Goal: Task Accomplishment & Management: Manage account settings

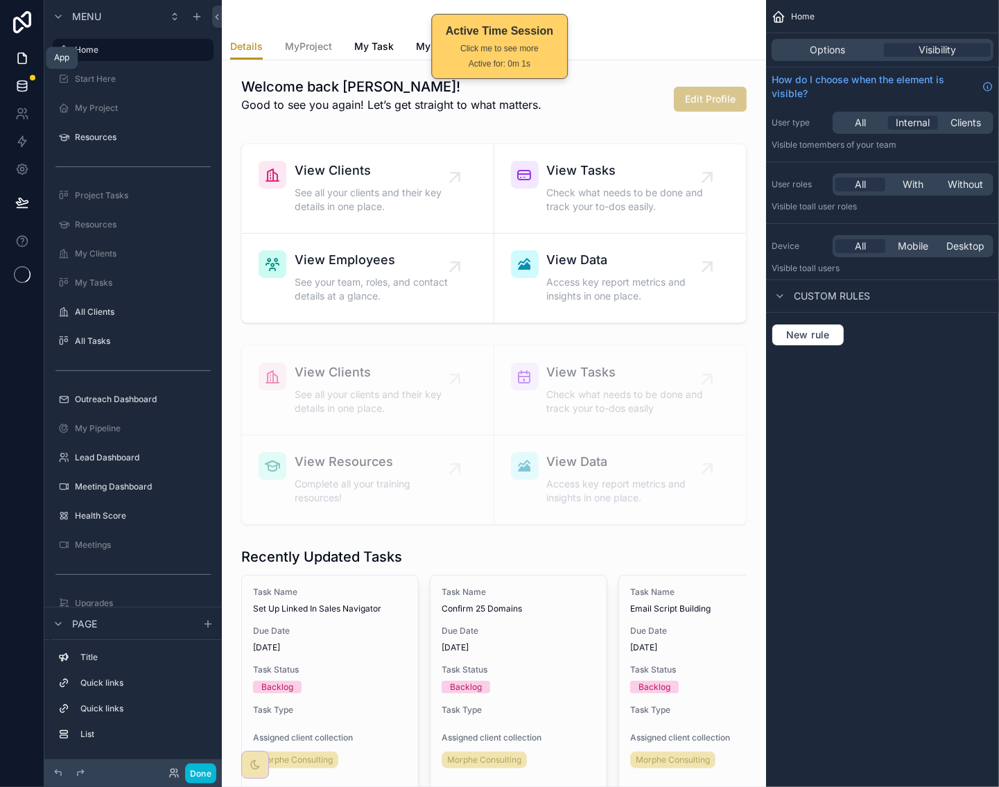
click at [26, 79] on icon at bounding box center [22, 86] width 14 height 14
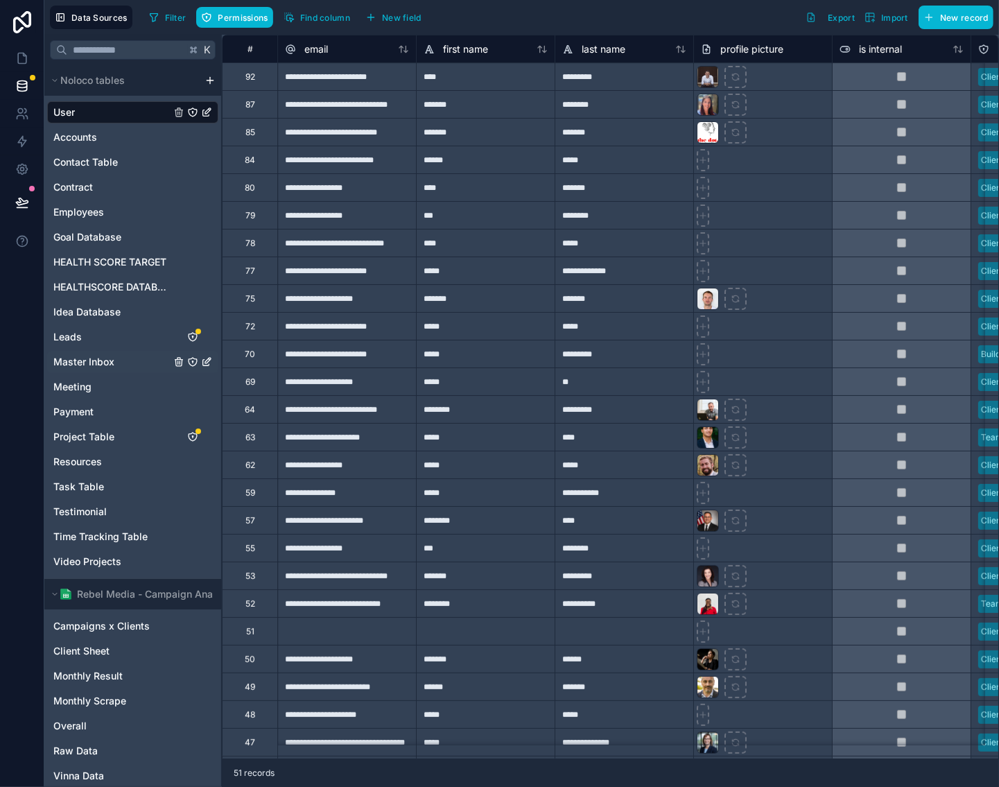
click at [123, 357] on link "Master Inbox" at bounding box center [111, 362] width 117 height 14
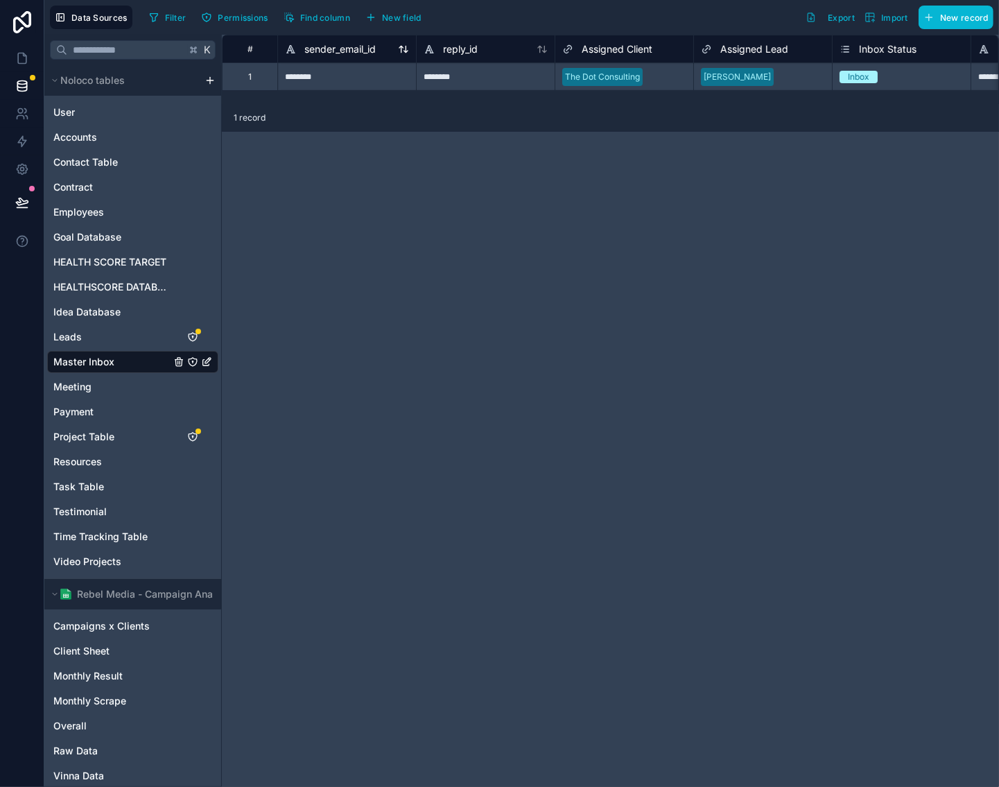
click at [402, 49] on icon at bounding box center [403, 49] width 11 height 11
click at [294, 49] on icon at bounding box center [290, 49] width 11 height 17
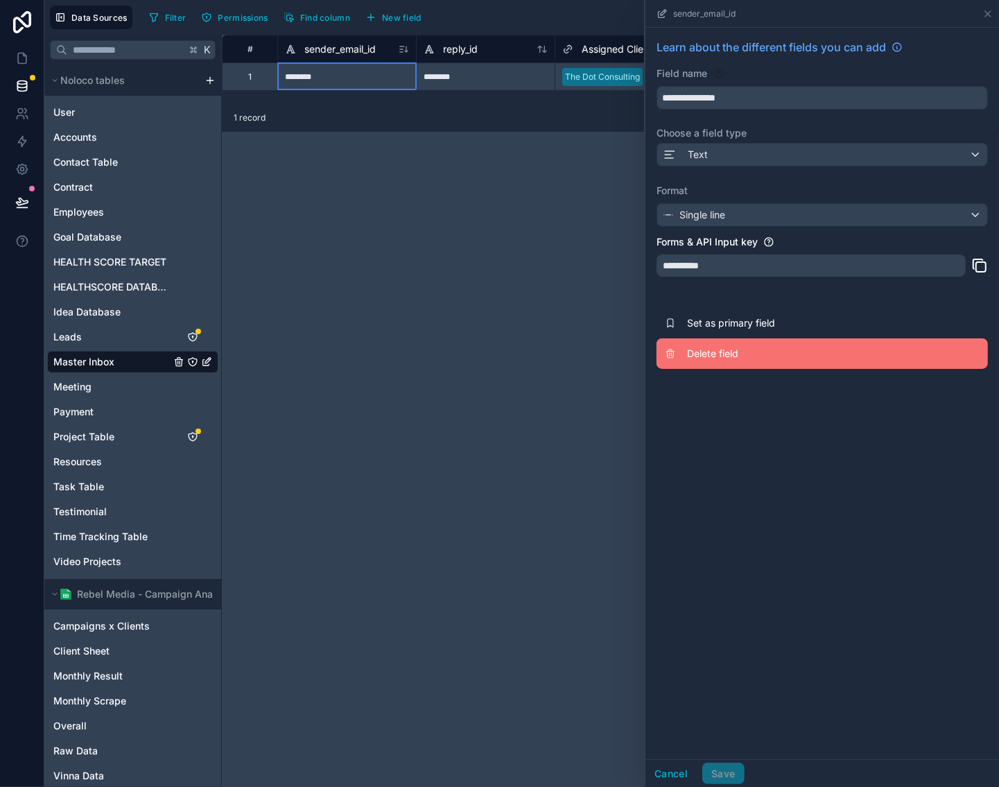
click at [727, 350] on span "Delete field" at bounding box center [787, 354] width 200 height 14
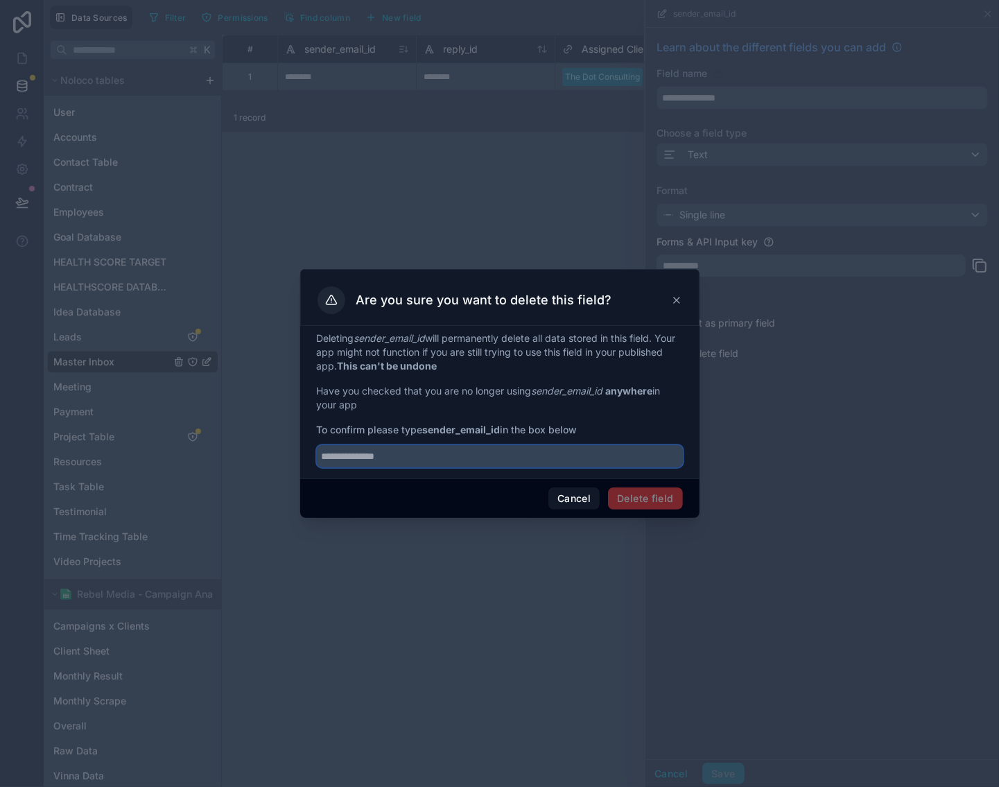
click at [574, 459] on input "text" at bounding box center [500, 456] width 366 height 22
drag, startPoint x: 426, startPoint y: 430, endPoint x: 503, endPoint y: 430, distance: 76.9
click at [503, 430] on span "To confirm please type sender_email_id in the box below" at bounding box center [500, 430] width 366 height 14
copy strong "sender_email_id"
click at [497, 455] on input "text" at bounding box center [500, 456] width 366 height 22
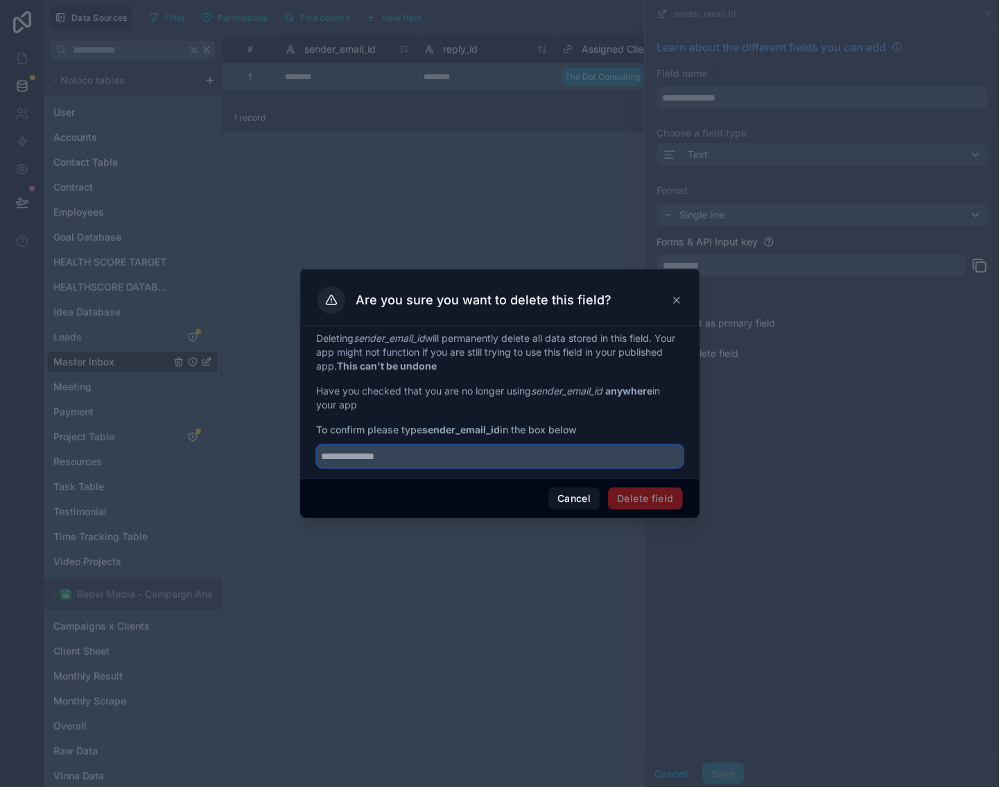
paste input "**********"
type input "**********"
click at [627, 494] on button "Delete field" at bounding box center [645, 498] width 74 height 22
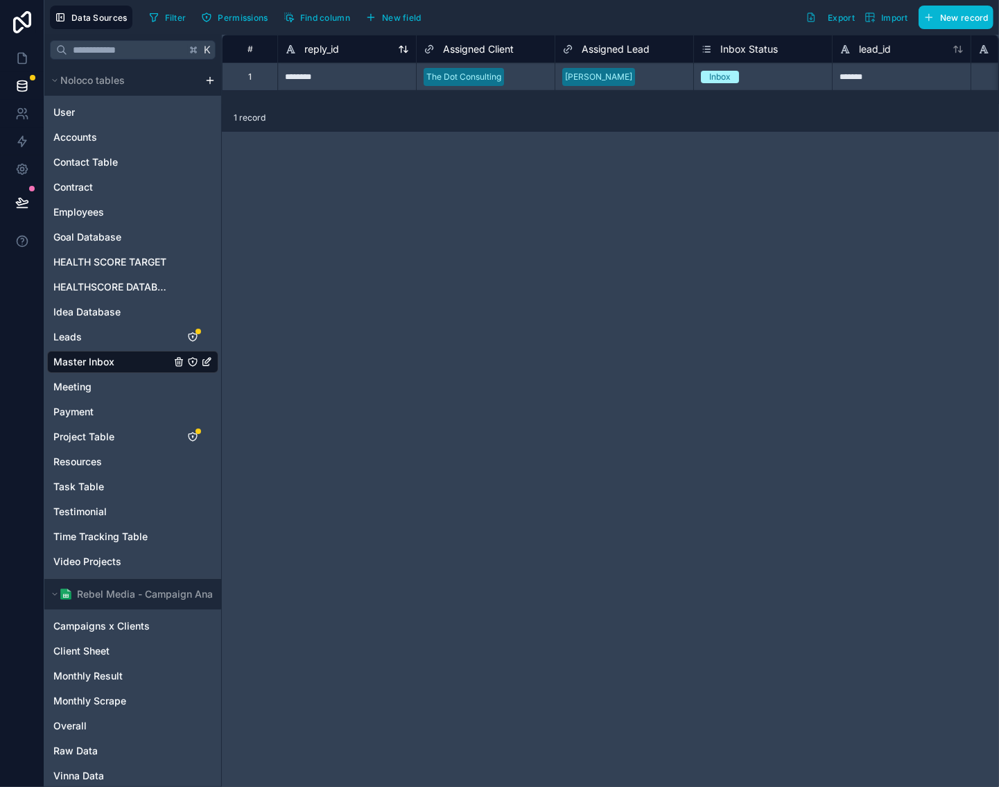
click at [290, 51] on icon at bounding box center [289, 51] width 3 height 0
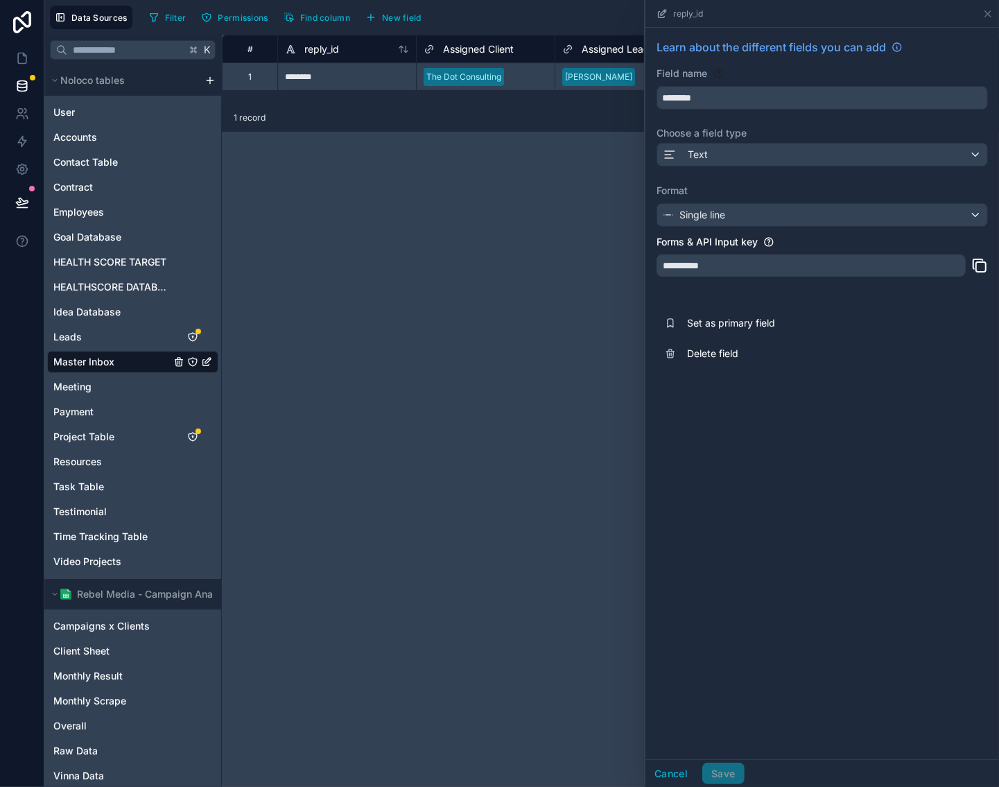
click at [539, 269] on div "**********" at bounding box center [610, 411] width 777 height 752
click at [293, 53] on icon at bounding box center [290, 49] width 11 height 17
click at [293, 51] on icon at bounding box center [290, 49] width 11 height 17
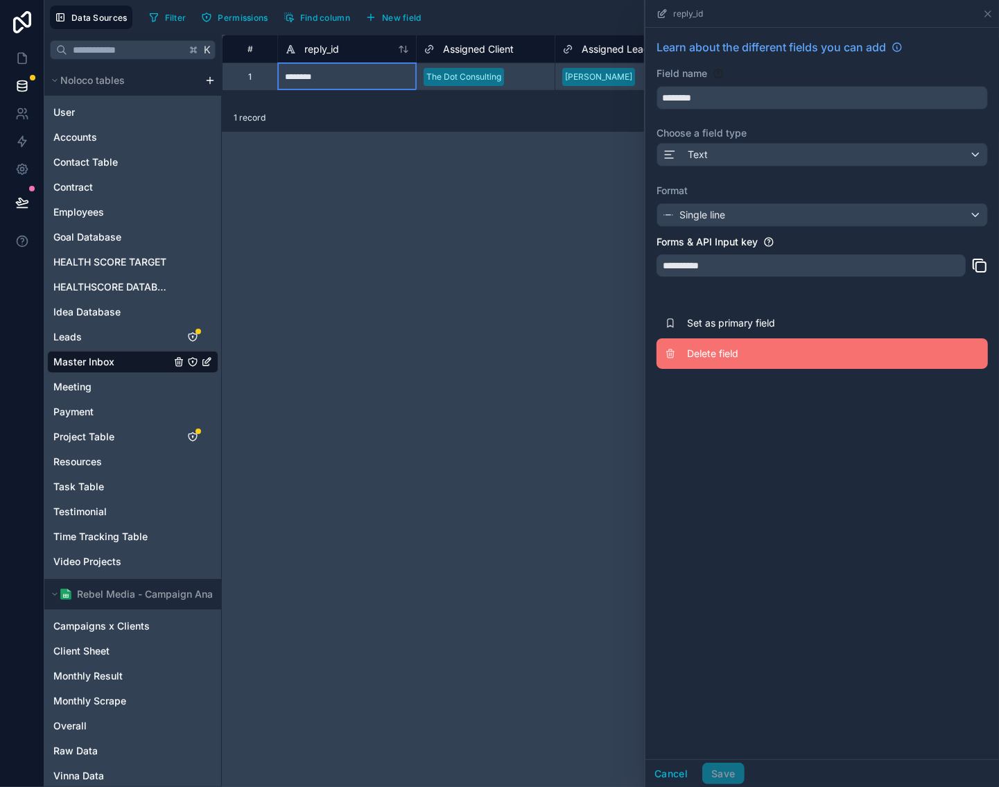
click at [765, 356] on span "Delete field" at bounding box center [787, 354] width 200 height 14
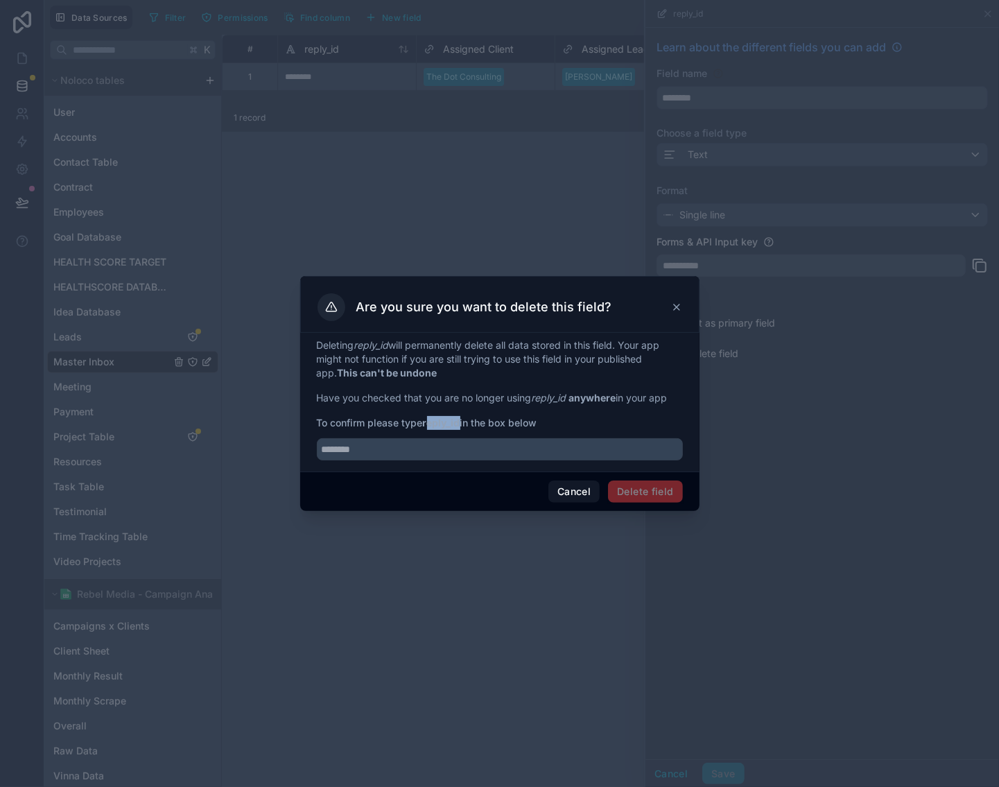
drag, startPoint x: 428, startPoint y: 419, endPoint x: 445, endPoint y: 421, distance: 16.8
click at [458, 421] on strong "reply_id" at bounding box center [441, 423] width 37 height 12
drag, startPoint x: 428, startPoint y: 423, endPoint x: 461, endPoint y: 424, distance: 33.3
click at [460, 424] on strong "reply_id" at bounding box center [441, 423] width 37 height 12
copy strong "reply_id"
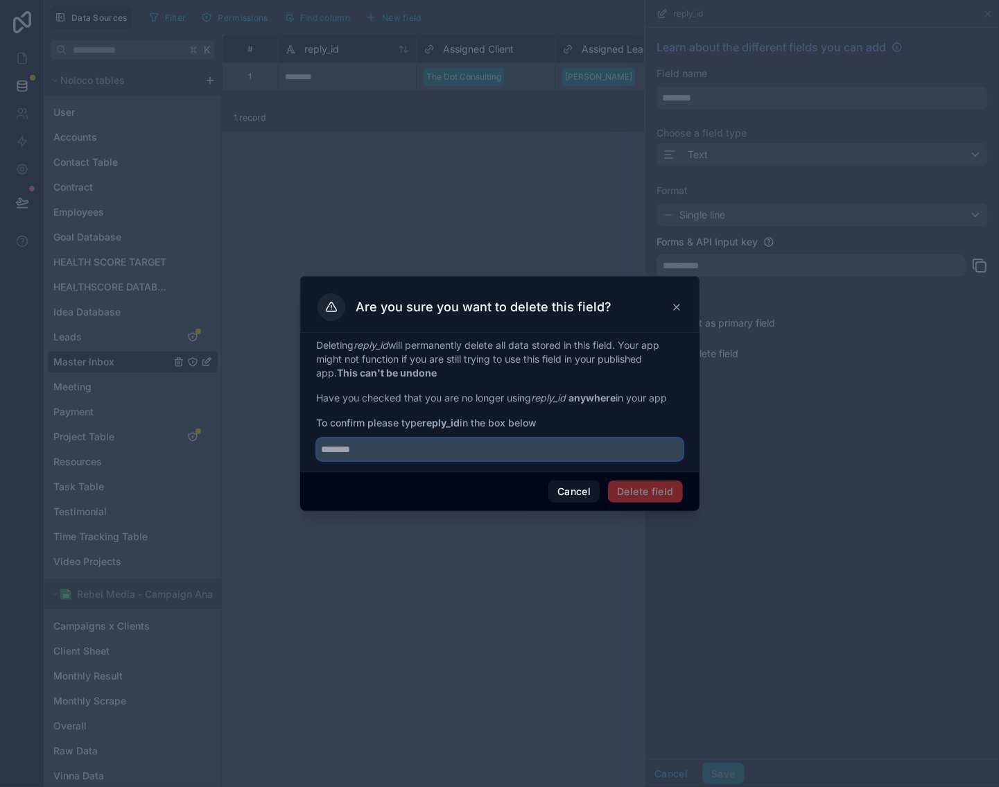
click at [479, 452] on input "text" at bounding box center [500, 449] width 366 height 22
paste input "********"
type input "********"
click at [668, 496] on button "Delete field" at bounding box center [645, 491] width 74 height 22
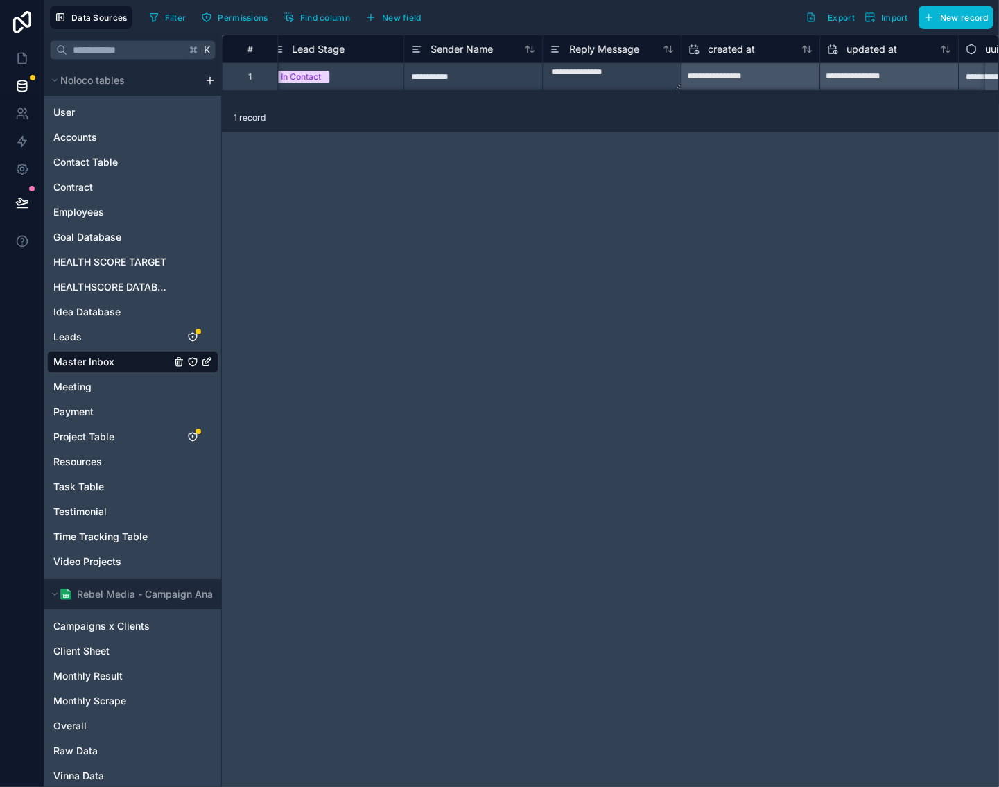
scroll to position [0, 3312]
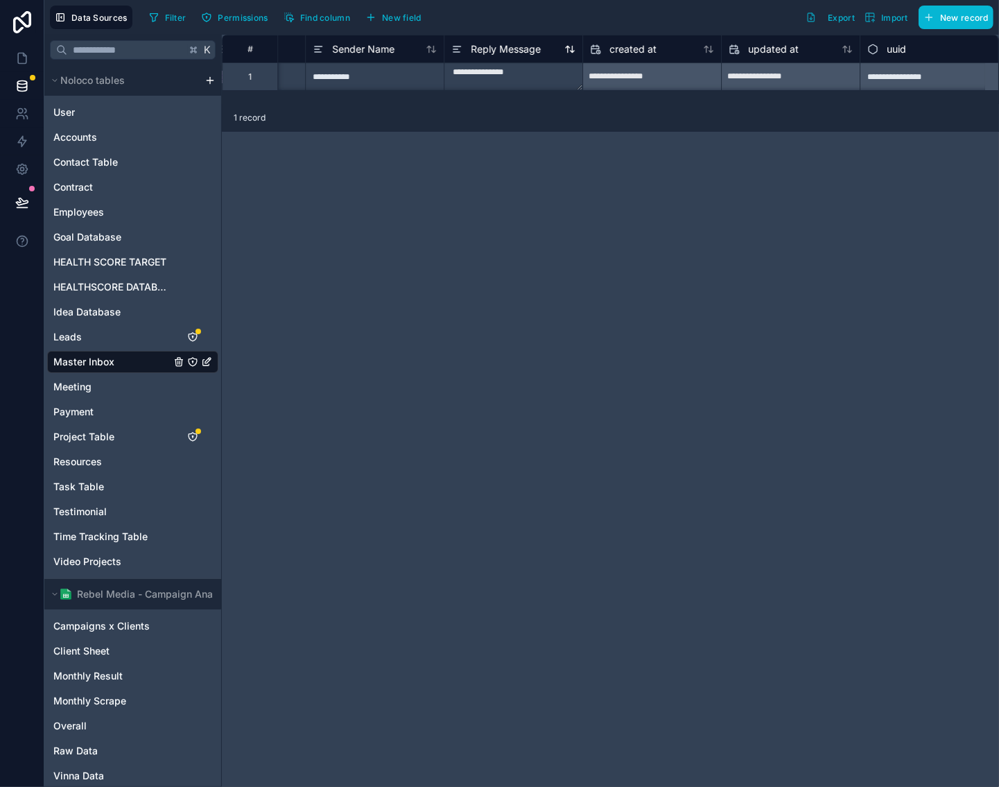
click at [451, 53] on icon at bounding box center [456, 49] width 11 height 17
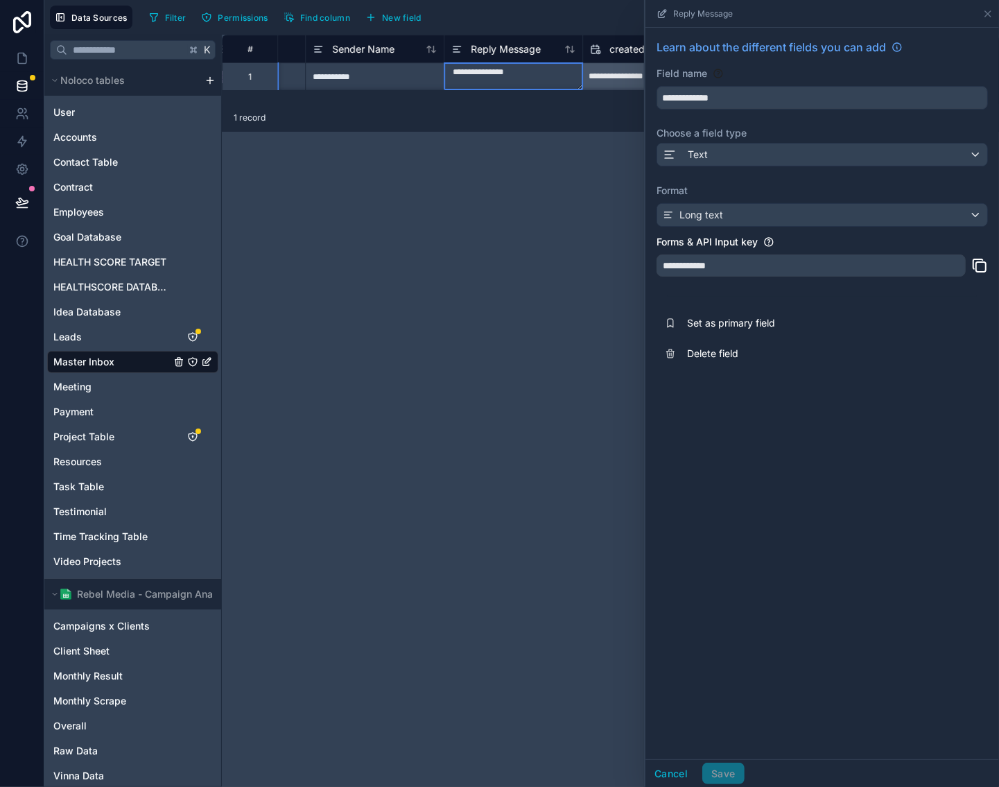
click at [566, 175] on div "**********" at bounding box center [610, 411] width 777 height 752
click at [547, 112] on div "1 record" at bounding box center [610, 118] width 777 height 28
click at [991, 12] on icon at bounding box center [987, 13] width 11 height 11
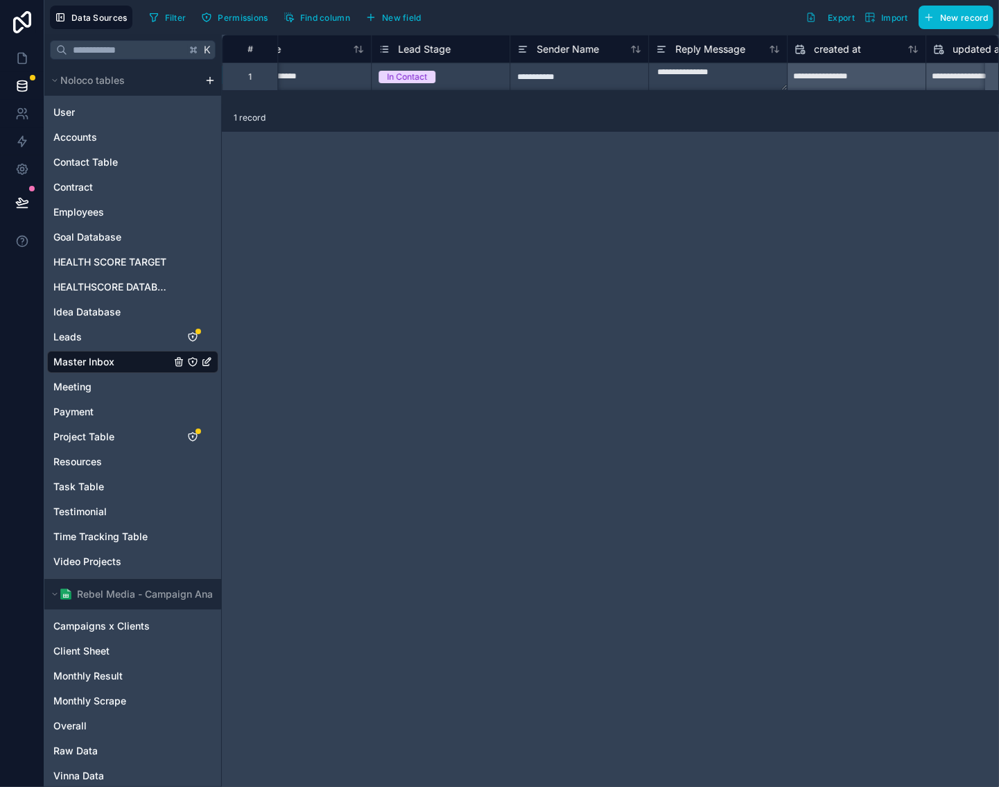
scroll to position [0, 3312]
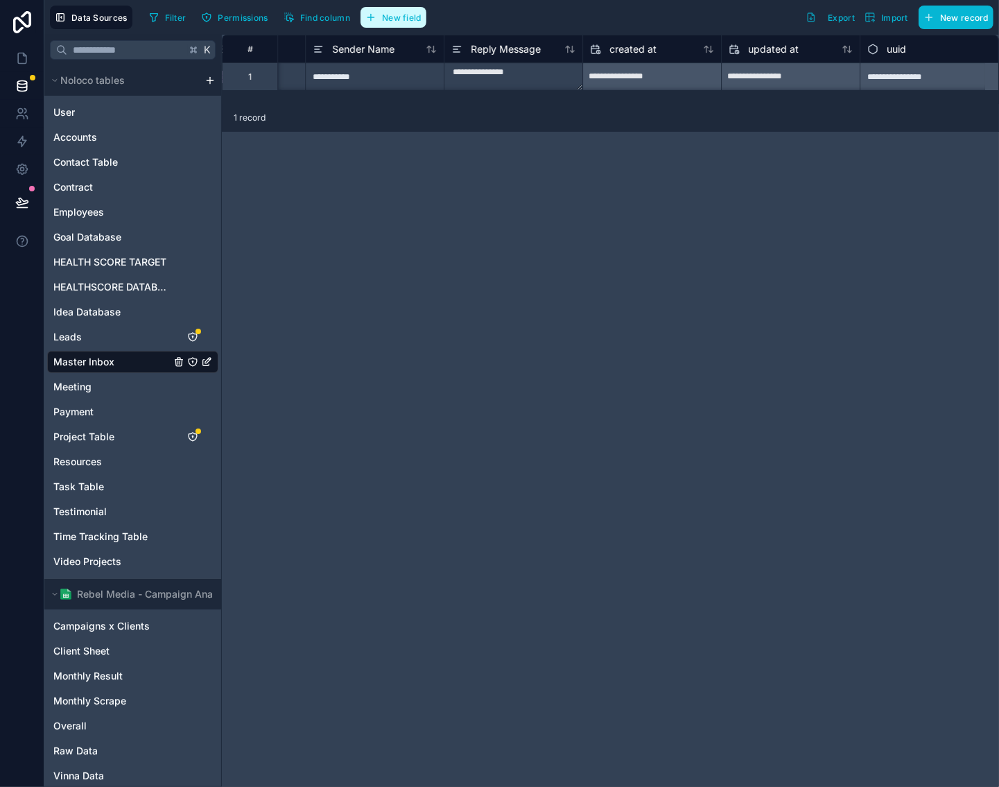
click at [409, 17] on span "New field" at bounding box center [402, 17] width 40 height 10
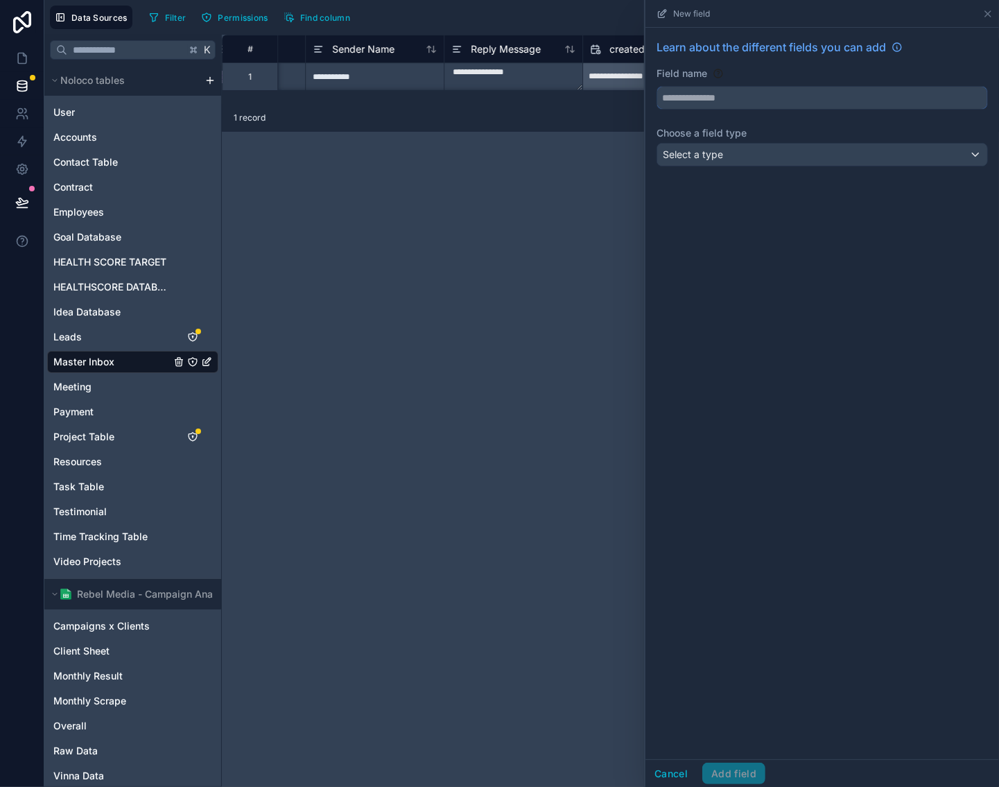
click at [742, 91] on input "text" at bounding box center [822, 98] width 330 height 22
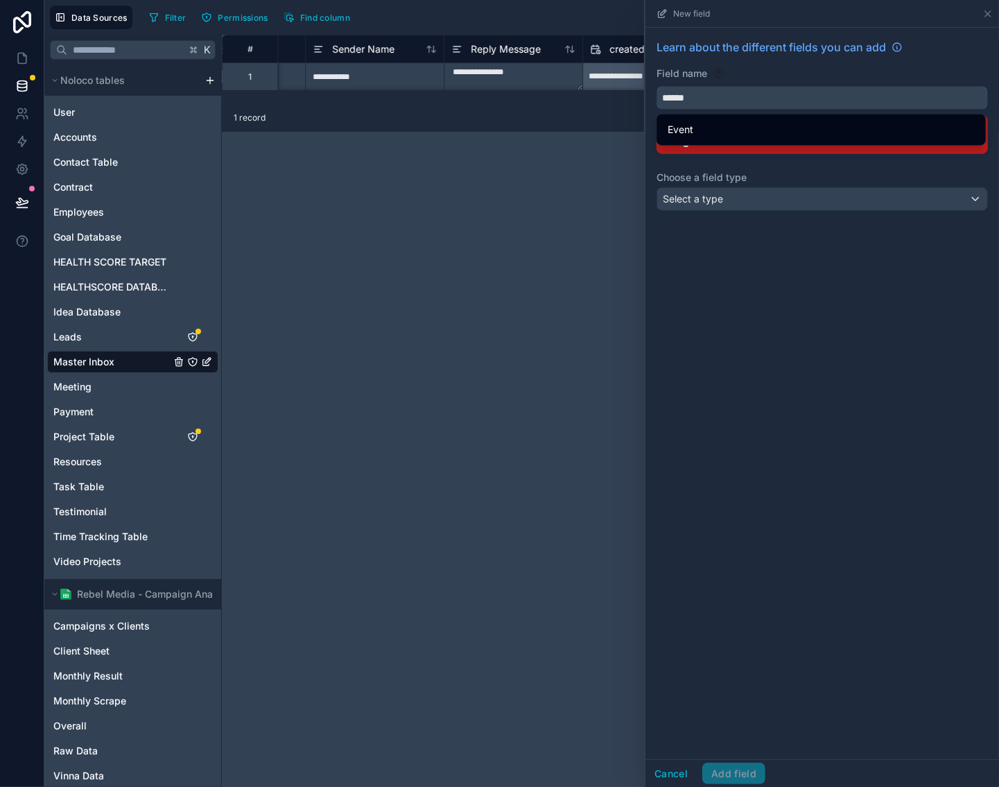
click at [656, 86] on button "*****" at bounding box center [821, 98] width 331 height 24
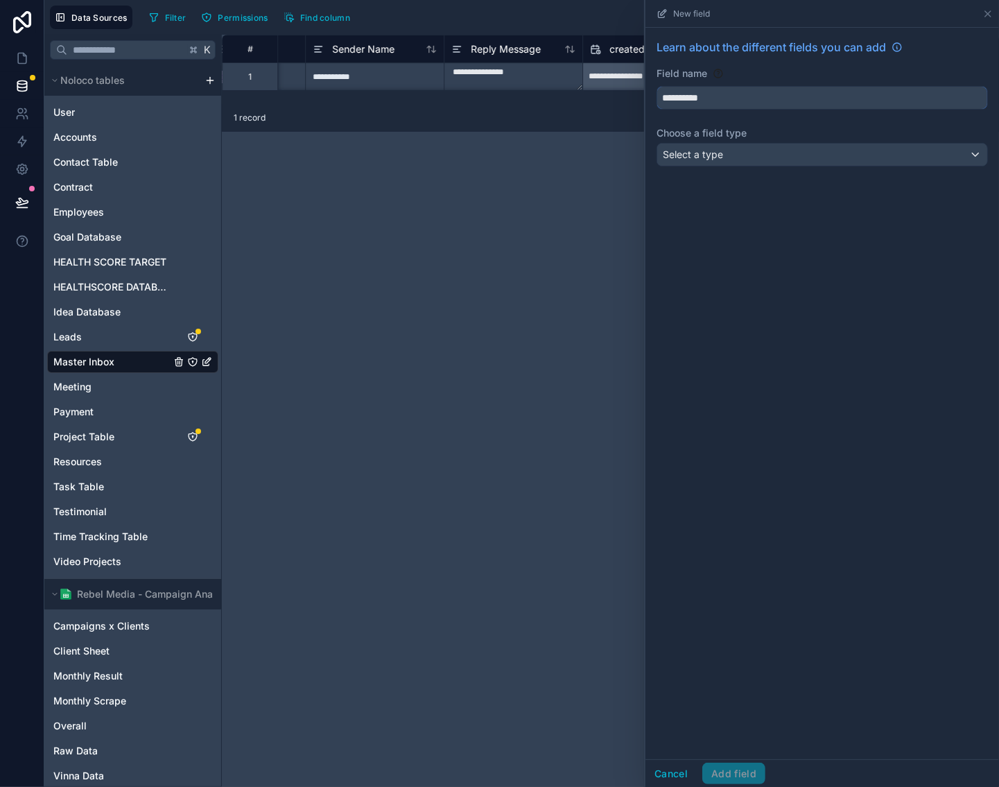
type input "**********"
click at [843, 148] on div "Select a type" at bounding box center [822, 154] width 330 height 22
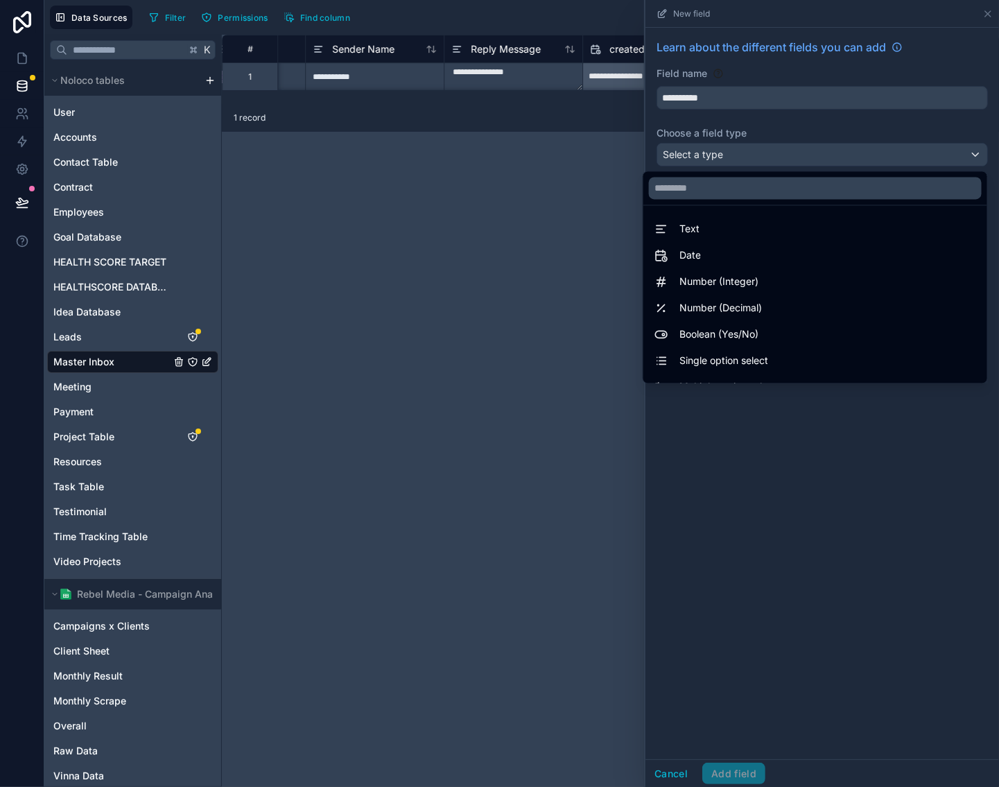
click at [758, 226] on div "Text" at bounding box center [815, 229] width 322 height 17
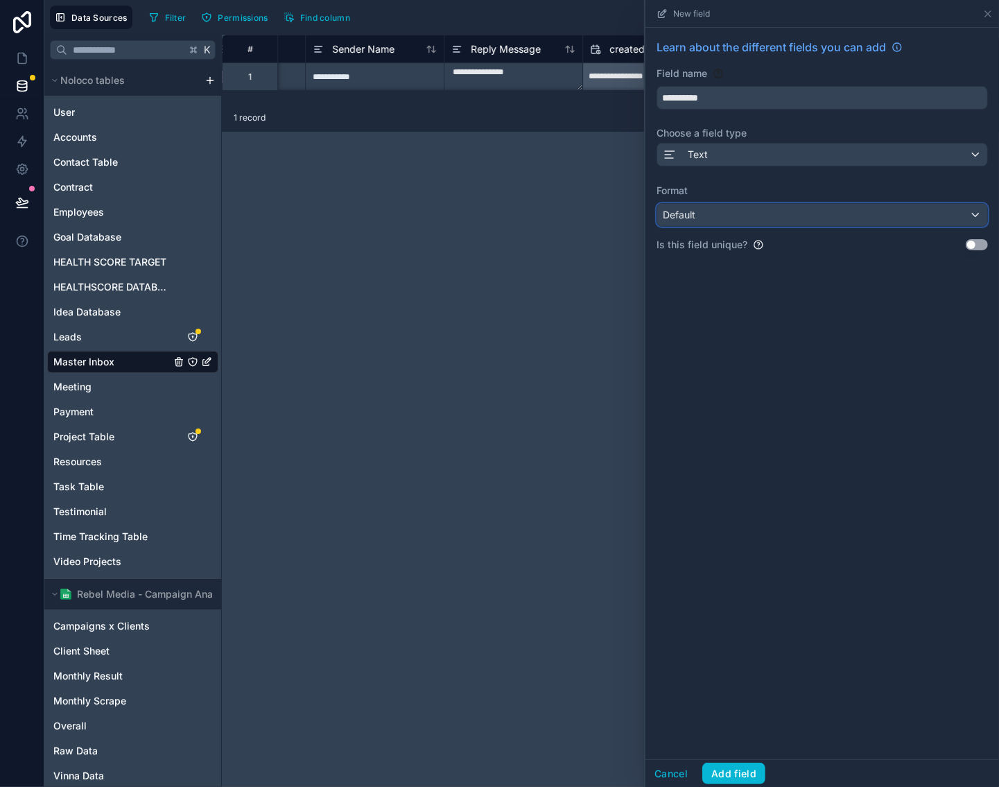
click at [823, 217] on div "Default" at bounding box center [822, 215] width 330 height 22
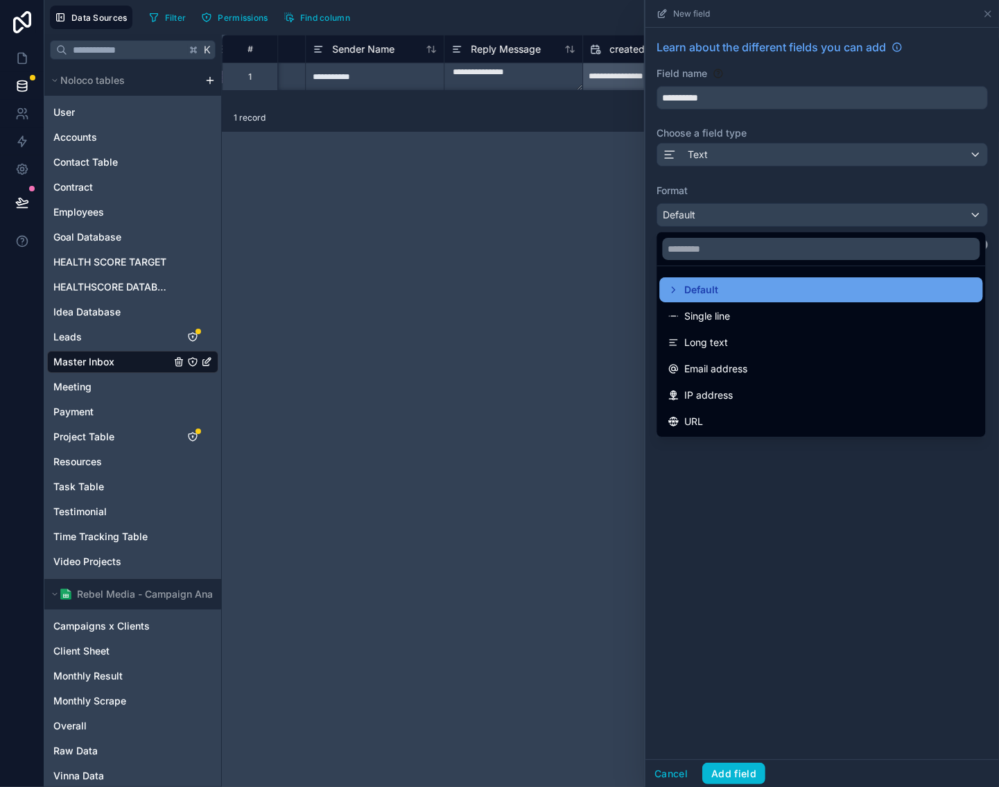
click at [833, 295] on div "Default" at bounding box center [821, 289] width 306 height 17
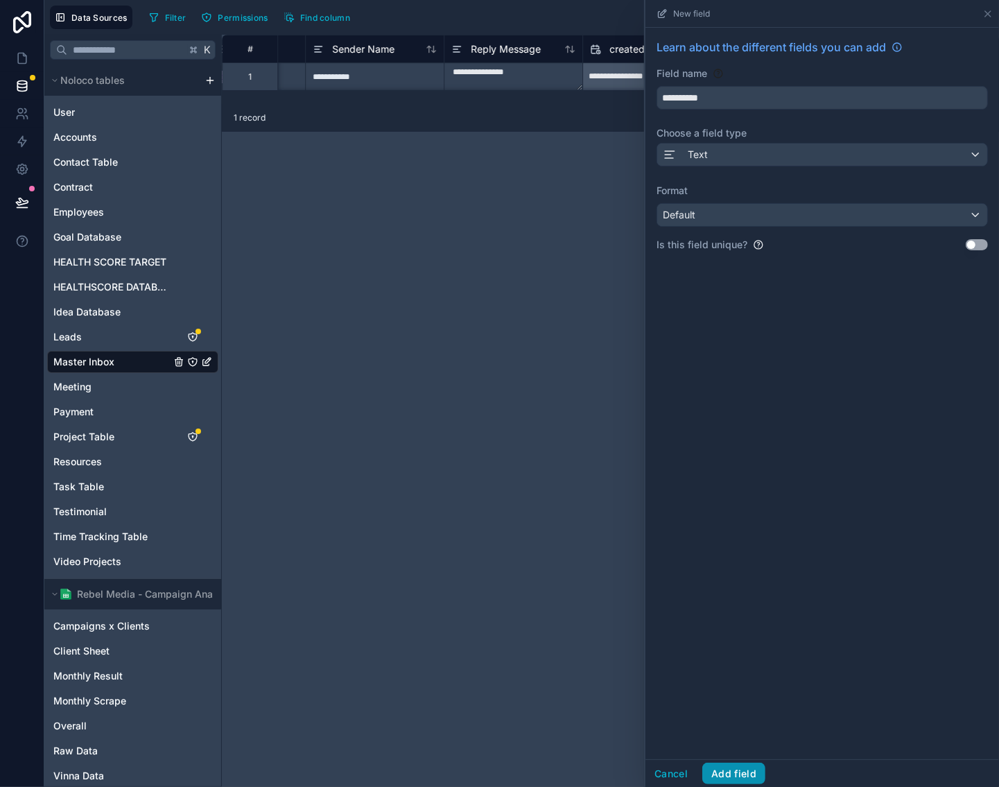
click at [747, 776] on button "Add field" at bounding box center [733, 773] width 63 height 22
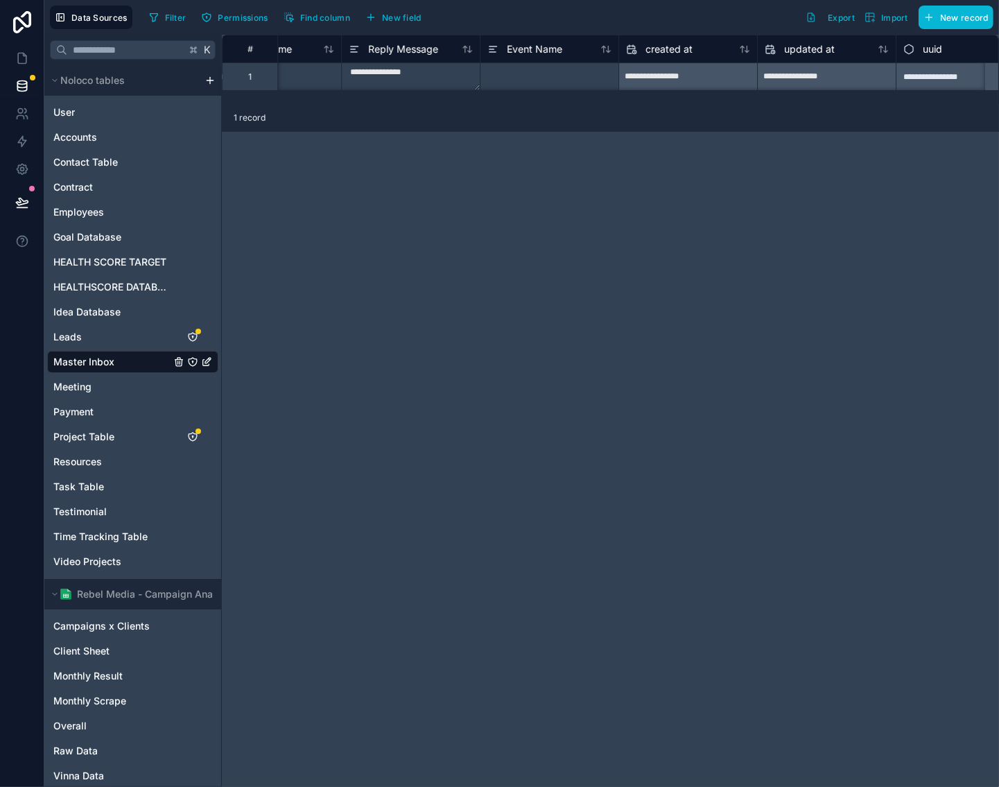
scroll to position [0, 3403]
click at [411, 21] on span "New field" at bounding box center [402, 17] width 40 height 10
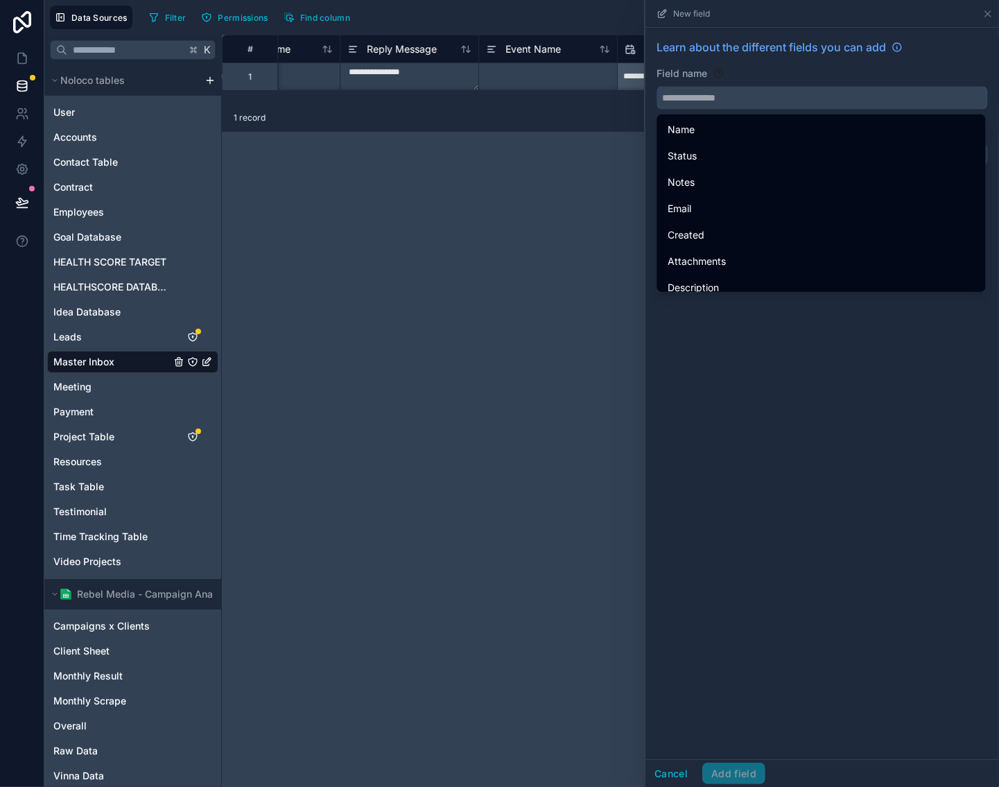
click at [717, 105] on input "text" at bounding box center [822, 98] width 330 height 22
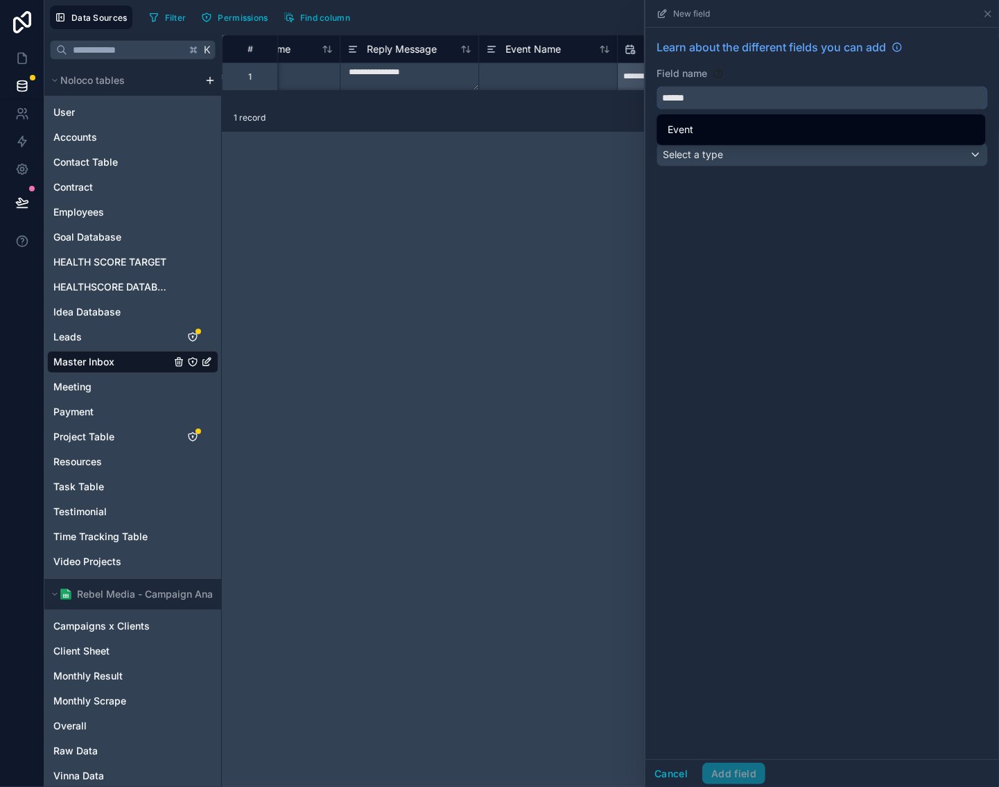
click at [656, 86] on button "*****" at bounding box center [821, 98] width 331 height 24
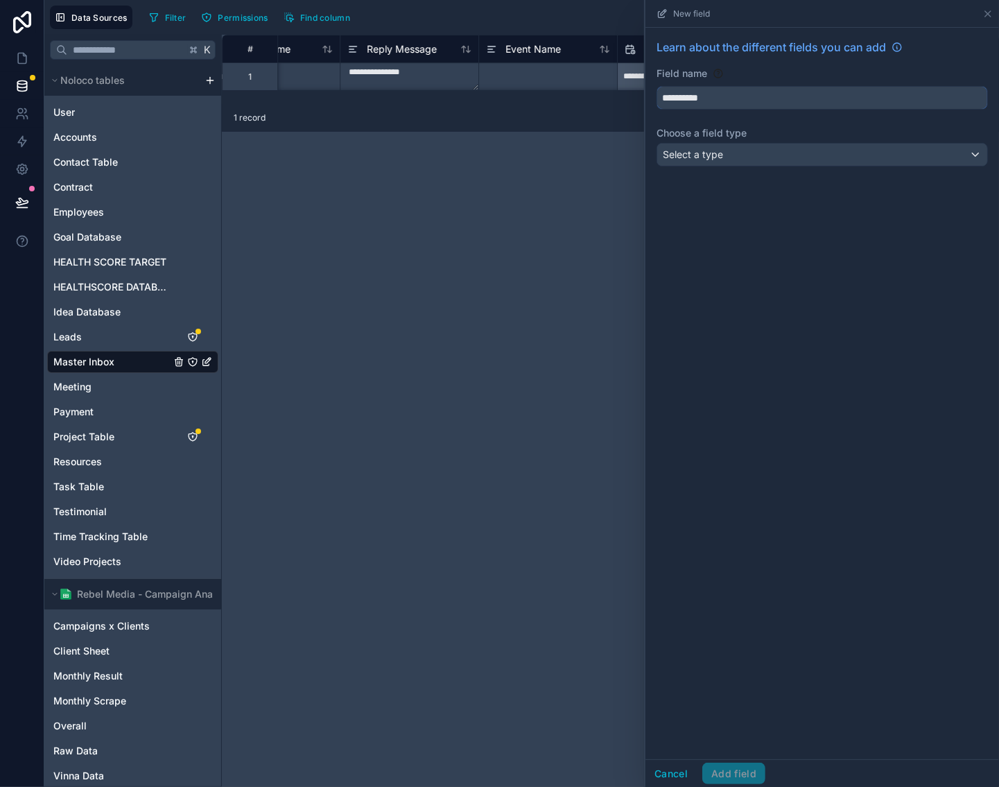
type input "**********"
click at [759, 159] on div "Select a type" at bounding box center [822, 154] width 330 height 22
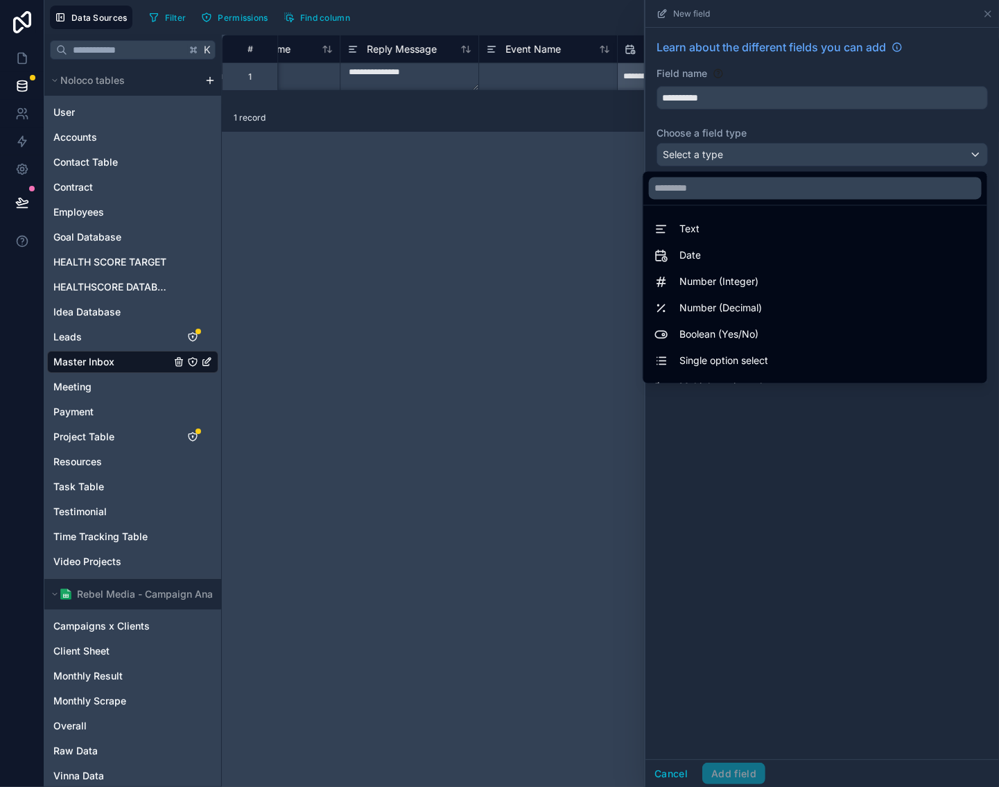
click at [793, 349] on div "Single option select" at bounding box center [815, 361] width 338 height 25
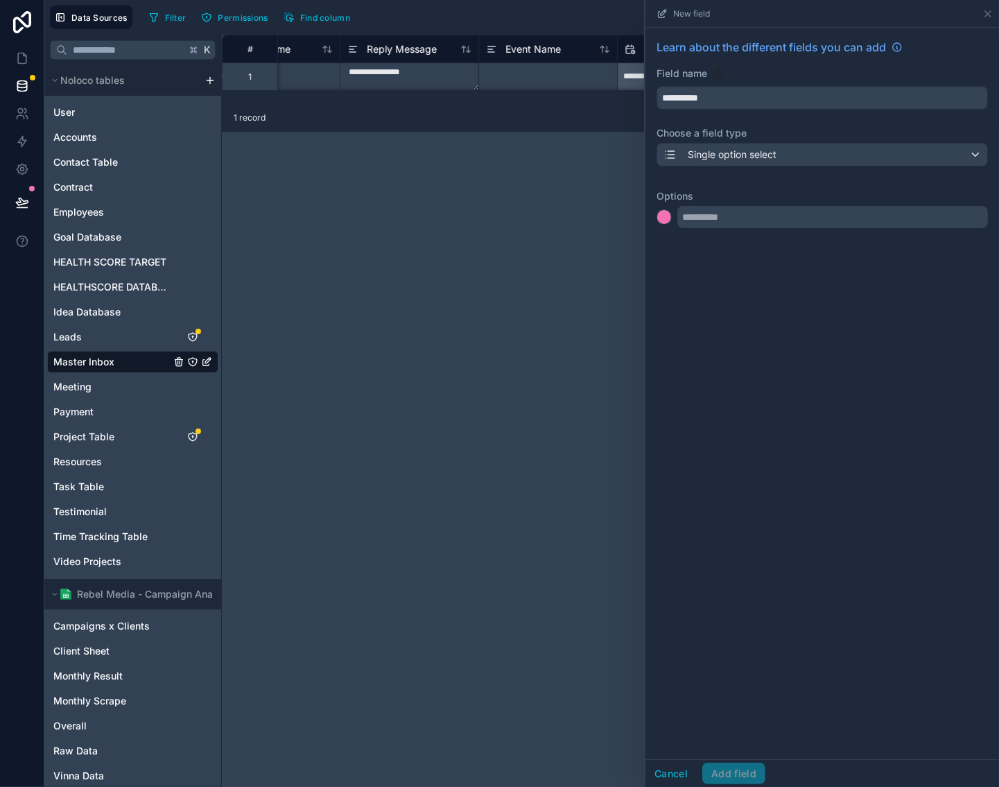
click at [799, 229] on div "**********" at bounding box center [822, 136] width 354 height 217
click at [803, 220] on input "text" at bounding box center [832, 217] width 311 height 22
paste input "**********"
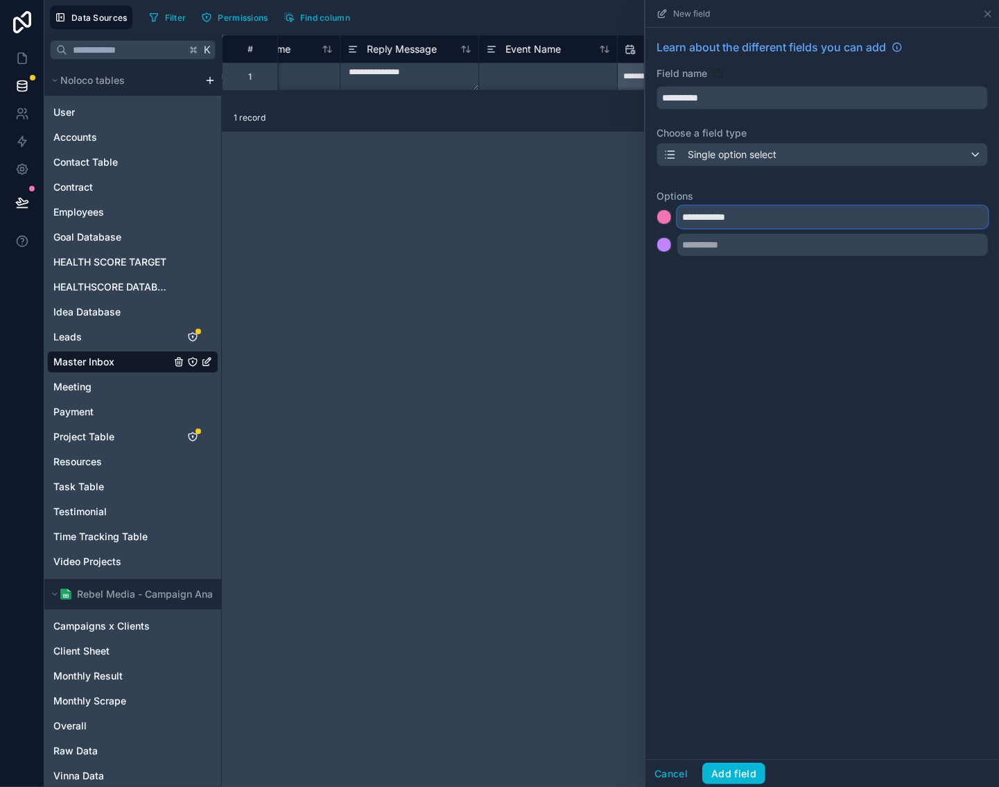
drag, startPoint x: 715, startPoint y: 217, endPoint x: 717, endPoint y: 232, distance: 14.7
click at [715, 216] on input "**********" at bounding box center [832, 217] width 311 height 22
click at [713, 217] on input "**********" at bounding box center [832, 217] width 311 height 22
type input "**********"
drag, startPoint x: 799, startPoint y: 618, endPoint x: 794, endPoint y: 625, distance: 8.5
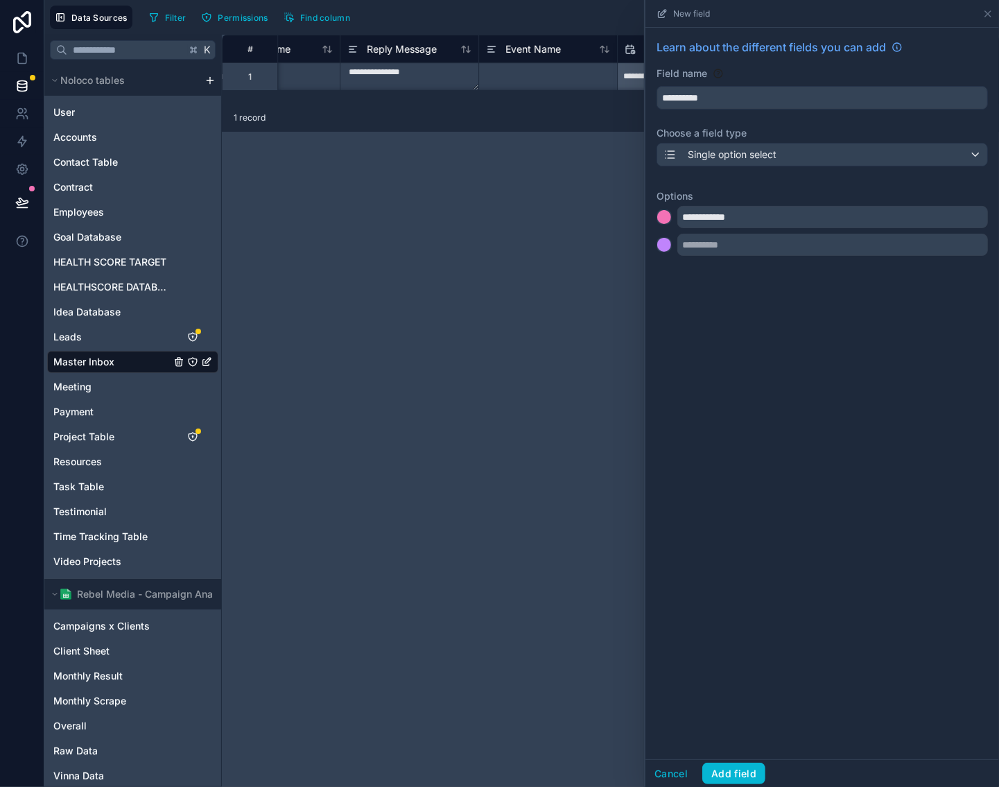
click at [799, 618] on div "**********" at bounding box center [822, 393] width 354 height 731
click at [740, 767] on button "Add field" at bounding box center [733, 773] width 63 height 22
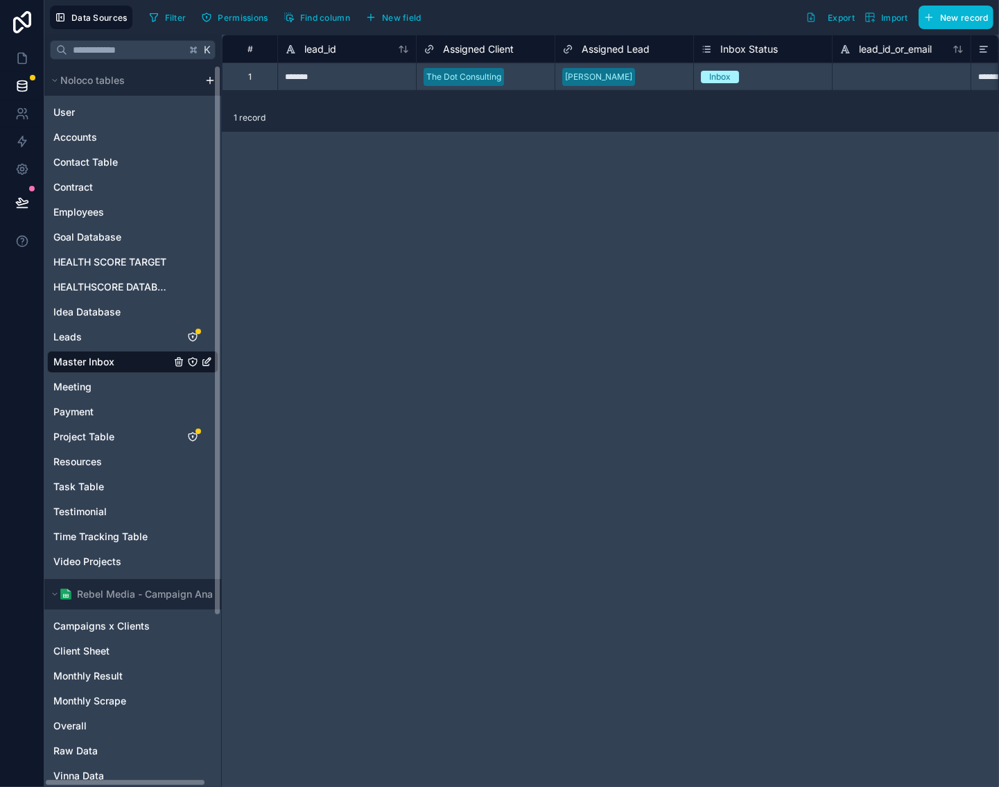
scroll to position [0, 3589]
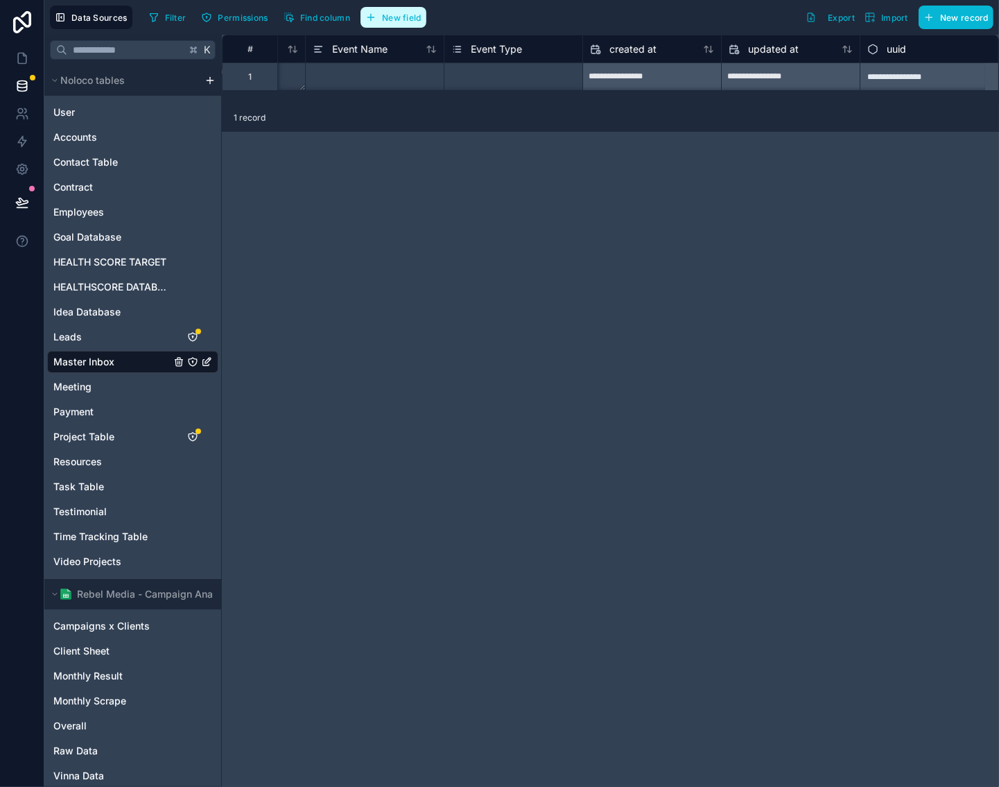
drag, startPoint x: 406, startPoint y: 19, endPoint x: 503, endPoint y: 47, distance: 101.1
click at [407, 19] on span "New field" at bounding box center [402, 17] width 40 height 10
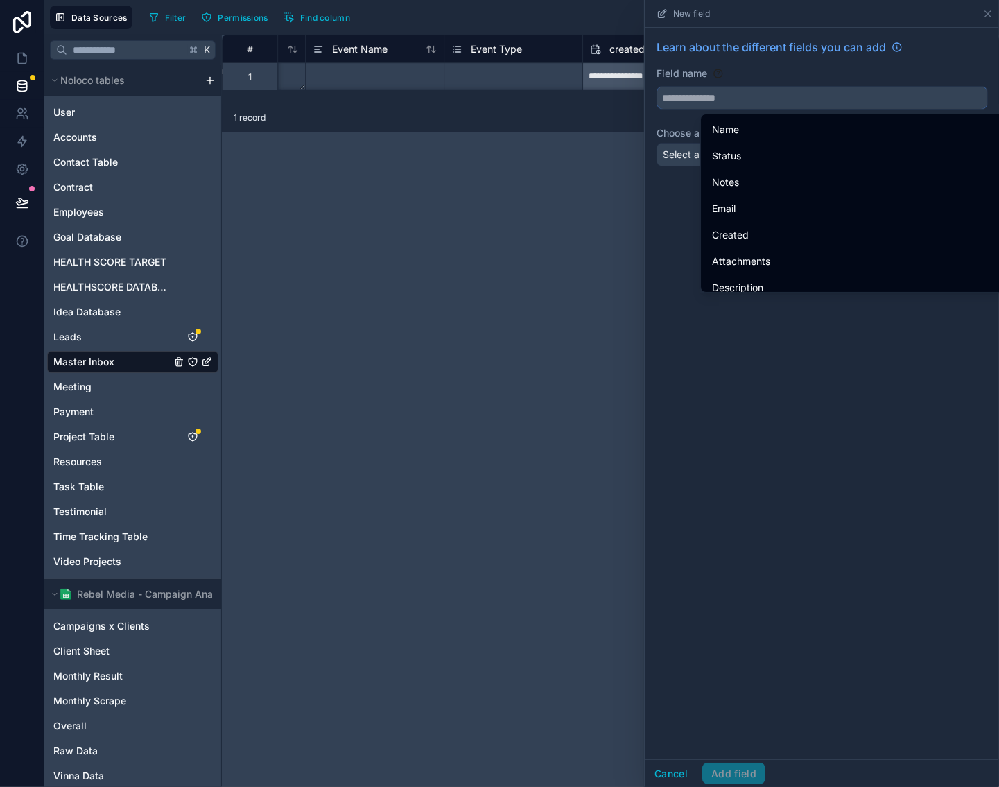
click at [792, 102] on input "text" at bounding box center [822, 98] width 330 height 22
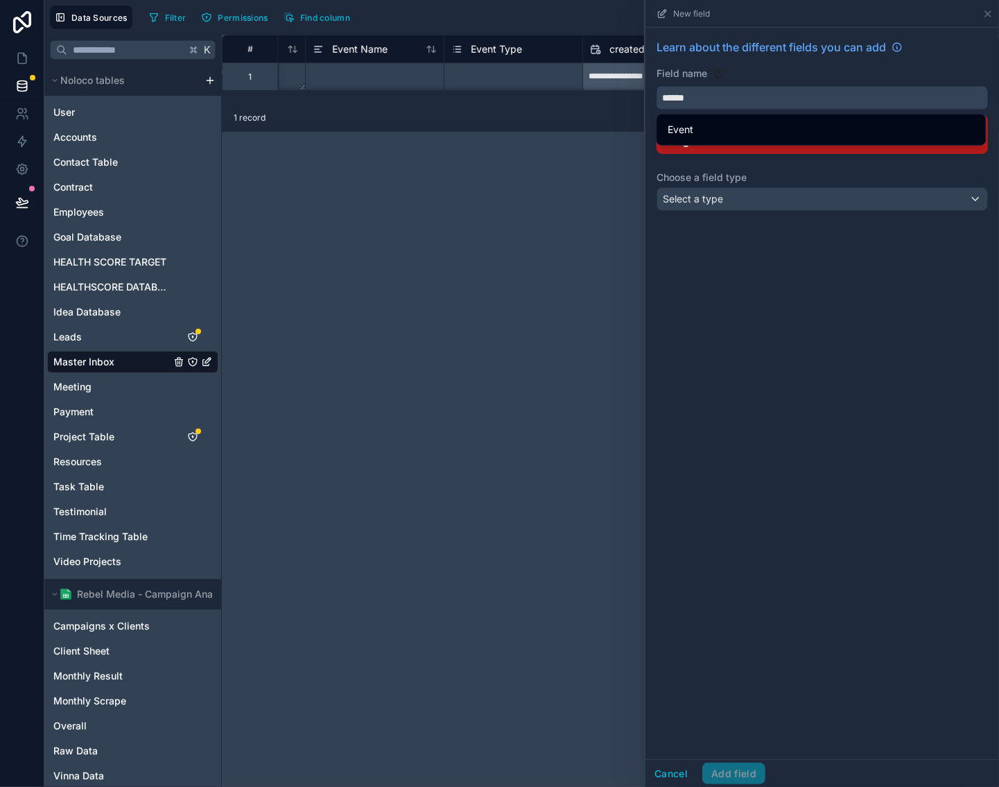
click at [656, 86] on button "*****" at bounding box center [821, 98] width 331 height 24
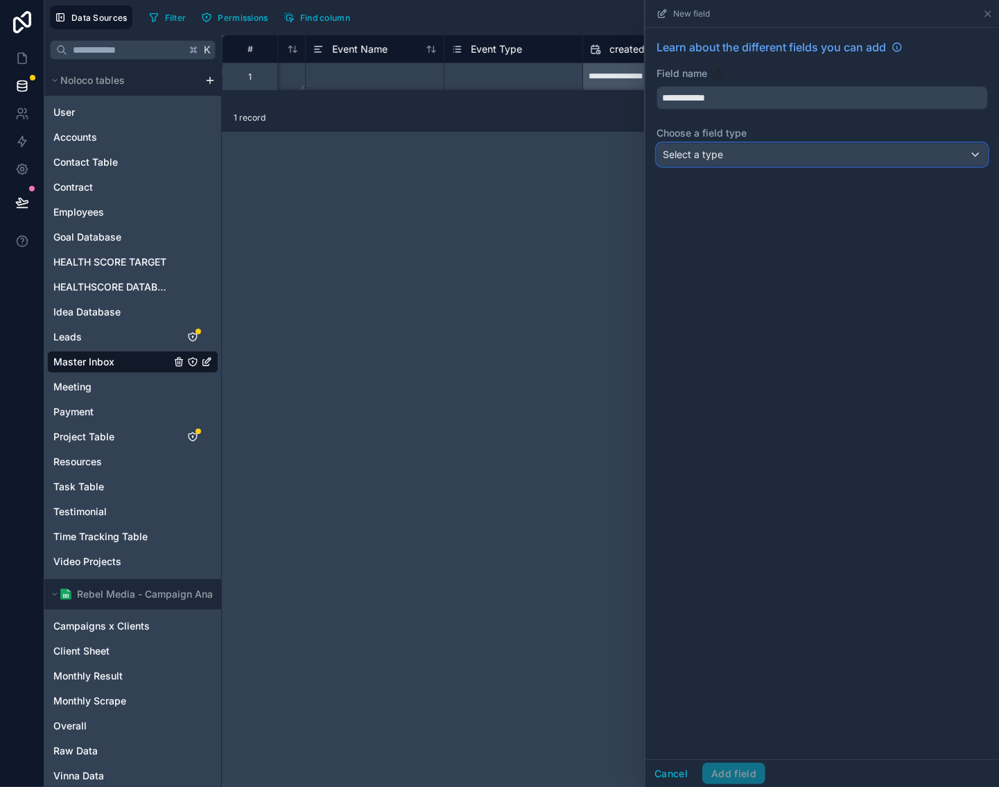
click at [784, 155] on div "Select a type" at bounding box center [822, 154] width 330 height 22
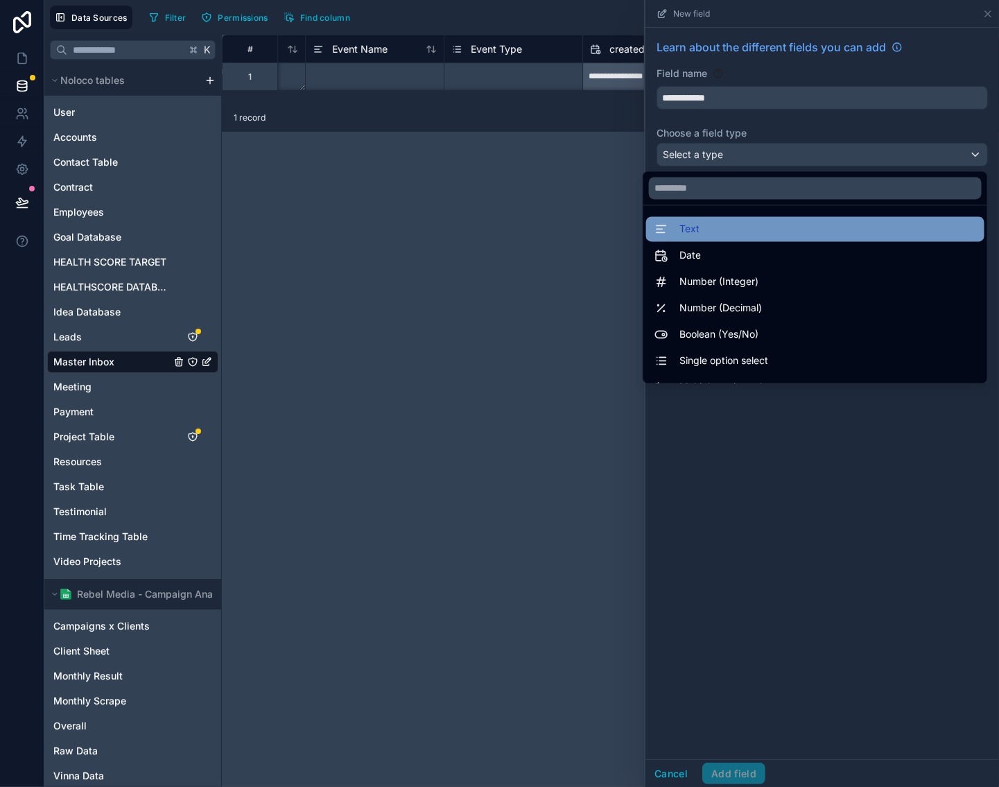
click at [726, 223] on div "Text" at bounding box center [815, 229] width 322 height 17
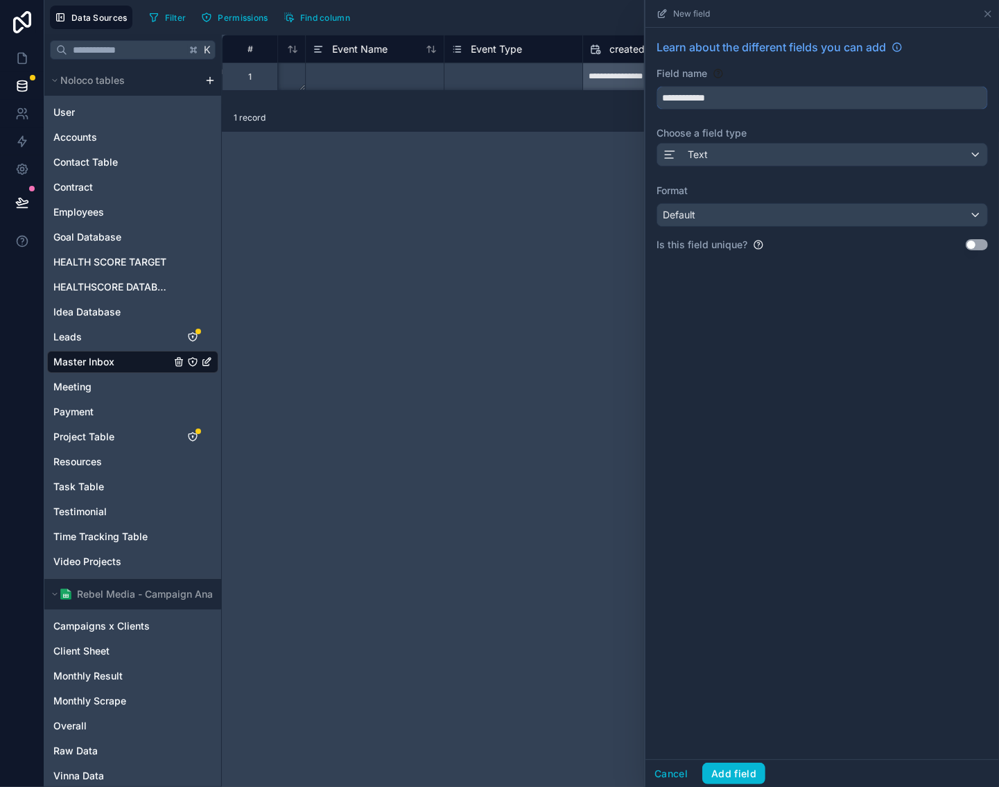
drag, startPoint x: 816, startPoint y: 96, endPoint x: 692, endPoint y: 103, distance: 124.2
click at [692, 103] on input "**********" at bounding box center [822, 98] width 330 height 22
type input "*********"
drag, startPoint x: 783, startPoint y: 200, endPoint x: 787, endPoint y: 216, distance: 15.8
click at [783, 200] on div "Format Default" at bounding box center [821, 205] width 331 height 43
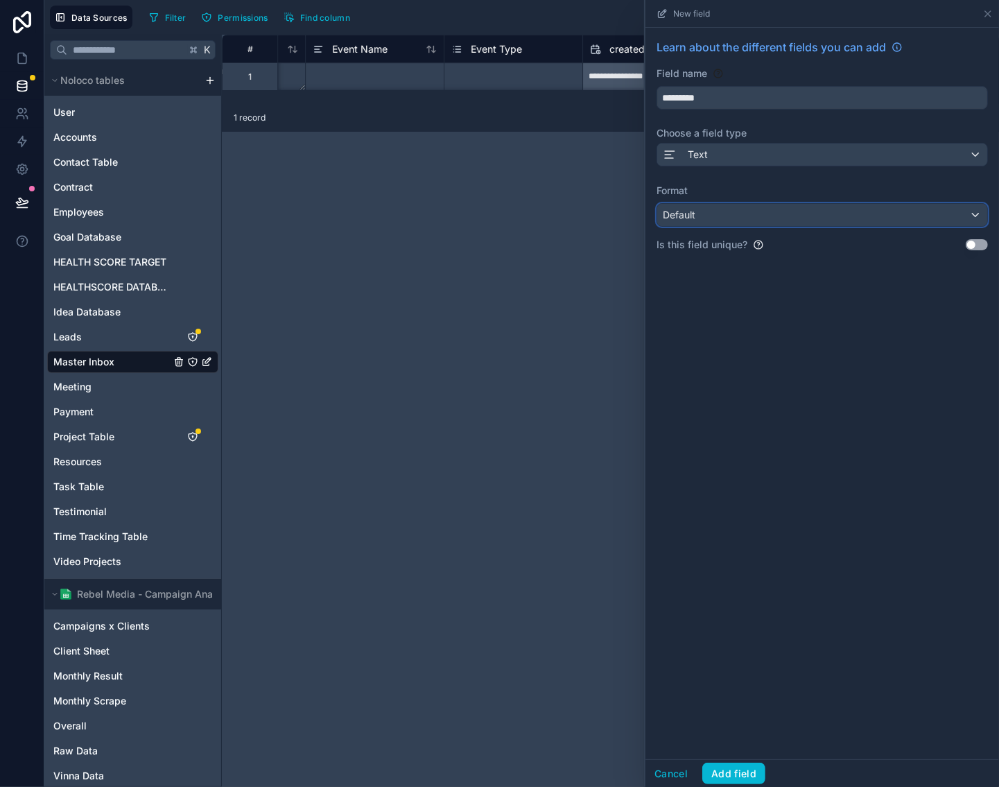
click at [788, 216] on div "Default" at bounding box center [822, 215] width 330 height 22
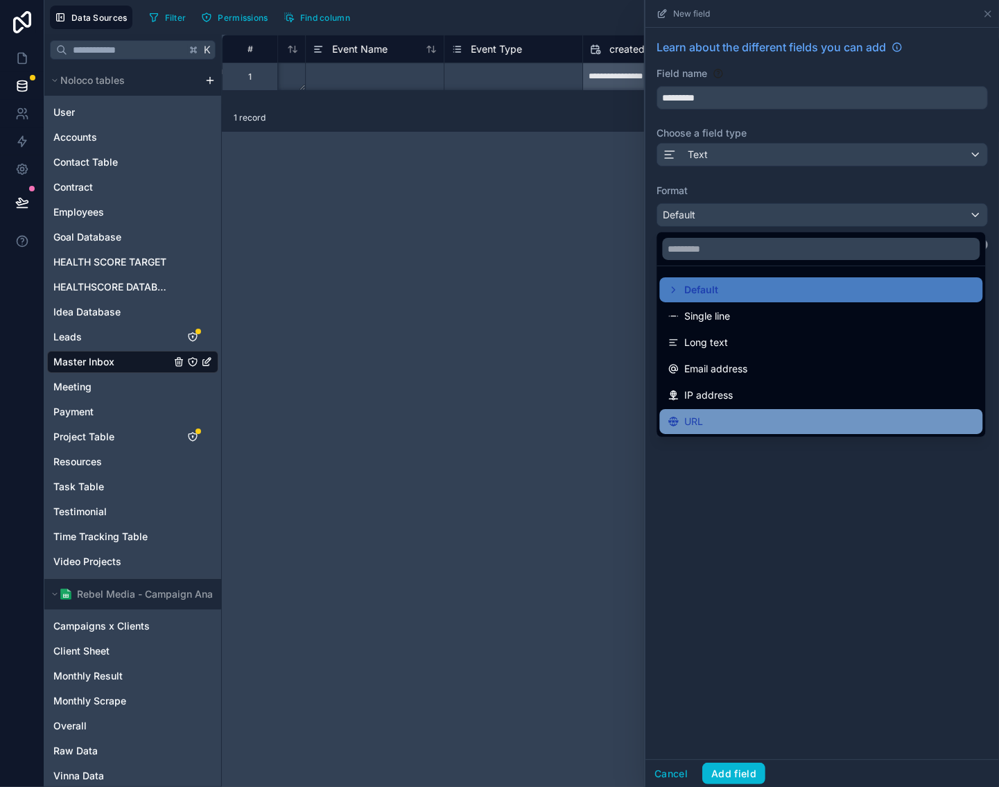
click at [733, 422] on div "URL" at bounding box center [821, 421] width 306 height 17
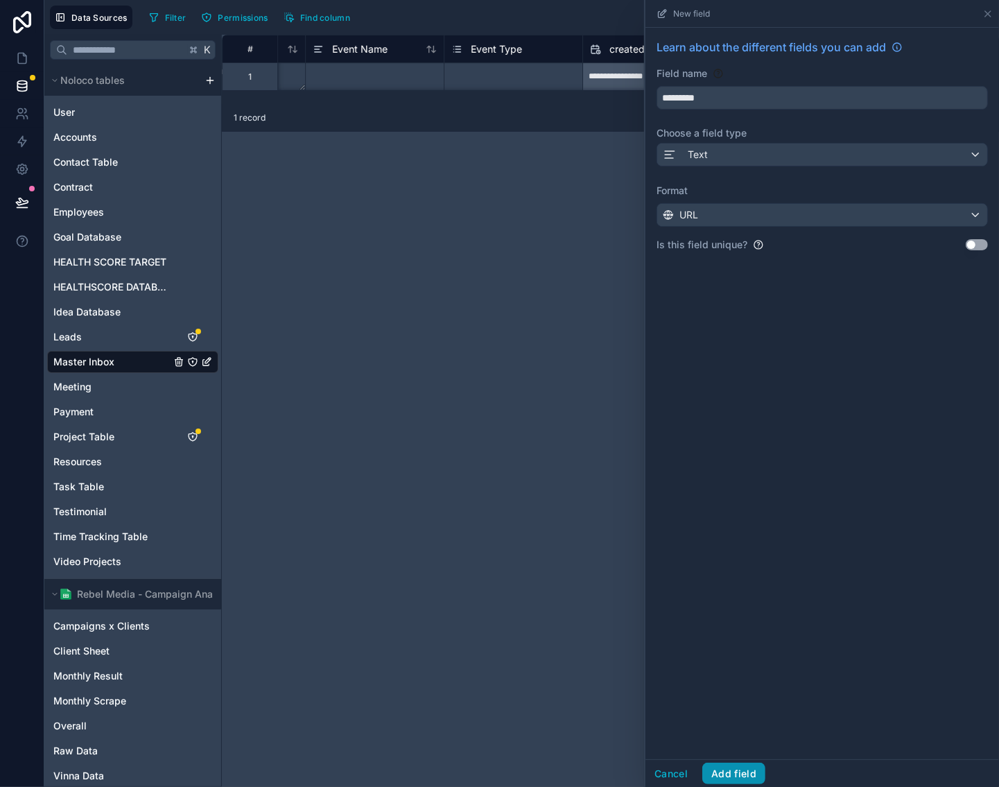
click at [744, 766] on button "Add field" at bounding box center [733, 773] width 63 height 22
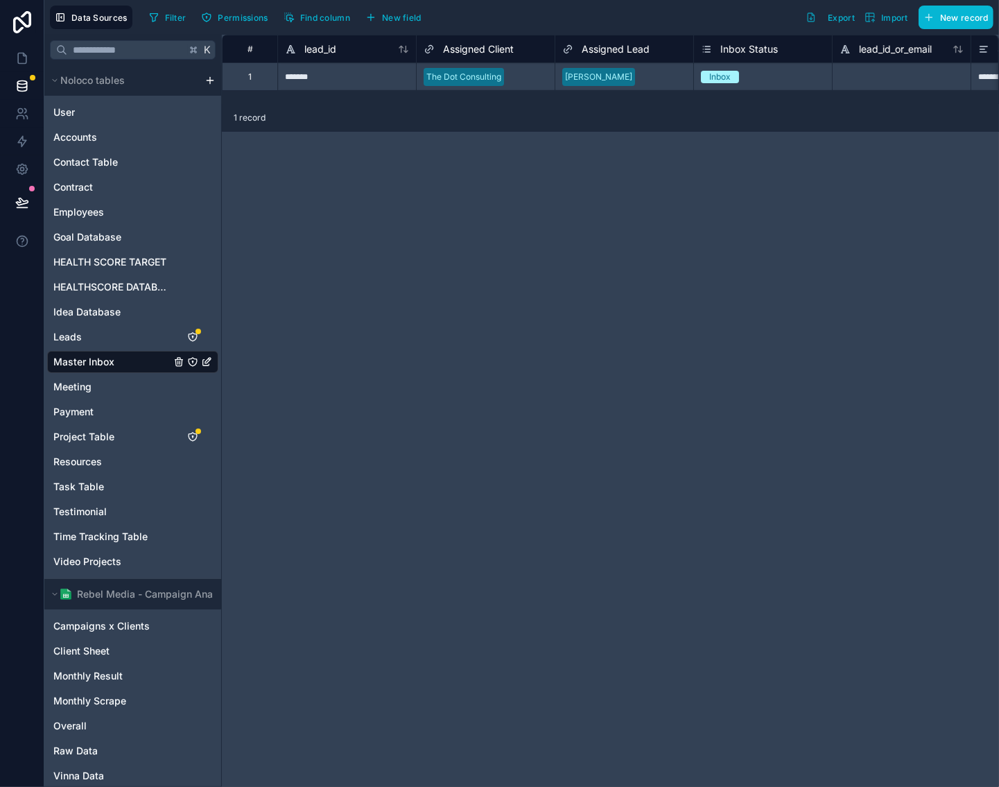
click at [397, 28] on div "Filter Permissions Find column New field" at bounding box center [287, 18] width 288 height 24
click at [407, 14] on span "New field" at bounding box center [402, 17] width 40 height 10
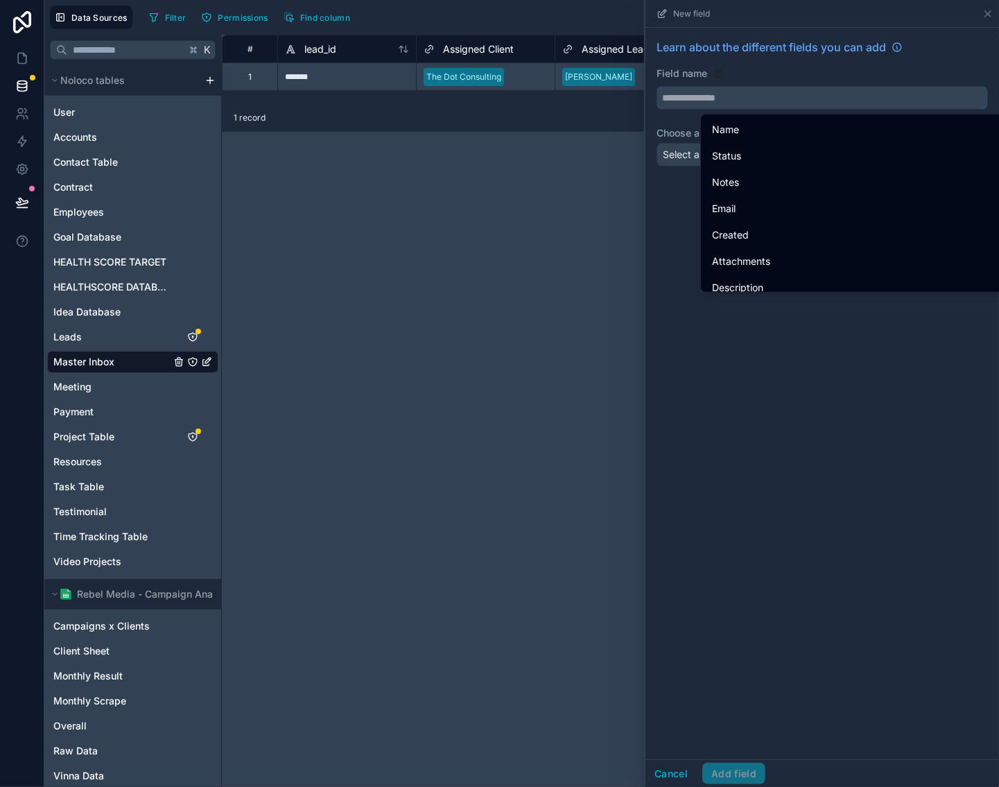
click at [736, 101] on input "text" at bounding box center [822, 98] width 330 height 22
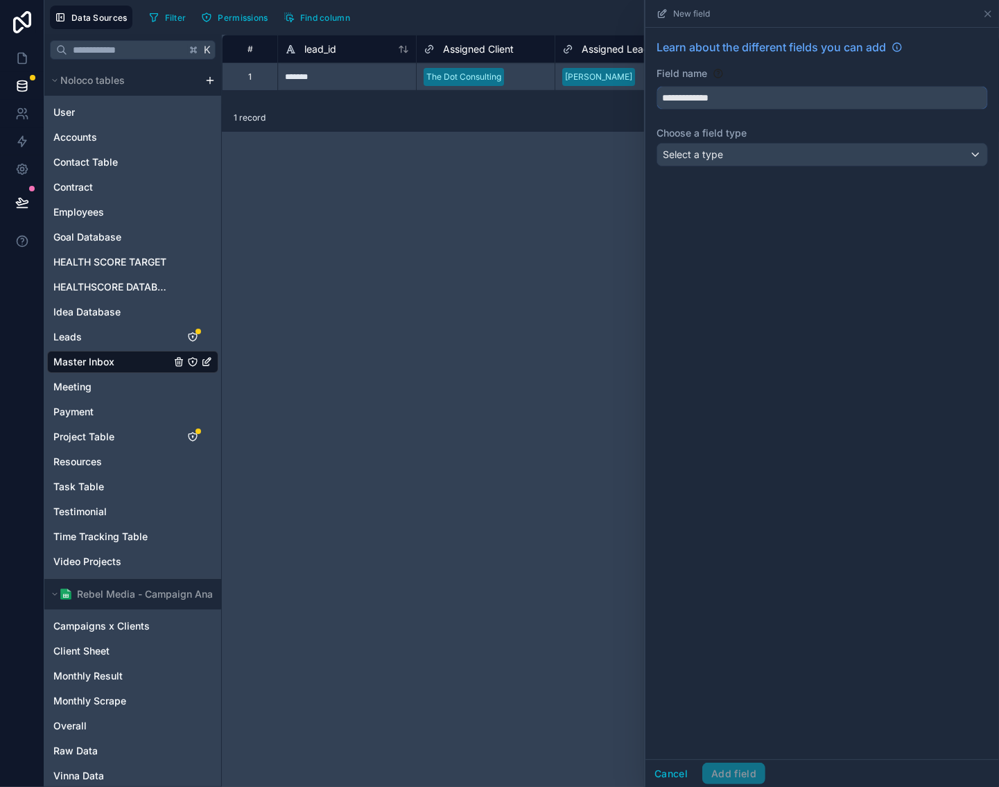
type input "**********"
click at [751, 166] on button "Select a type" at bounding box center [821, 155] width 331 height 24
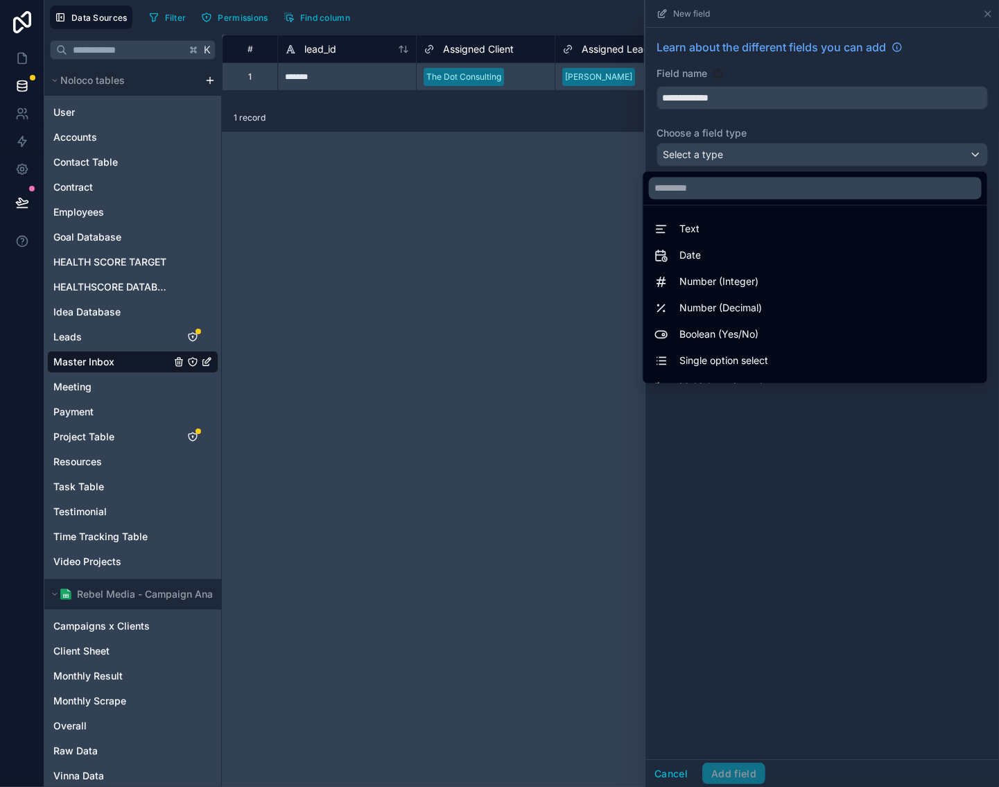
click at [739, 232] on div "Text" at bounding box center [815, 229] width 322 height 17
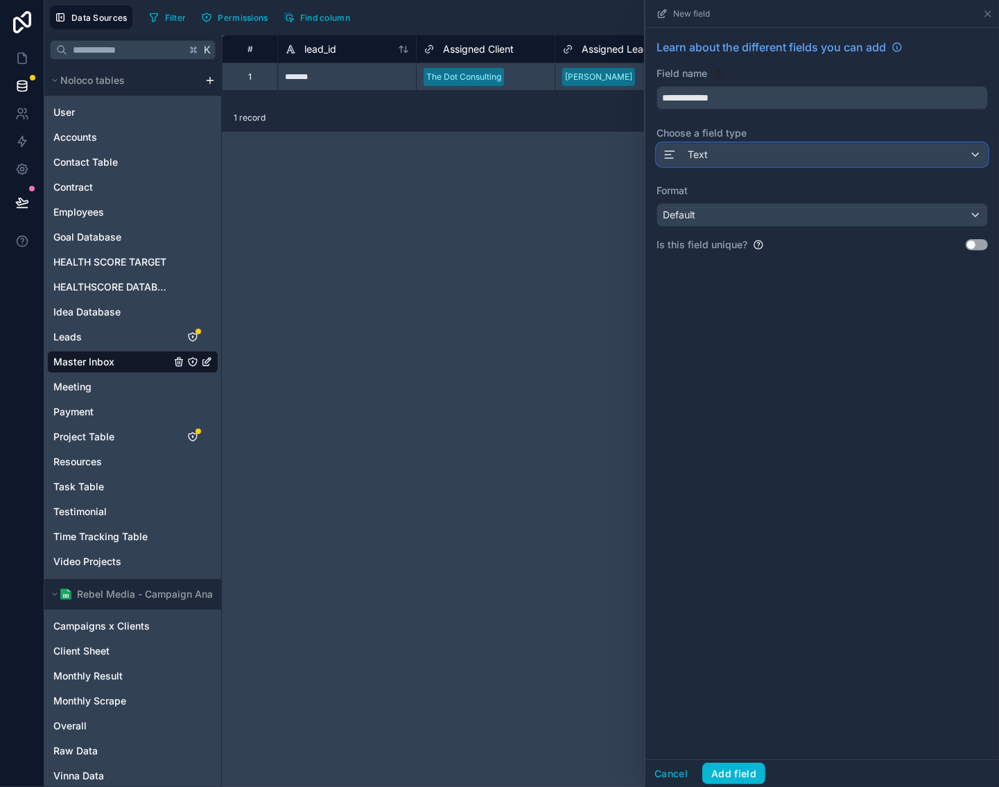
click at [792, 158] on div "Text" at bounding box center [822, 154] width 330 height 22
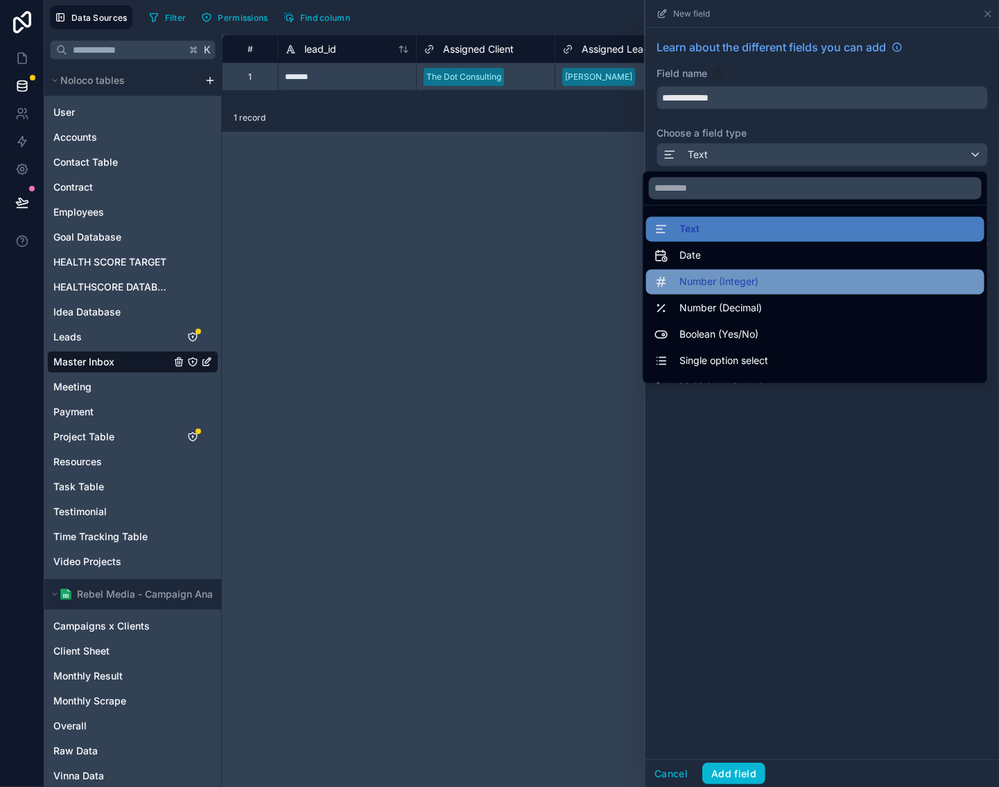
click at [791, 271] on div "Number (Integer)" at bounding box center [815, 282] width 338 height 25
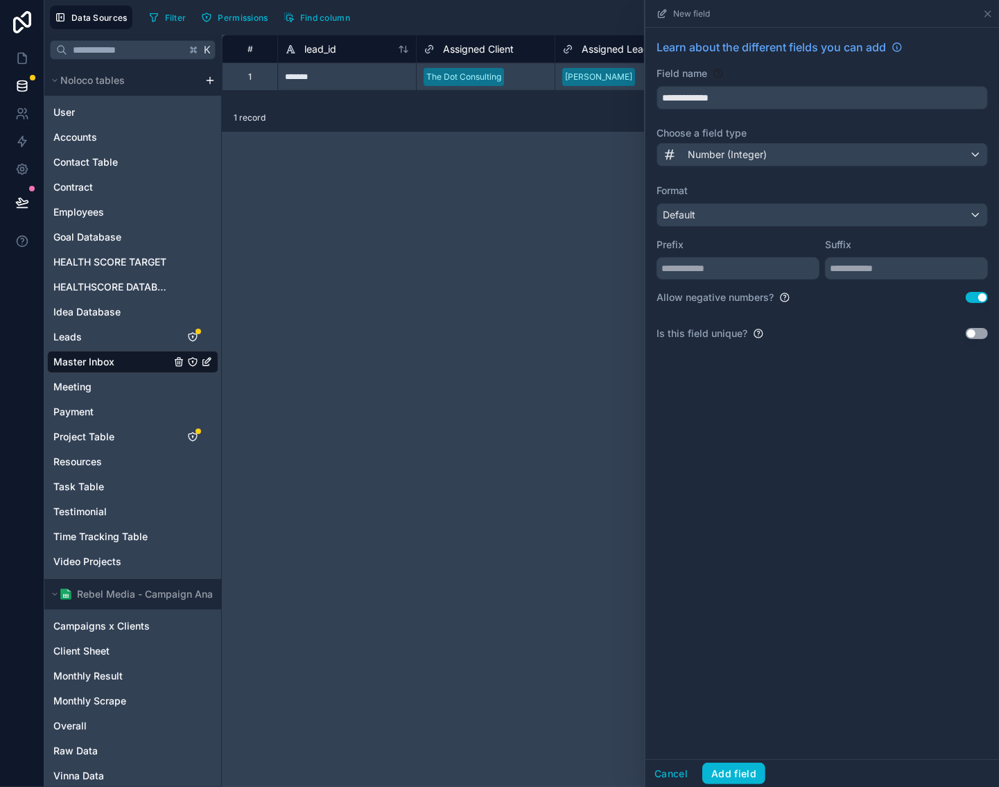
click at [982, 299] on button "Use setting" at bounding box center [977, 297] width 22 height 11
click at [740, 762] on button "Add field" at bounding box center [733, 773] width 63 height 22
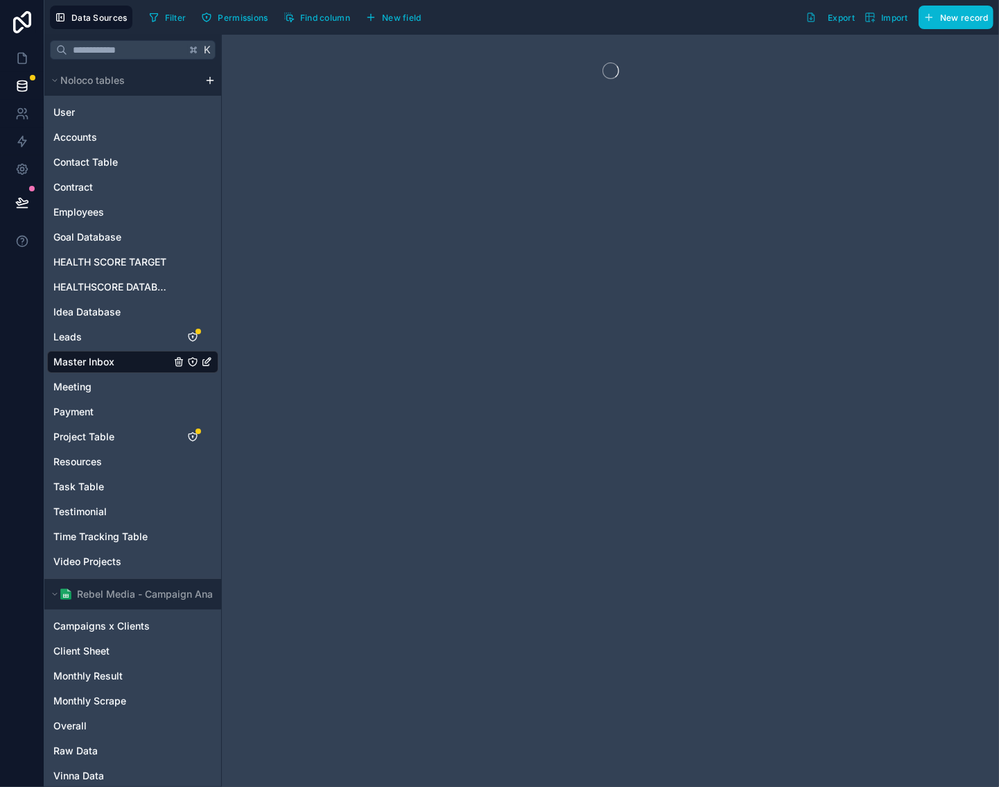
click at [412, 33] on div "Data Sources Filter Permissions Find column New field Export Import New record" at bounding box center [521, 17] width 954 height 35
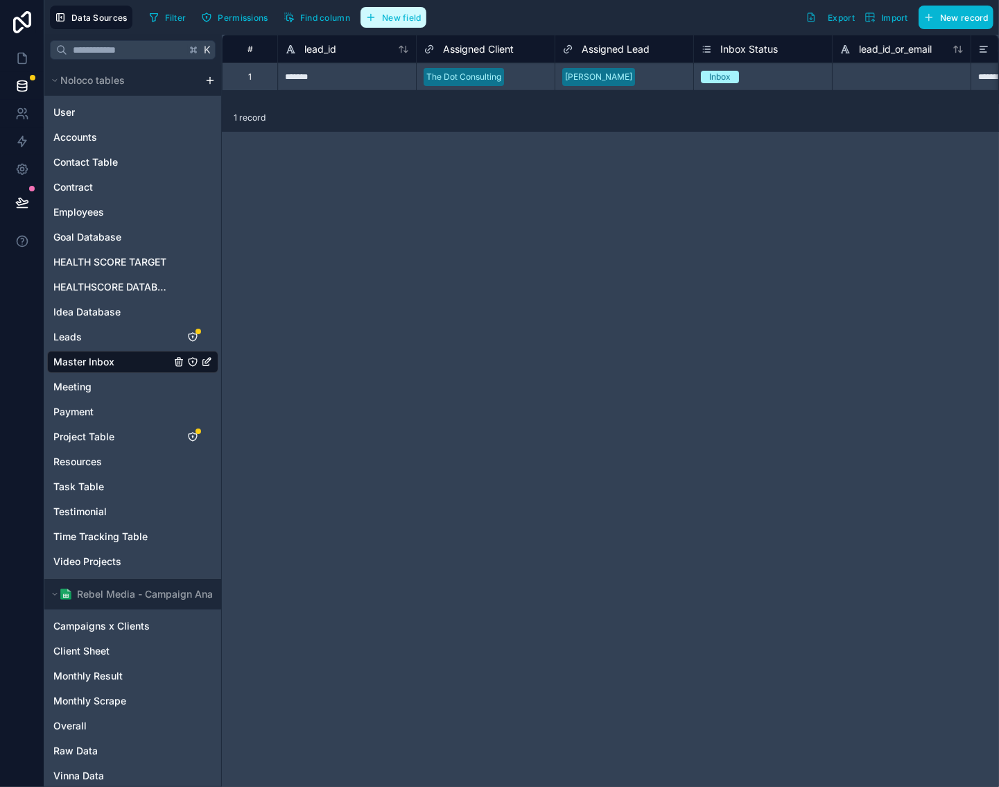
click at [414, 28] on div "Filter Permissions Find column New field" at bounding box center [287, 18] width 288 height 24
drag, startPoint x: 419, startPoint y: 16, endPoint x: 422, endPoint y: 4, distance: 12.1
click at [419, 17] on span "New field" at bounding box center [402, 17] width 40 height 10
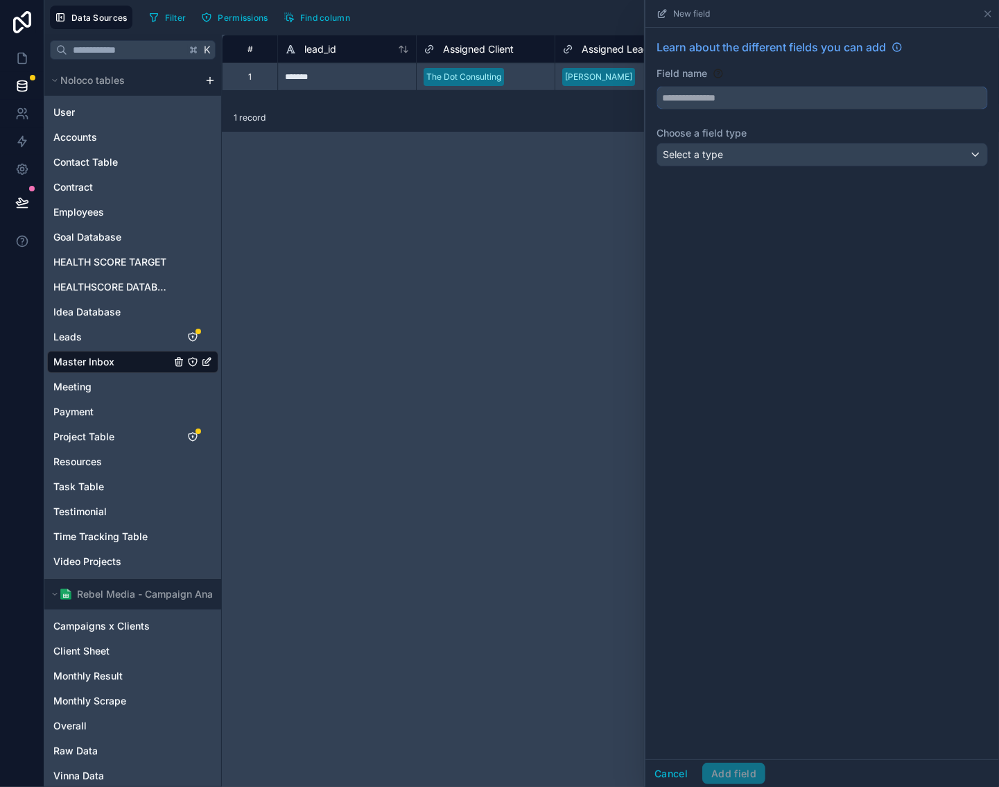
click at [808, 102] on input "text" at bounding box center [822, 98] width 330 height 22
type input "**********"
click at [760, 135] on label "Choose a field type" at bounding box center [821, 133] width 331 height 14
click at [757, 161] on div "Select a type" at bounding box center [822, 154] width 330 height 22
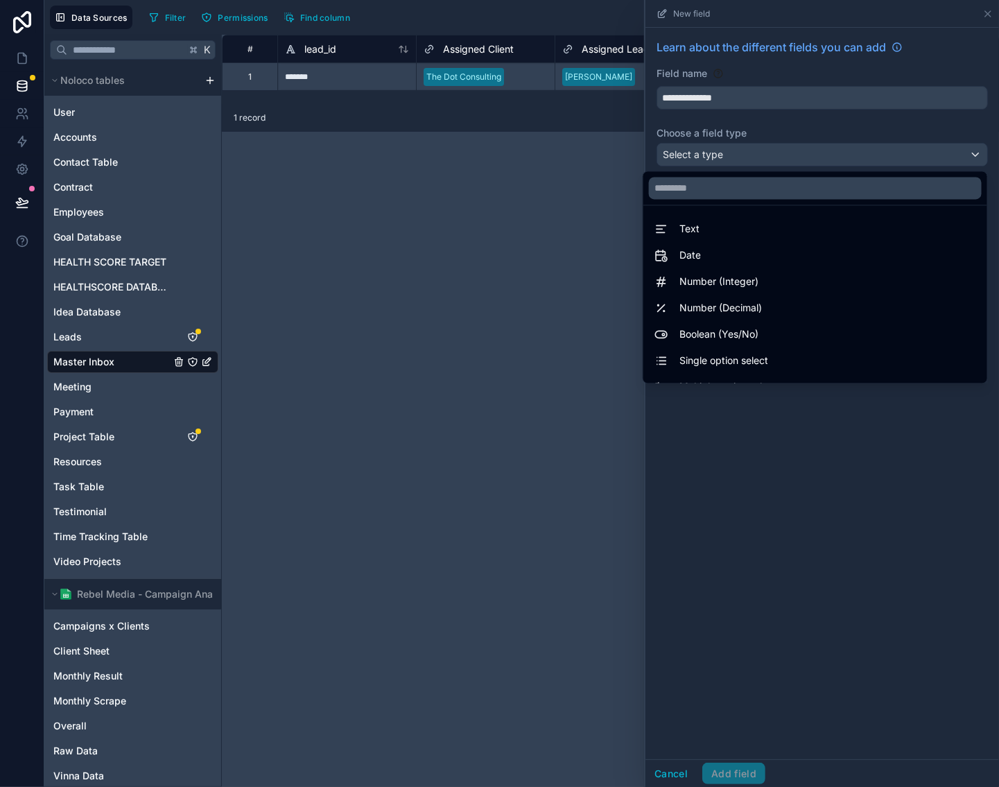
click at [747, 211] on ul "Text Date Number (Integer) Number (Decimal) Boolean (Yes/No) Single option sele…" at bounding box center [815, 294] width 344 height 177
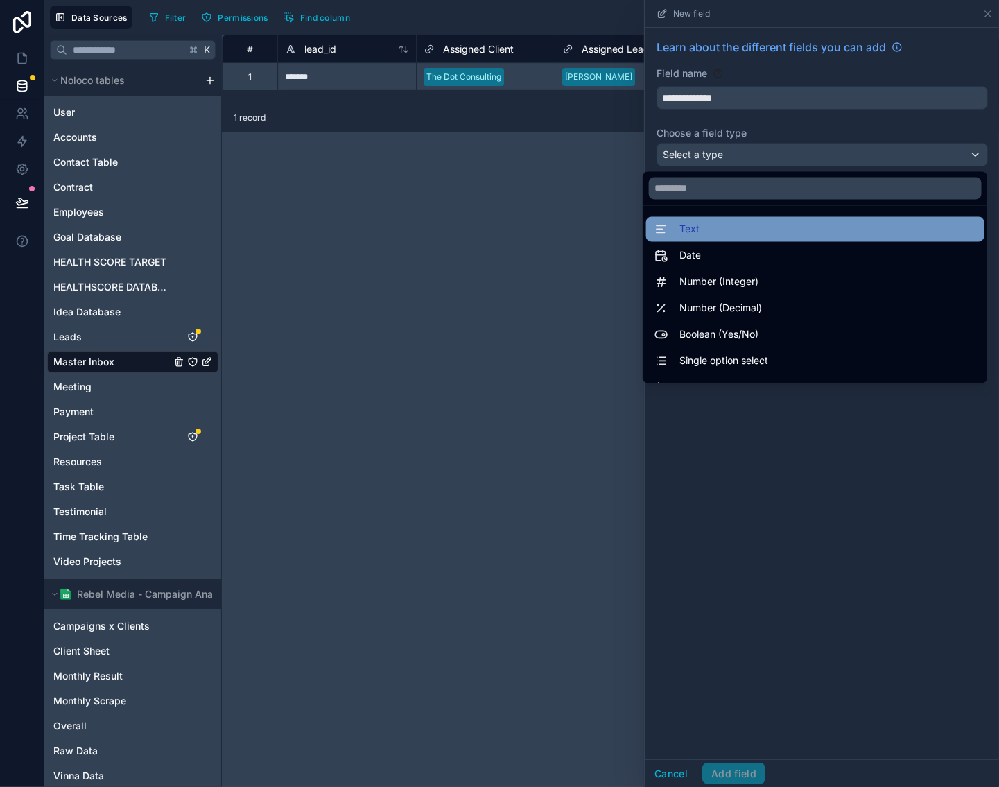
click at [752, 223] on div "Text" at bounding box center [815, 229] width 322 height 17
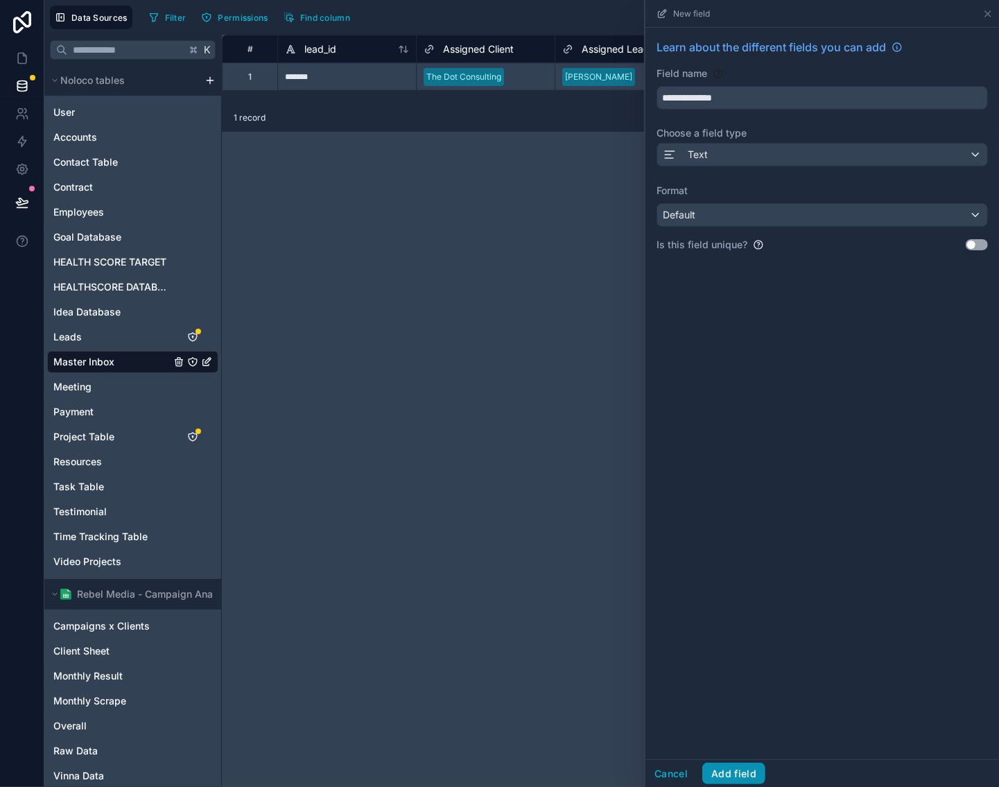
click at [741, 774] on button "Add field" at bounding box center [733, 773] width 63 height 22
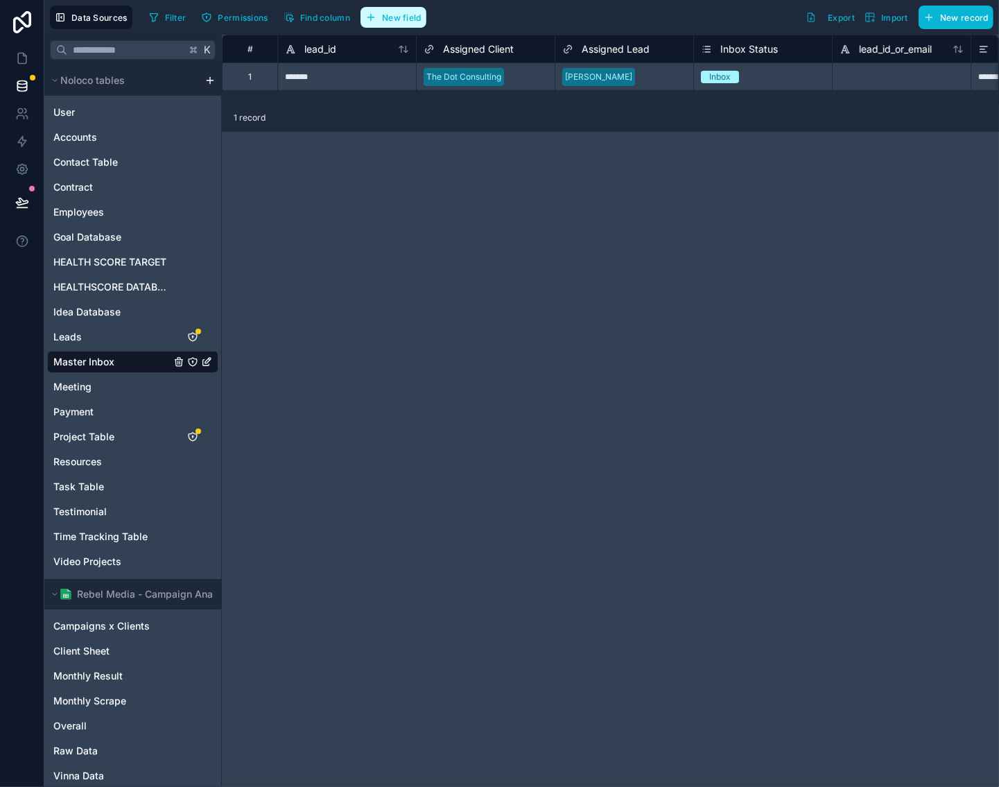
click at [416, 15] on span "New field" at bounding box center [402, 17] width 40 height 10
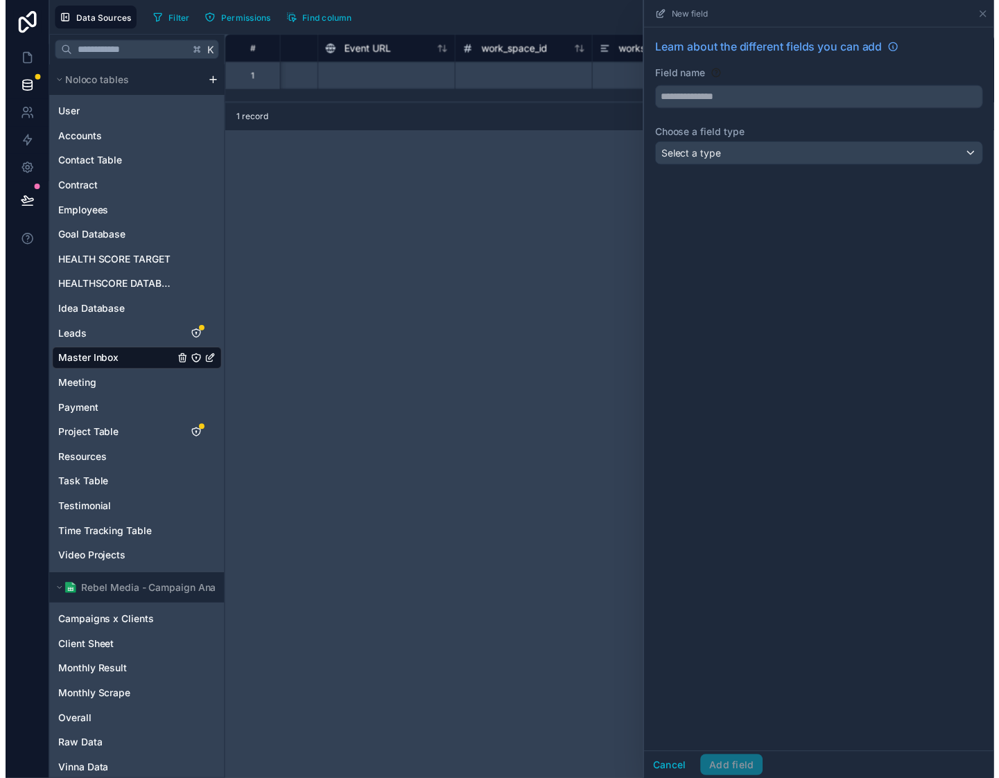
scroll to position [0, 3993]
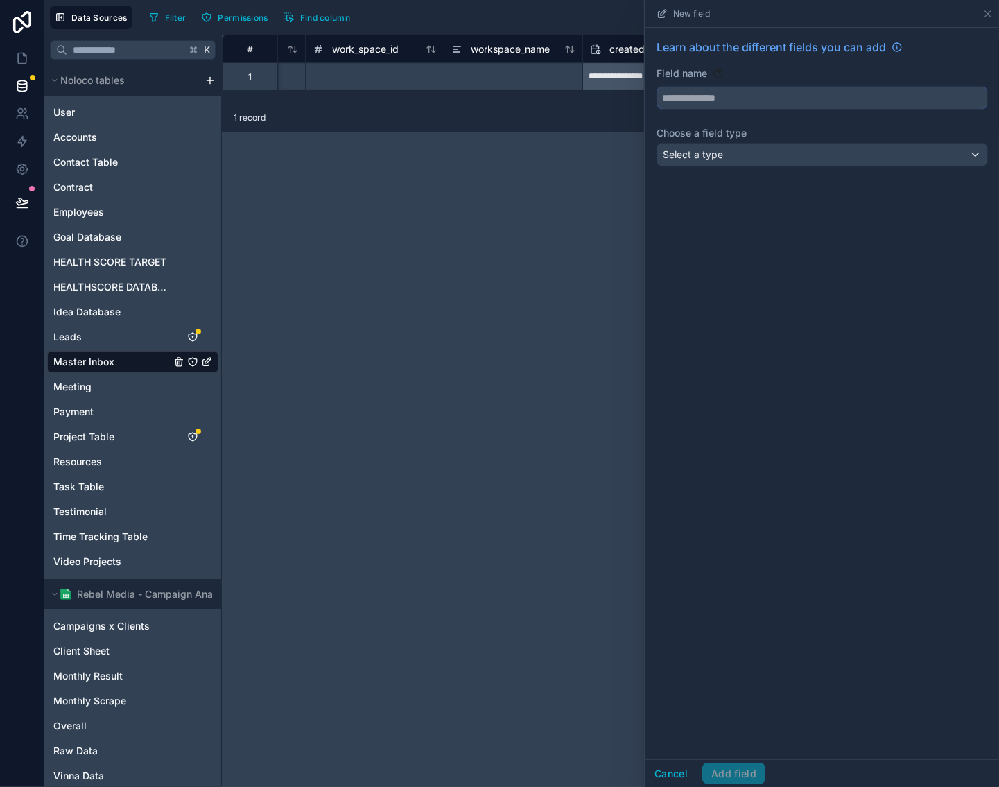
click at [720, 101] on input "text" at bounding box center [822, 98] width 330 height 22
type input "********"
click at [805, 155] on div "Select a type" at bounding box center [822, 154] width 330 height 22
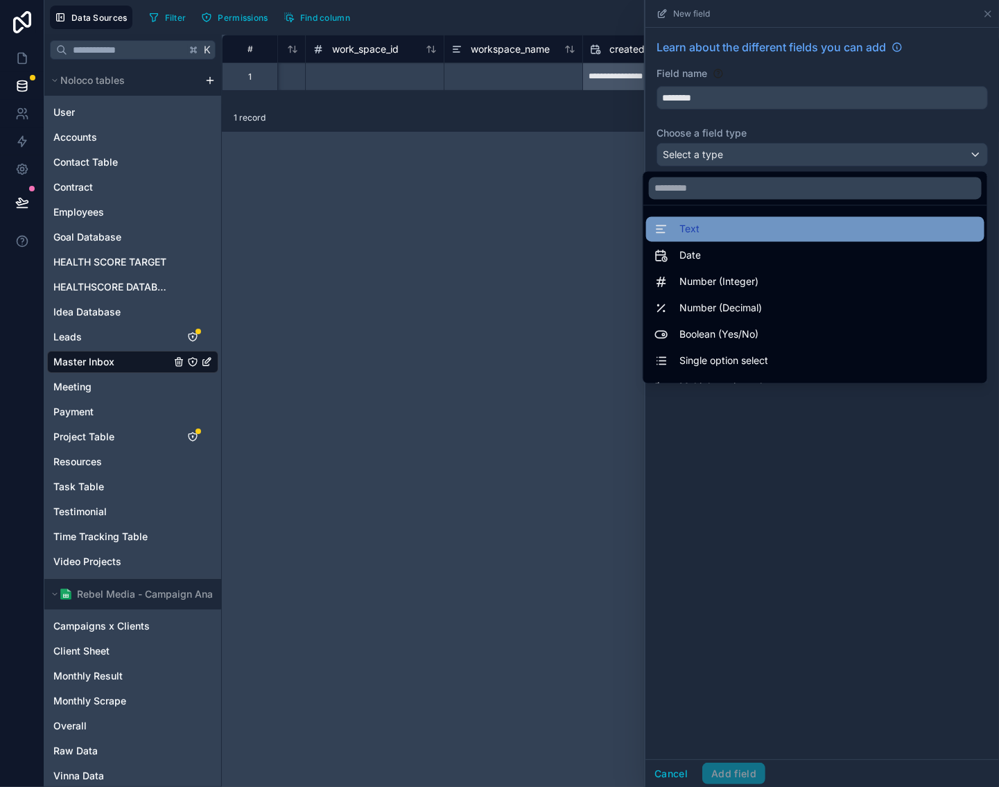
click at [825, 234] on div "Text" at bounding box center [815, 229] width 322 height 17
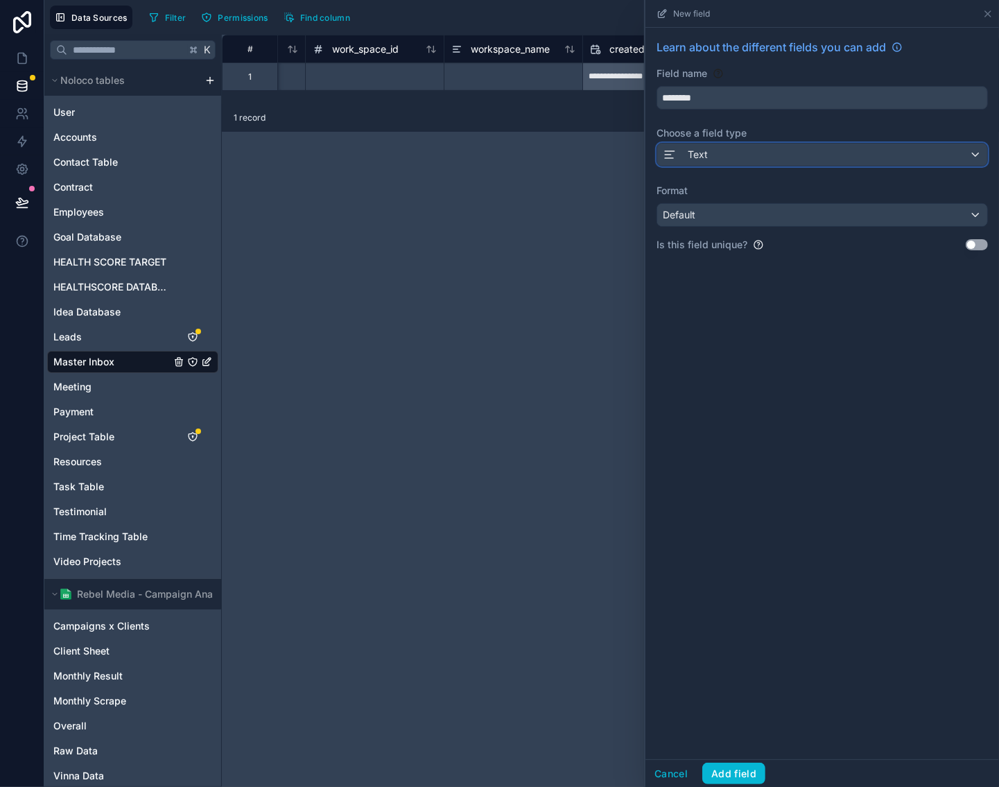
click at [822, 157] on div "Text" at bounding box center [822, 154] width 330 height 22
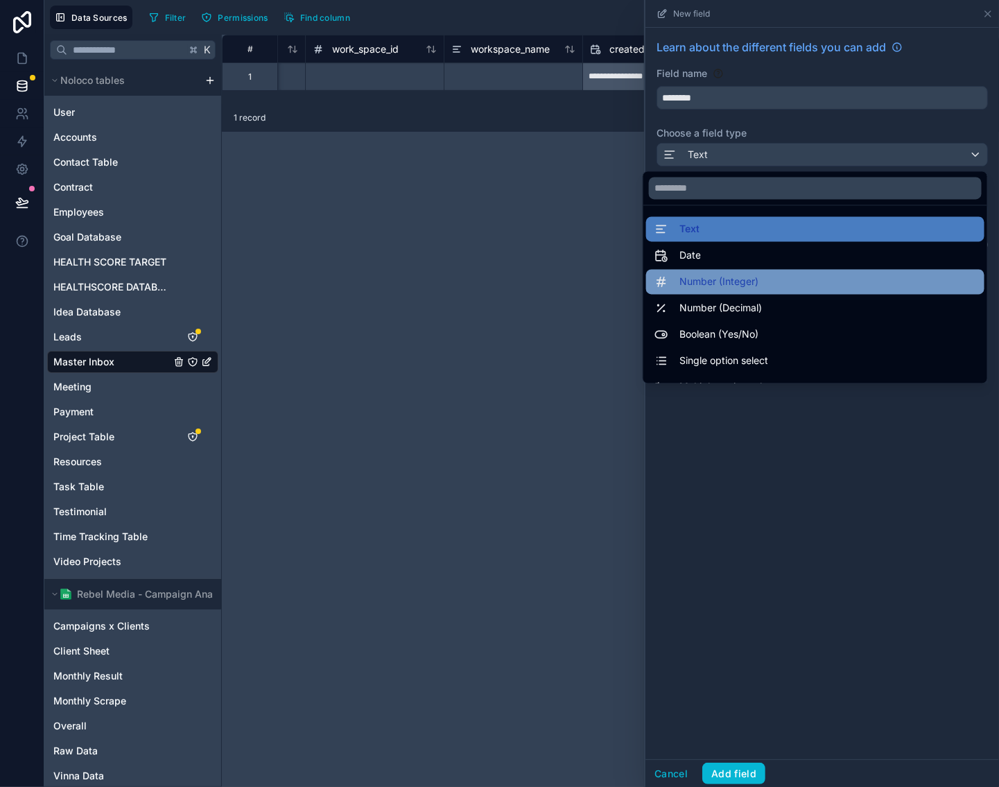
click at [810, 276] on div "Number (Integer)" at bounding box center [815, 282] width 322 height 17
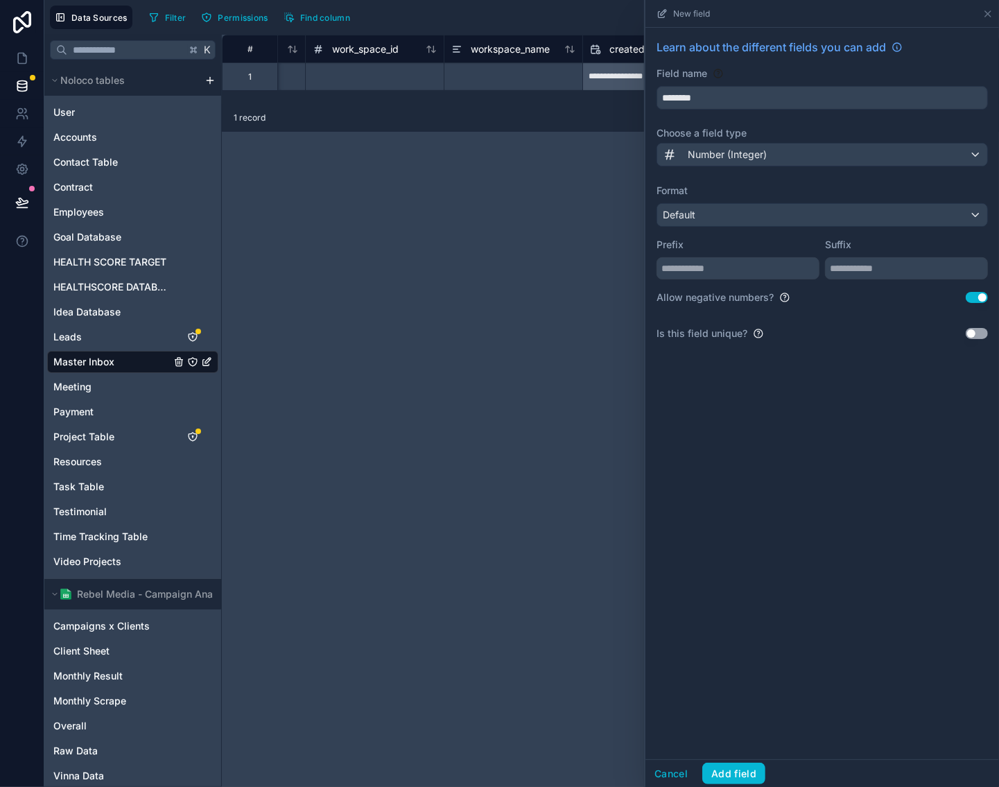
click at [982, 297] on button "Use setting" at bounding box center [977, 297] width 22 height 11
click at [741, 765] on button "Add field" at bounding box center [733, 773] width 63 height 22
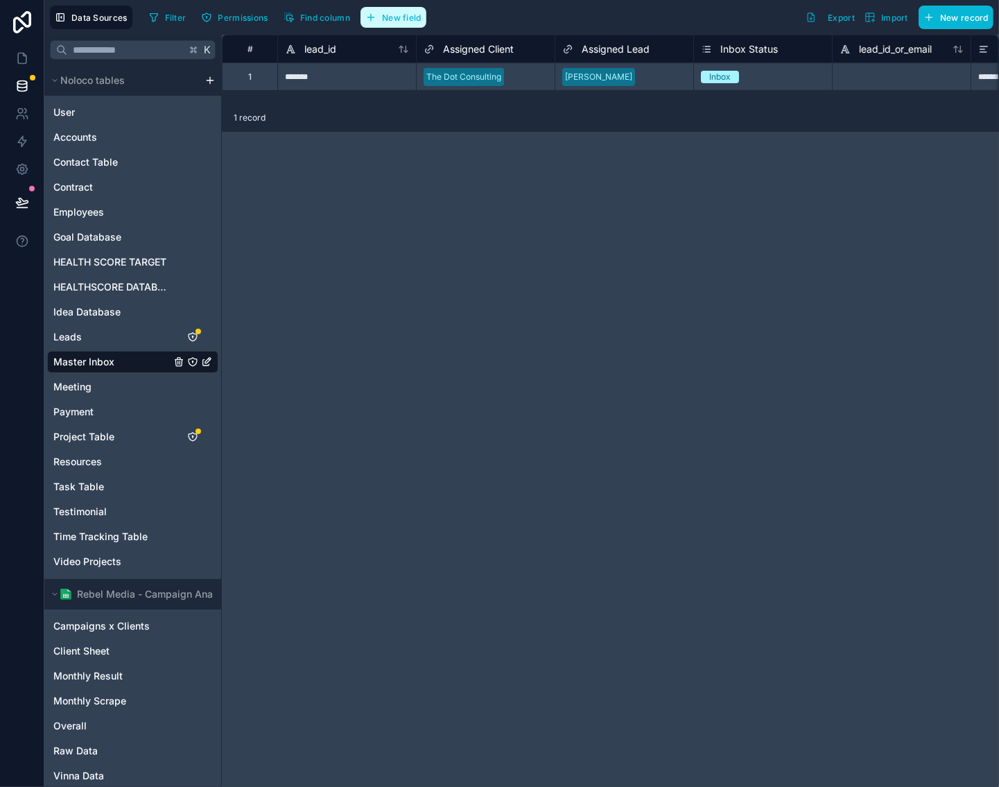
drag, startPoint x: 415, startPoint y: 19, endPoint x: 444, endPoint y: 31, distance: 31.0
click at [415, 19] on span "New field" at bounding box center [402, 17] width 40 height 10
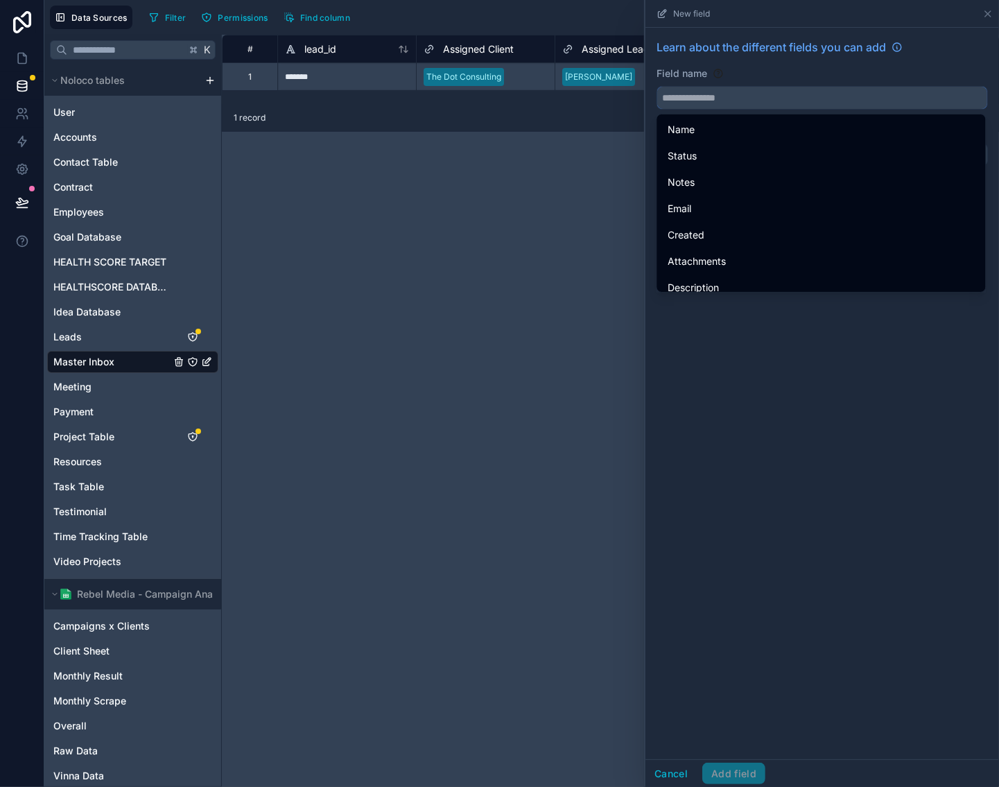
click at [727, 94] on input "text" at bounding box center [822, 98] width 330 height 22
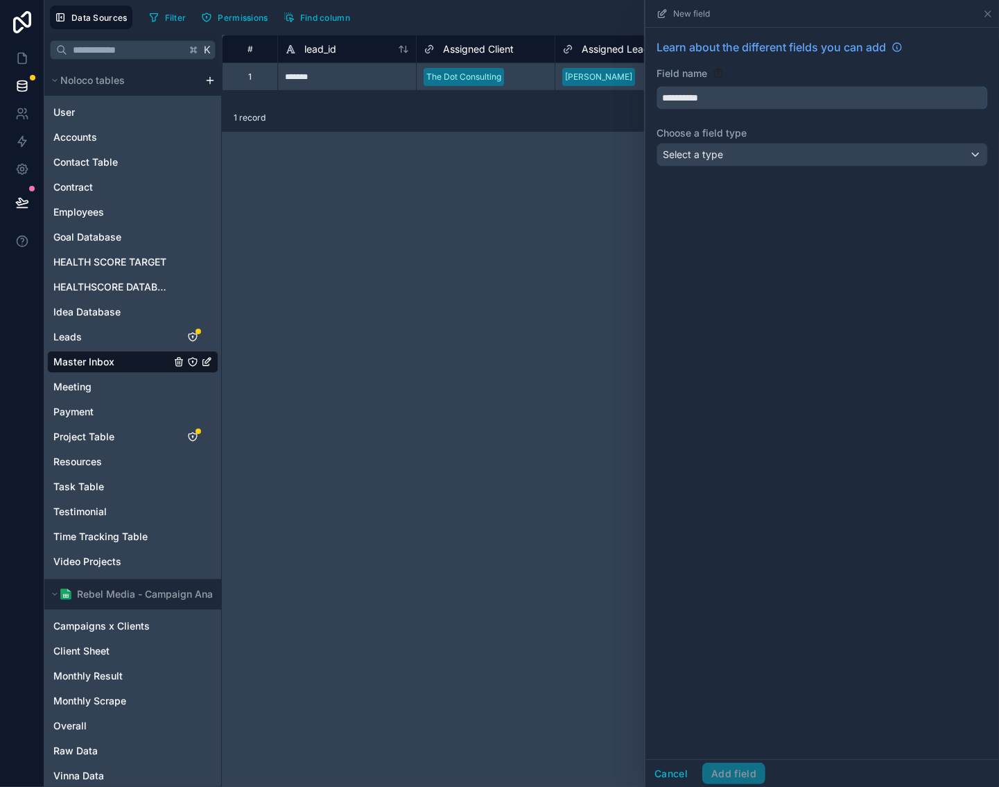
type input "**********"
click at [751, 146] on div "Select a type" at bounding box center [822, 154] width 330 height 22
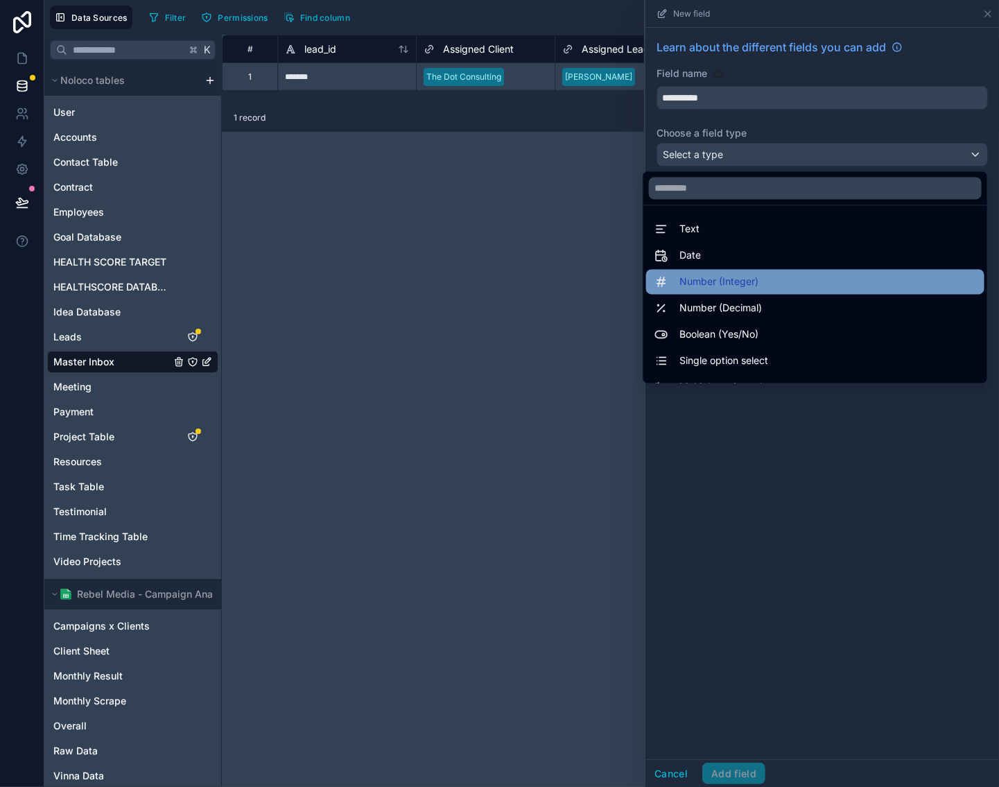
click at [741, 271] on div "Number (Integer)" at bounding box center [815, 282] width 338 height 25
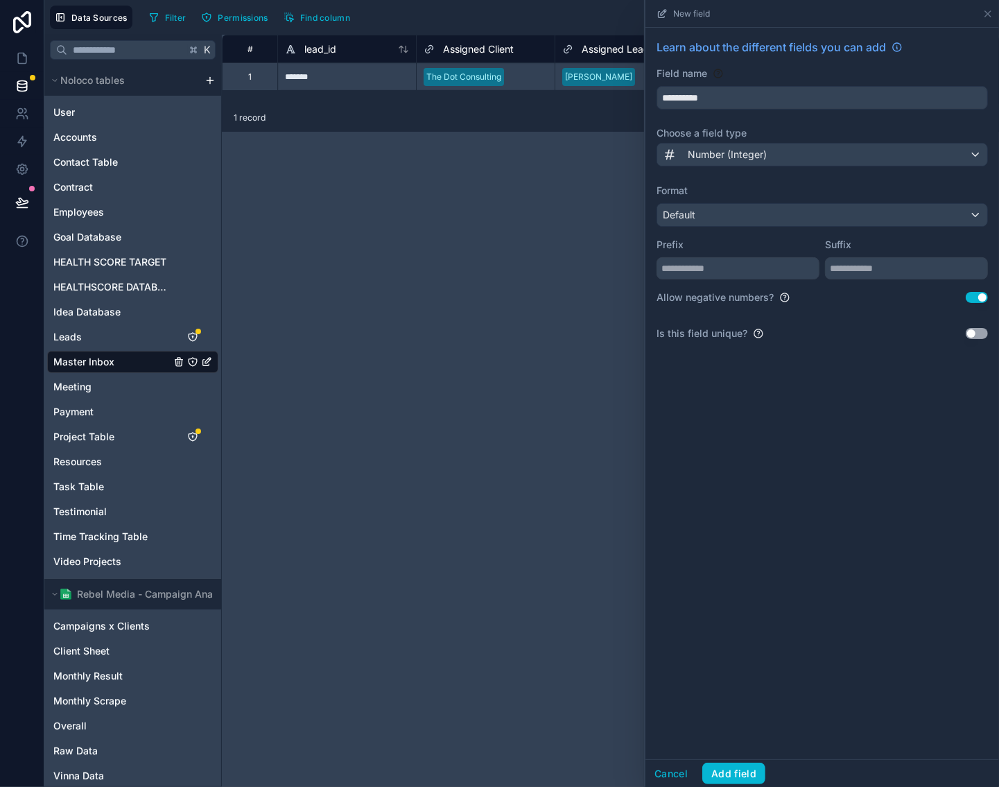
click at [977, 302] on button "Use setting" at bounding box center [977, 297] width 22 height 11
drag, startPoint x: 755, startPoint y: 771, endPoint x: 758, endPoint y: 708, distance: 63.9
click at [755, 771] on button "Add field" at bounding box center [733, 773] width 63 height 22
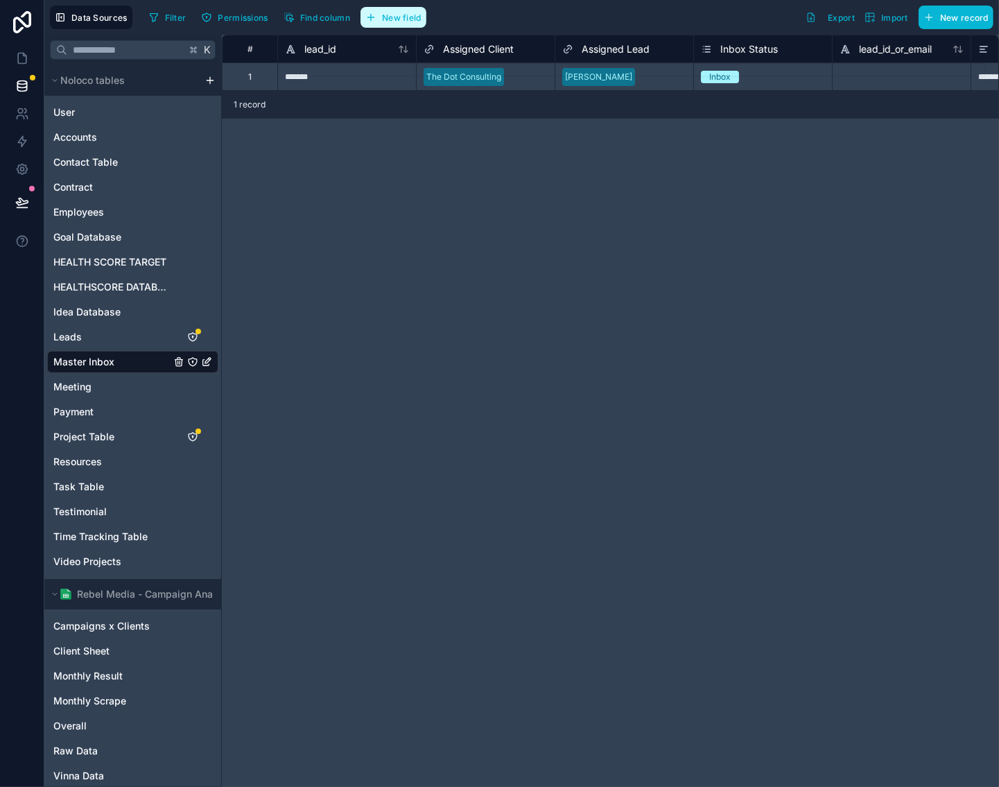
click at [412, 10] on button "New field" at bounding box center [393, 17] width 66 height 21
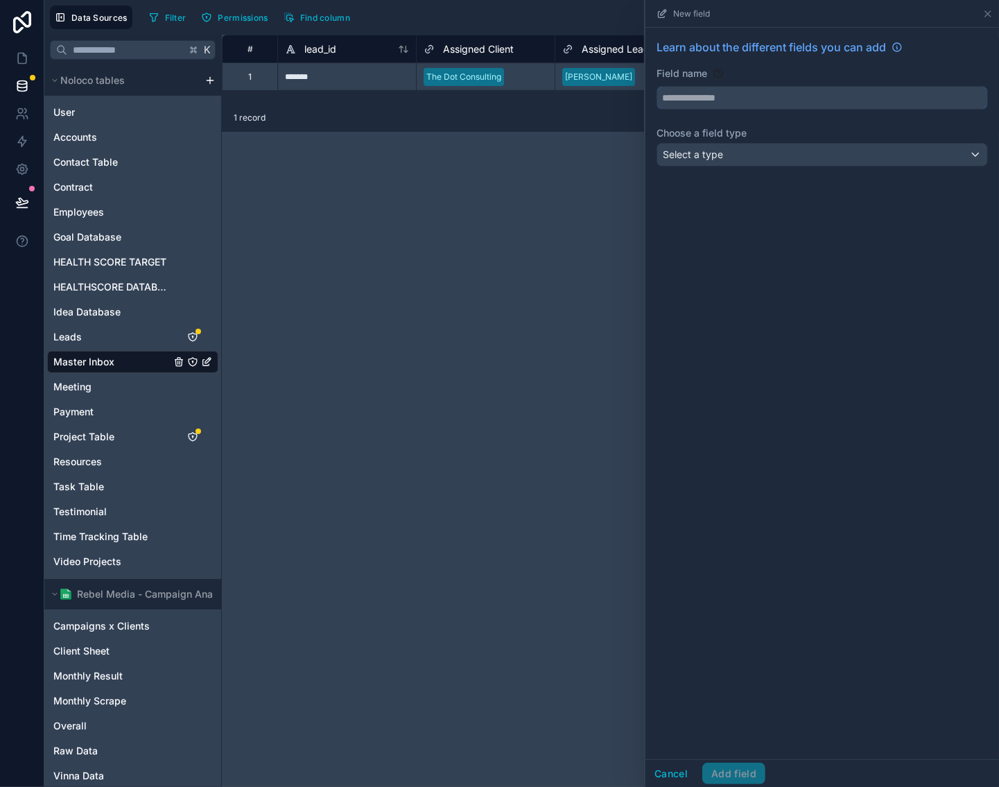
click at [782, 100] on input "text" at bounding box center [822, 98] width 330 height 22
type input "**********"
click at [836, 164] on div "Select a type" at bounding box center [822, 154] width 330 height 22
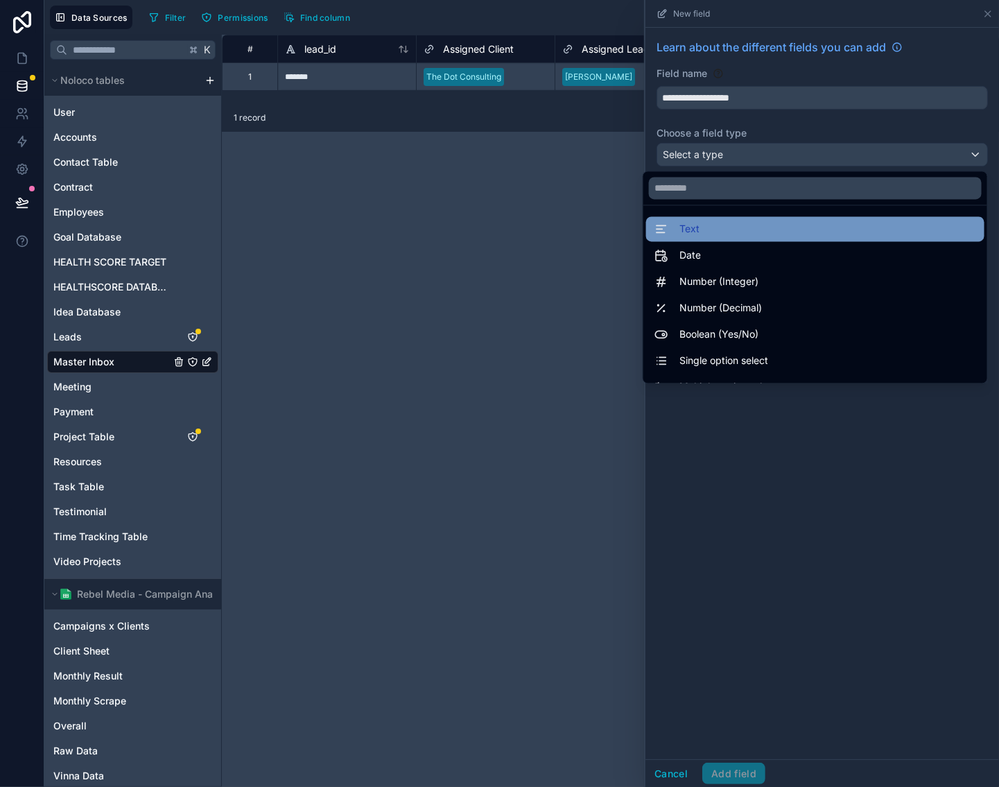
click at [804, 224] on div "Text" at bounding box center [815, 229] width 322 height 17
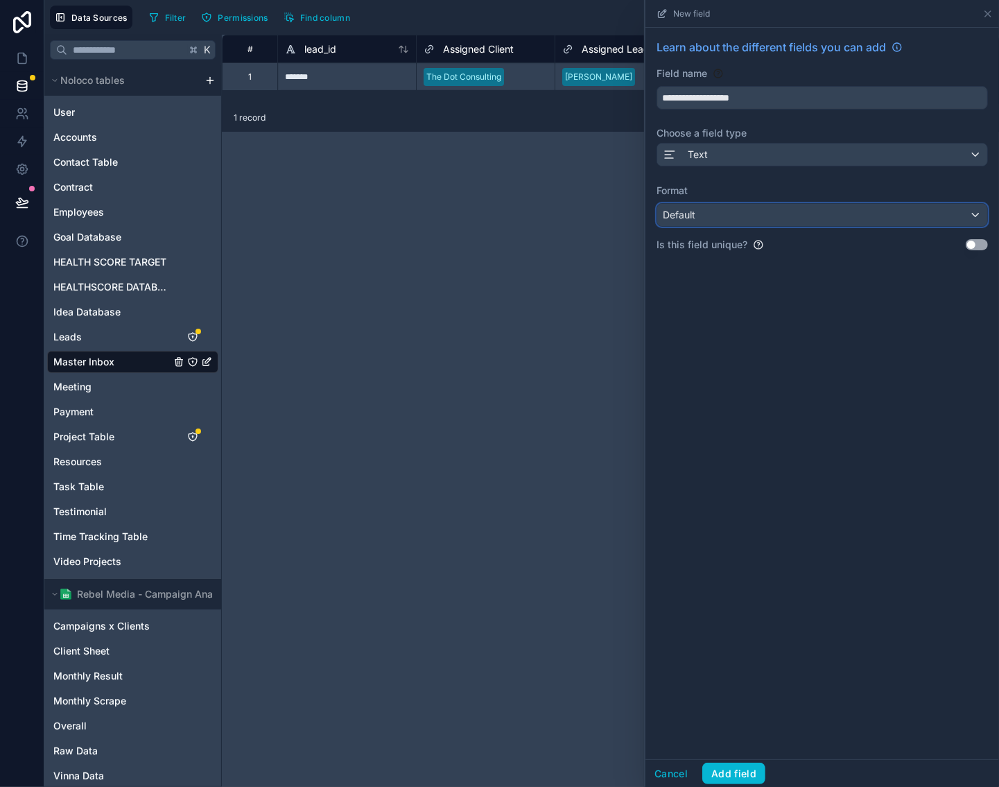
click at [789, 207] on div "Default" at bounding box center [822, 215] width 330 height 22
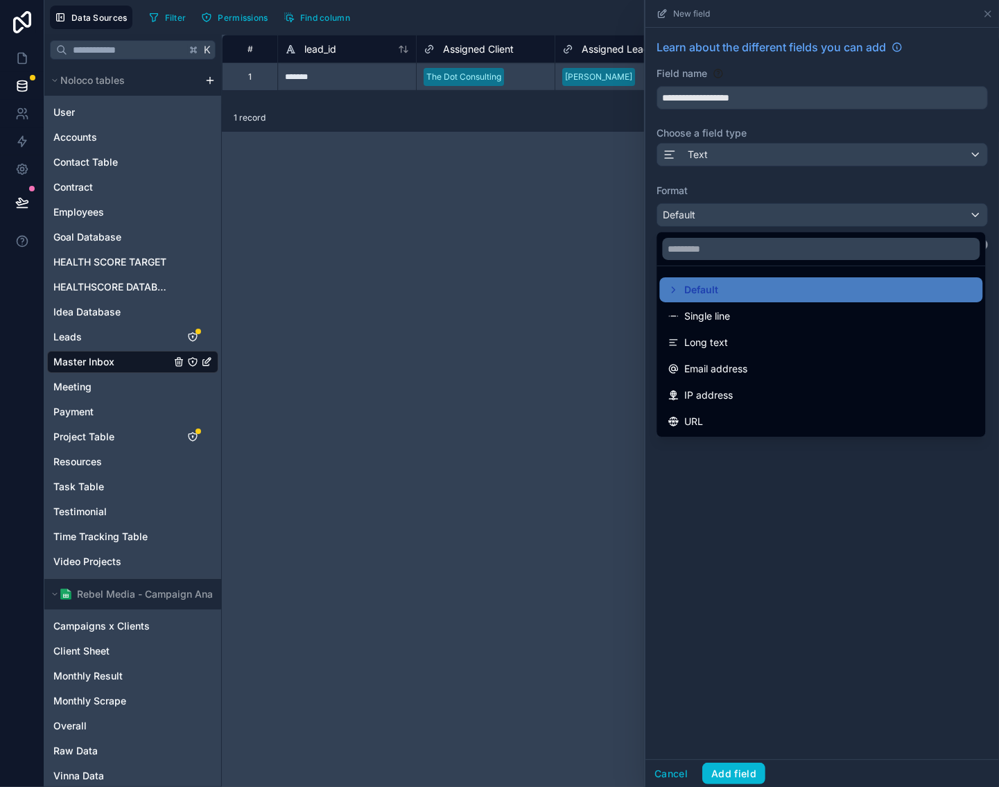
click at [810, 184] on div at bounding box center [822, 393] width 354 height 787
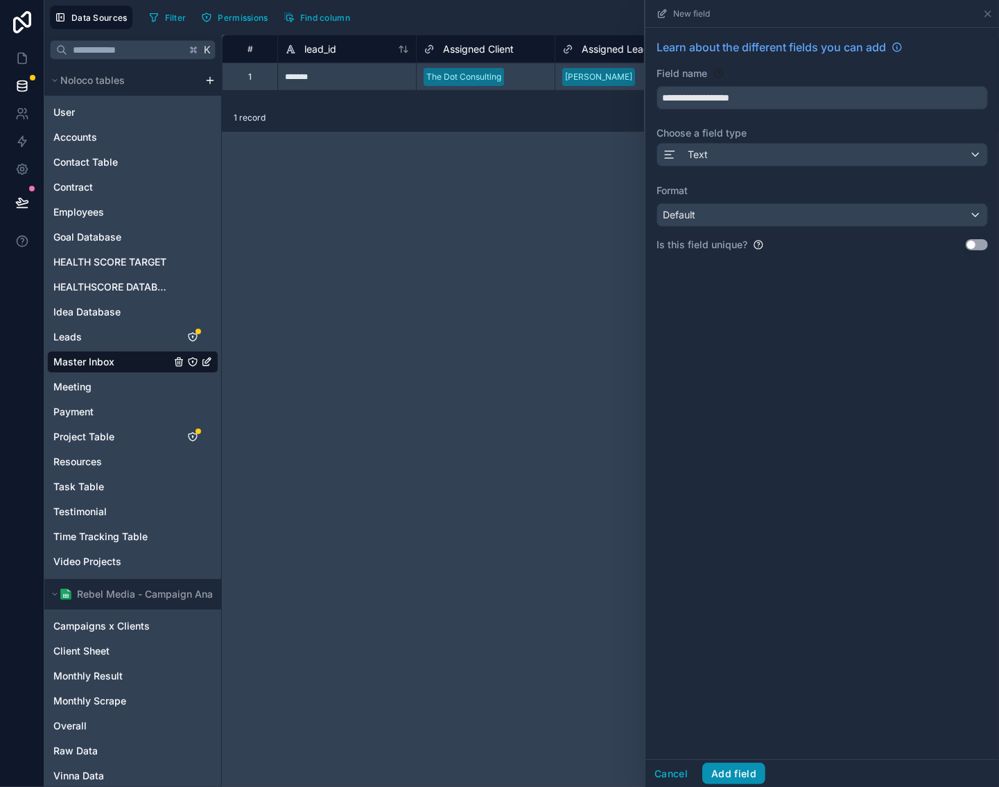
click at [741, 764] on button "Add field" at bounding box center [733, 773] width 63 height 22
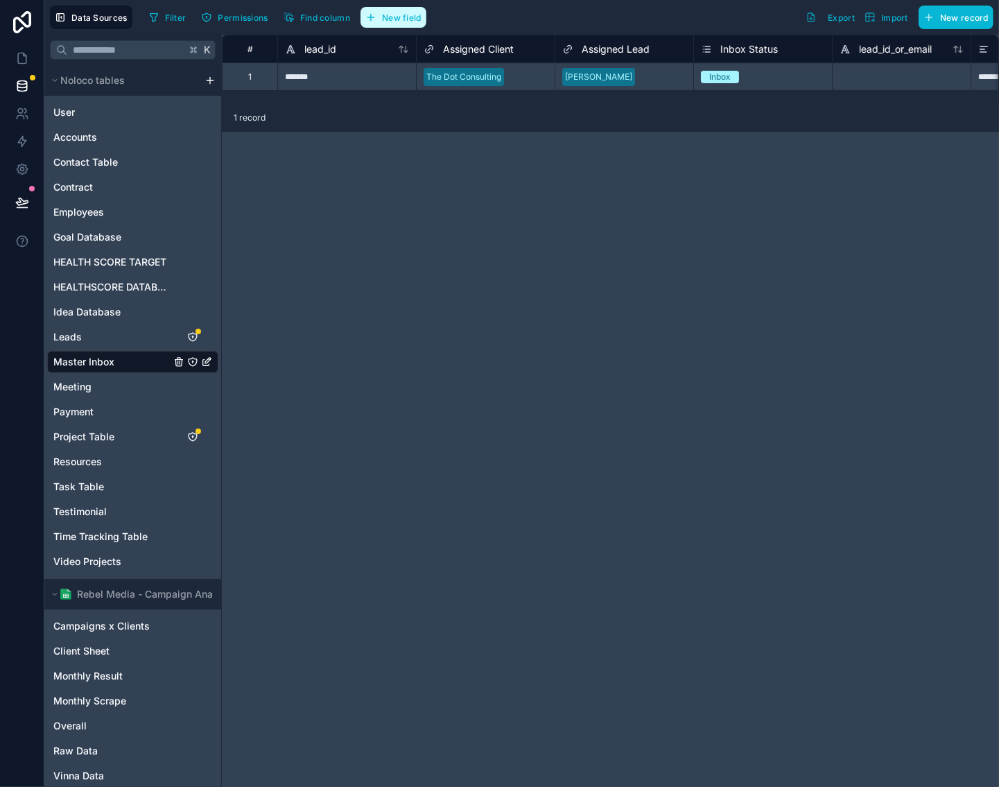
drag, startPoint x: 404, startPoint y: 21, endPoint x: 428, endPoint y: 15, distance: 24.4
click at [404, 21] on span "New field" at bounding box center [402, 17] width 40 height 10
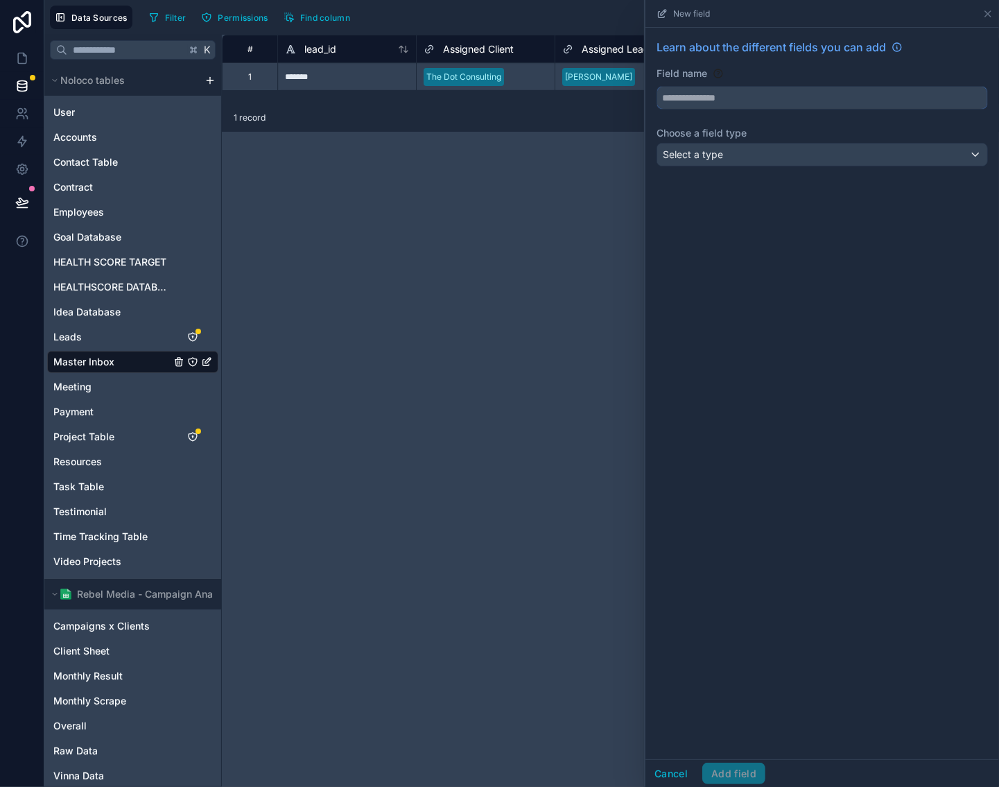
click at [797, 95] on input "text" at bounding box center [822, 98] width 330 height 22
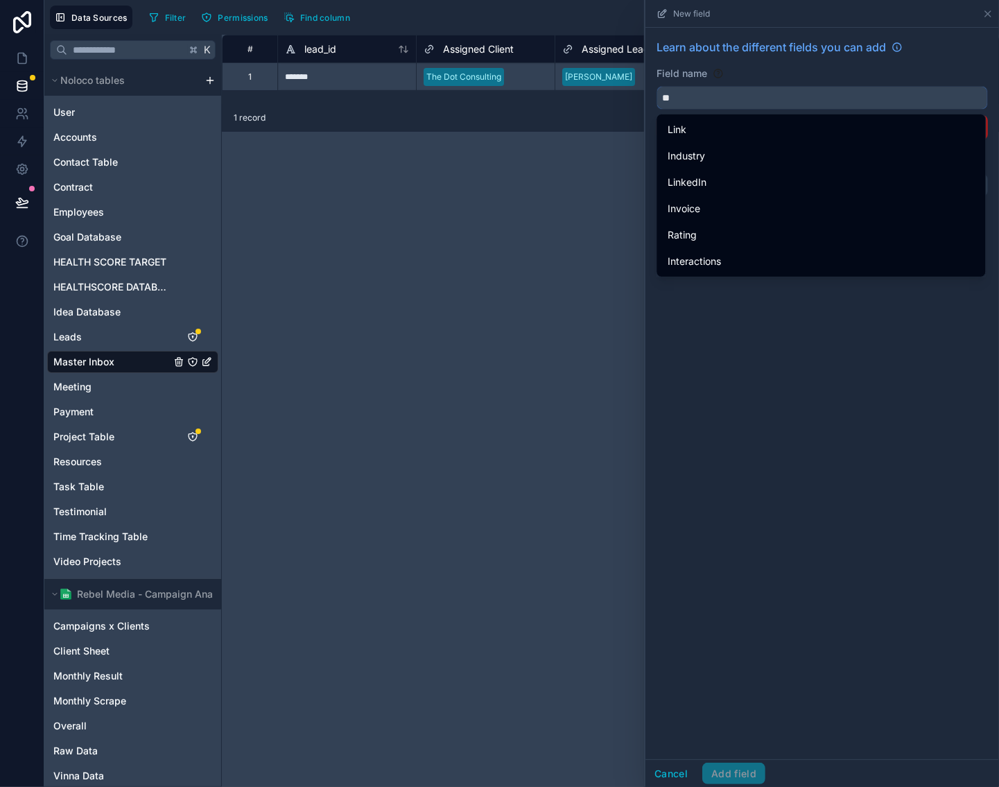
type input "*"
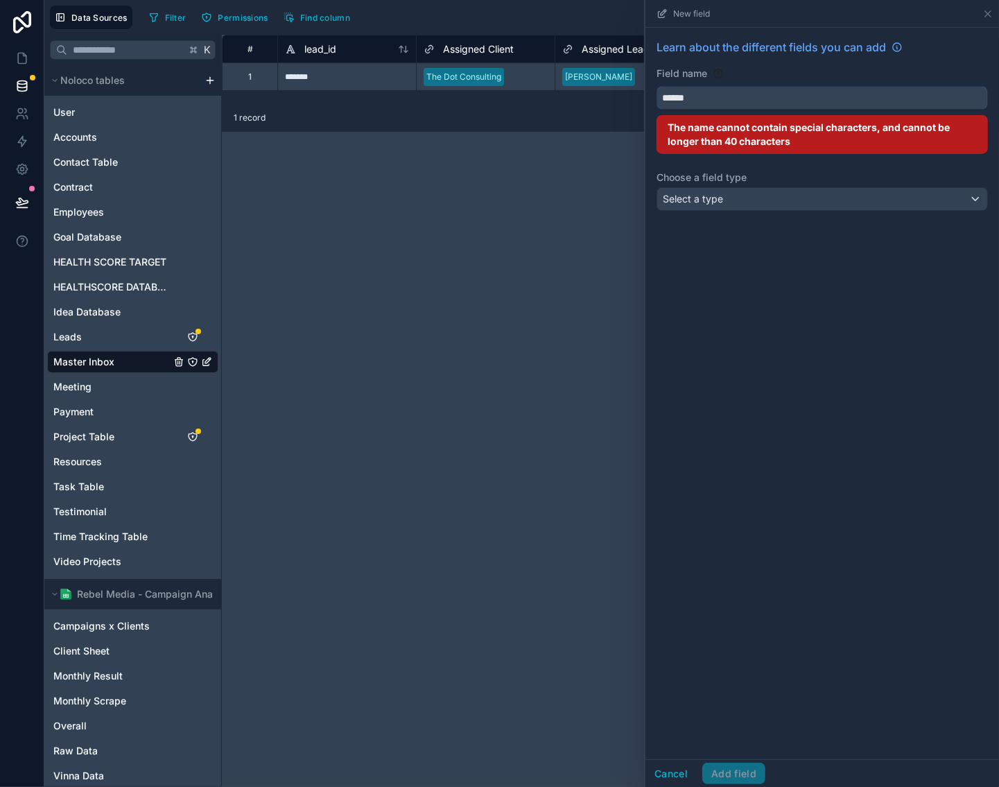
click at [656, 86] on button "*****" at bounding box center [821, 98] width 331 height 24
click at [656, 86] on button "**********" at bounding box center [821, 98] width 331 height 24
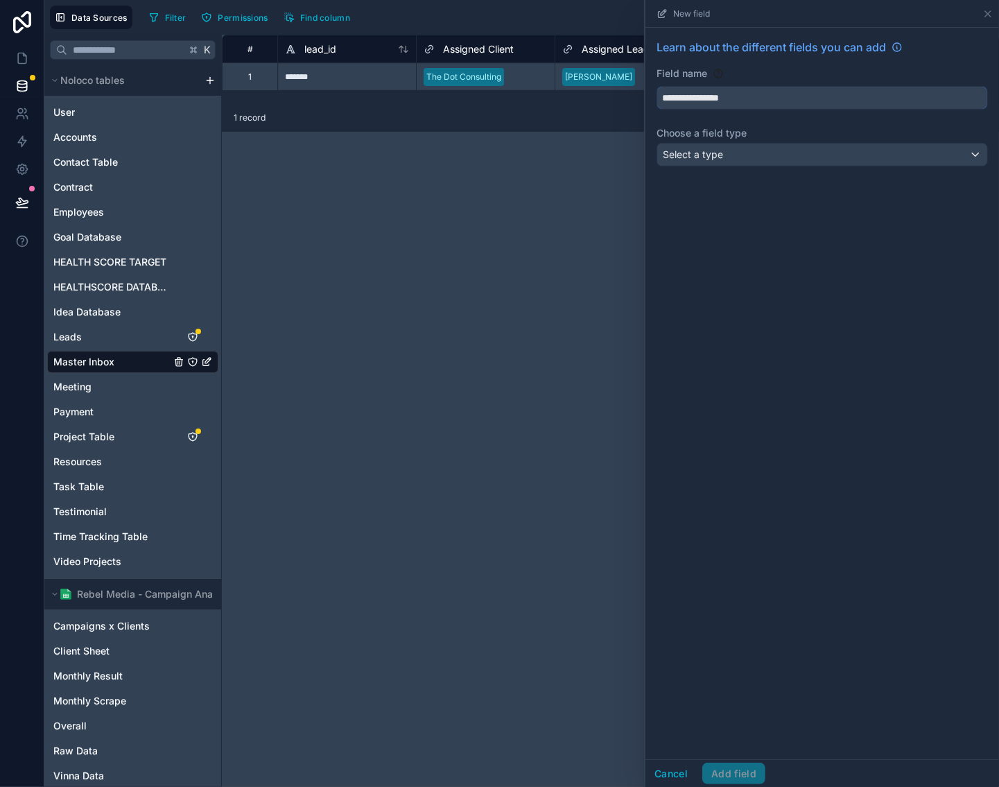
type input "**********"
click at [723, 145] on div "Select a type" at bounding box center [822, 154] width 330 height 22
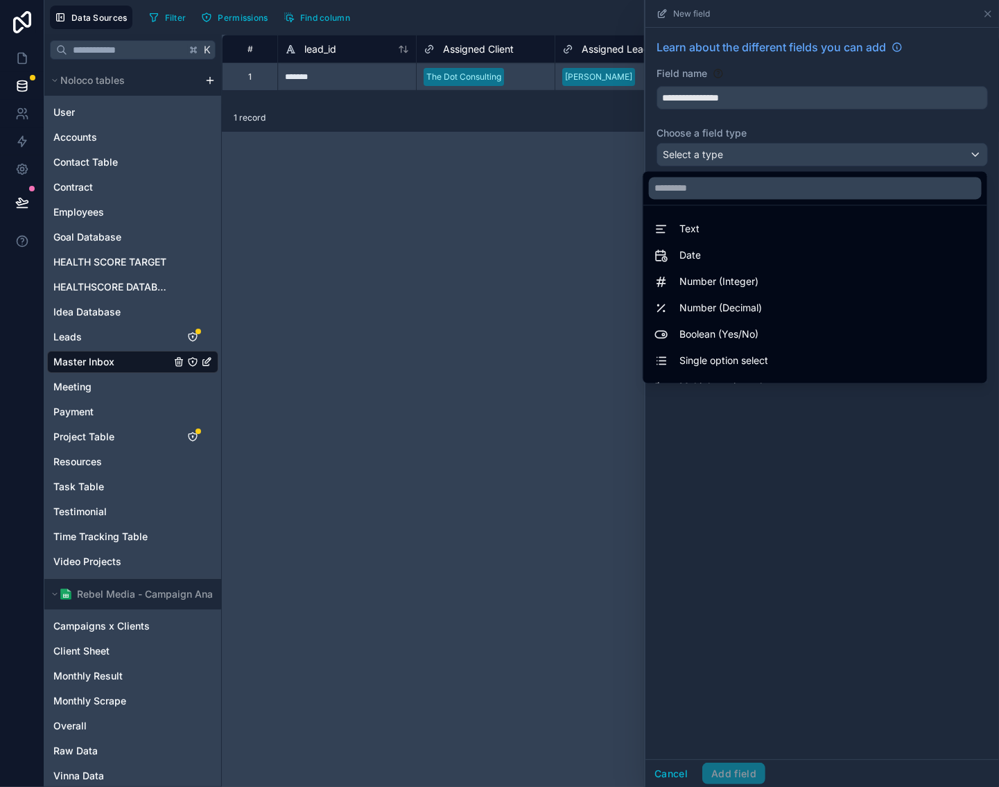
click at [781, 331] on div "Boolean (Yes/No)" at bounding box center [815, 334] width 322 height 17
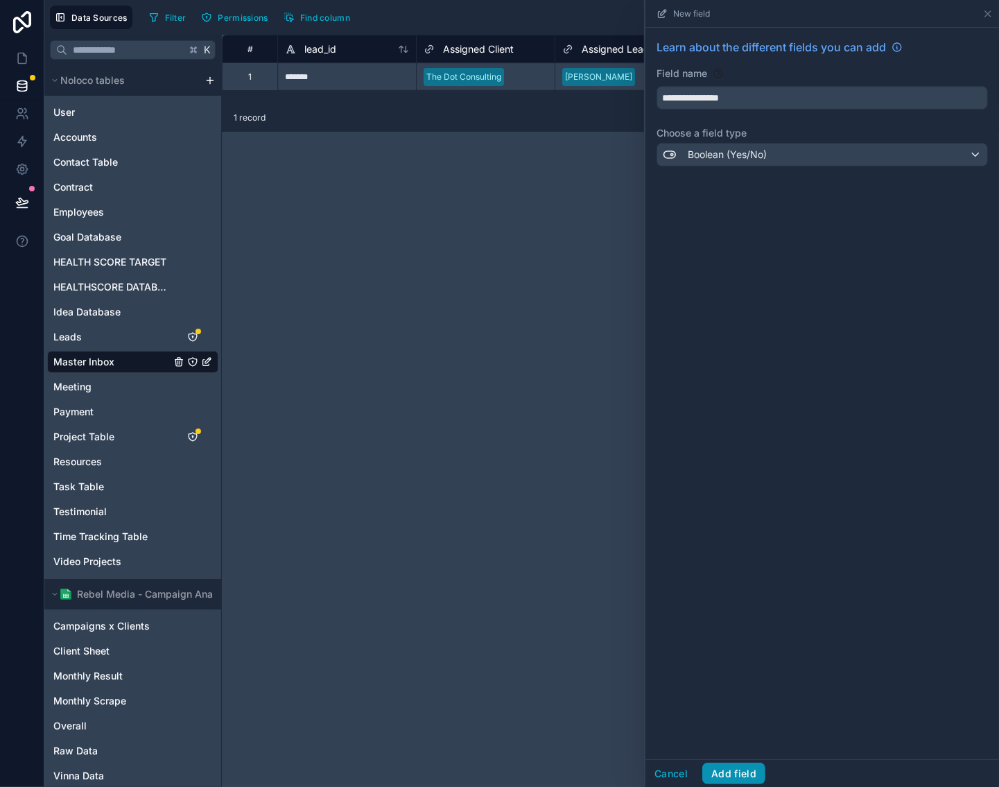
click at [756, 771] on button "Add field" at bounding box center [733, 773] width 63 height 22
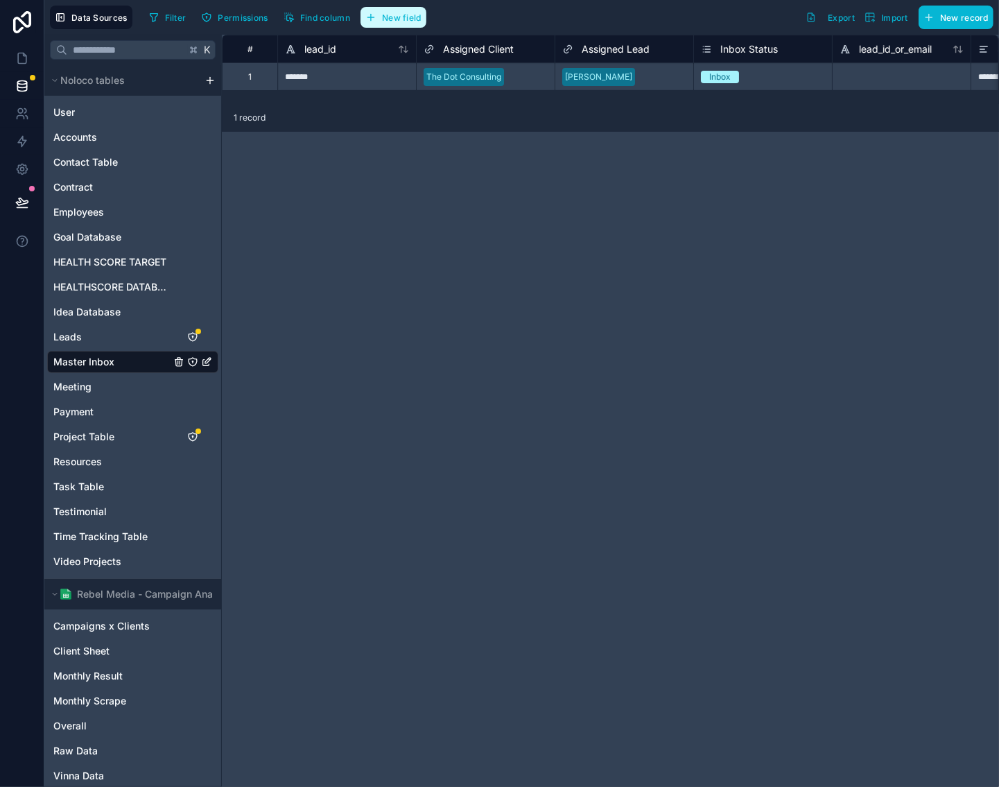
click at [426, 8] on button "New field" at bounding box center [393, 17] width 66 height 21
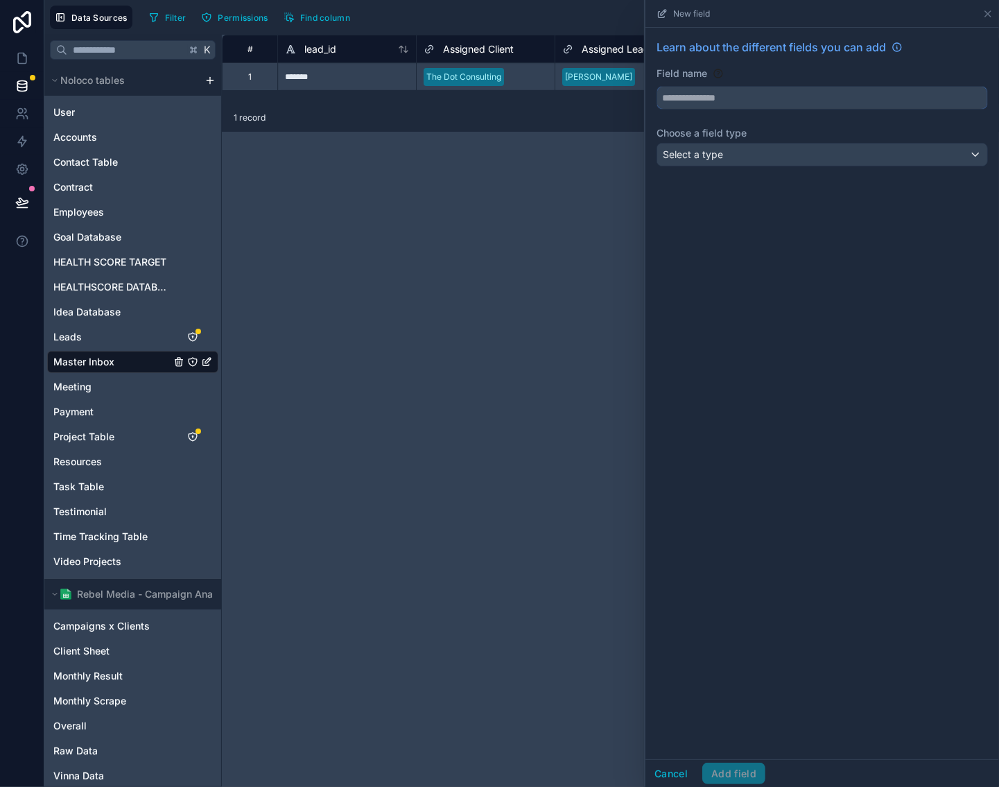
click at [846, 100] on input "text" at bounding box center [822, 98] width 330 height 22
type input "**********"
click at [882, 169] on div "**********" at bounding box center [822, 105] width 354 height 155
click at [904, 154] on div "Select a type" at bounding box center [822, 154] width 330 height 22
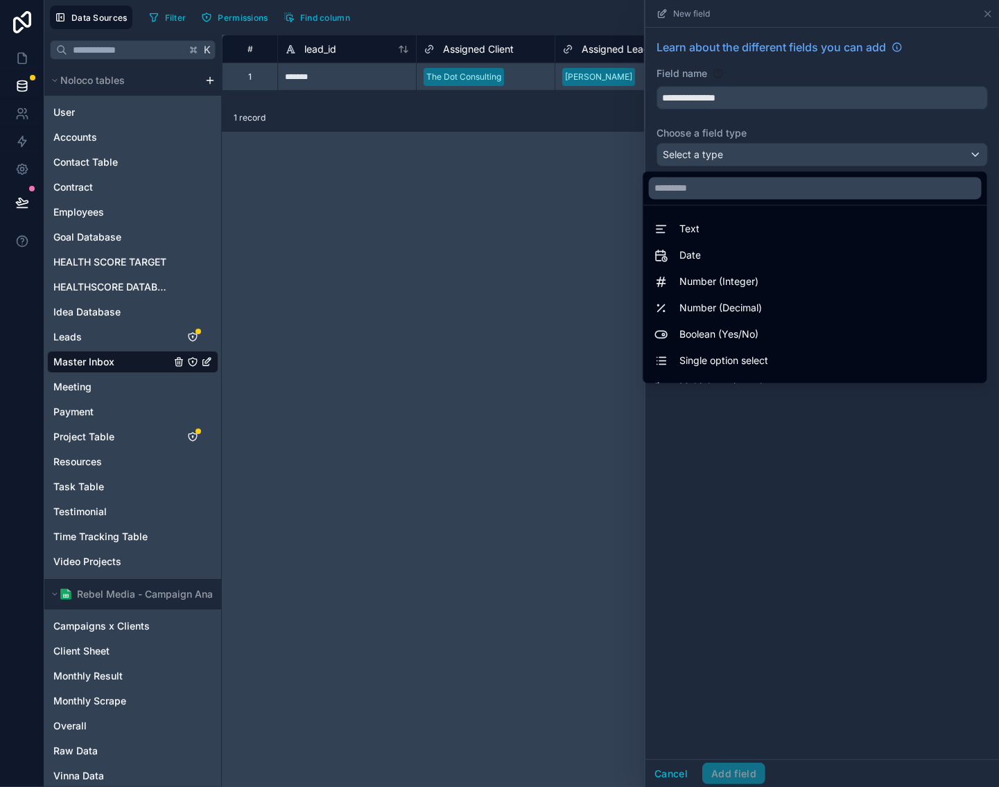
click at [776, 326] on div "Boolean (Yes/No)" at bounding box center [815, 334] width 322 height 17
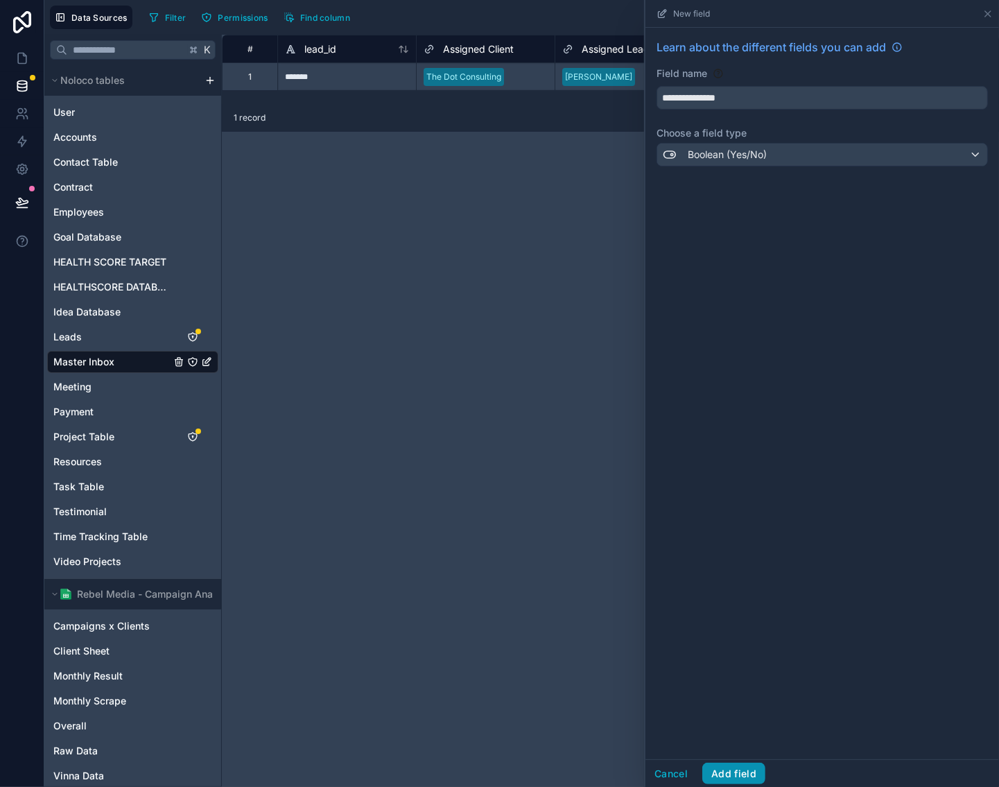
click at [751, 771] on button "Add field" at bounding box center [733, 773] width 63 height 22
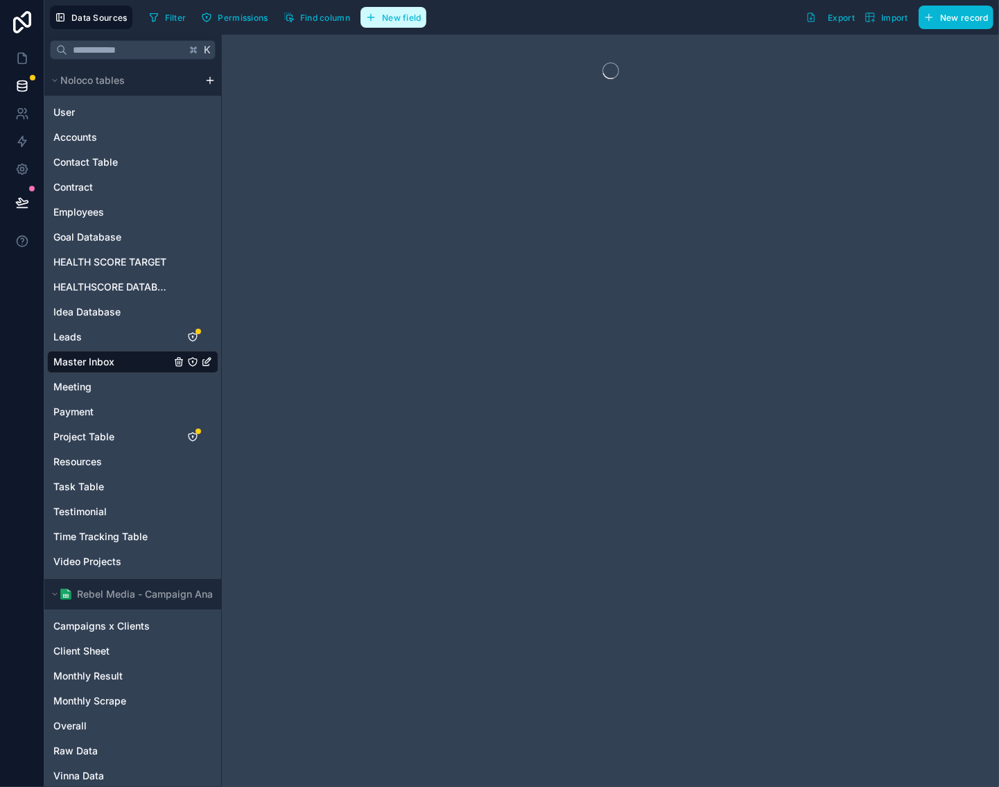
click at [399, 19] on span "New field" at bounding box center [402, 17] width 40 height 10
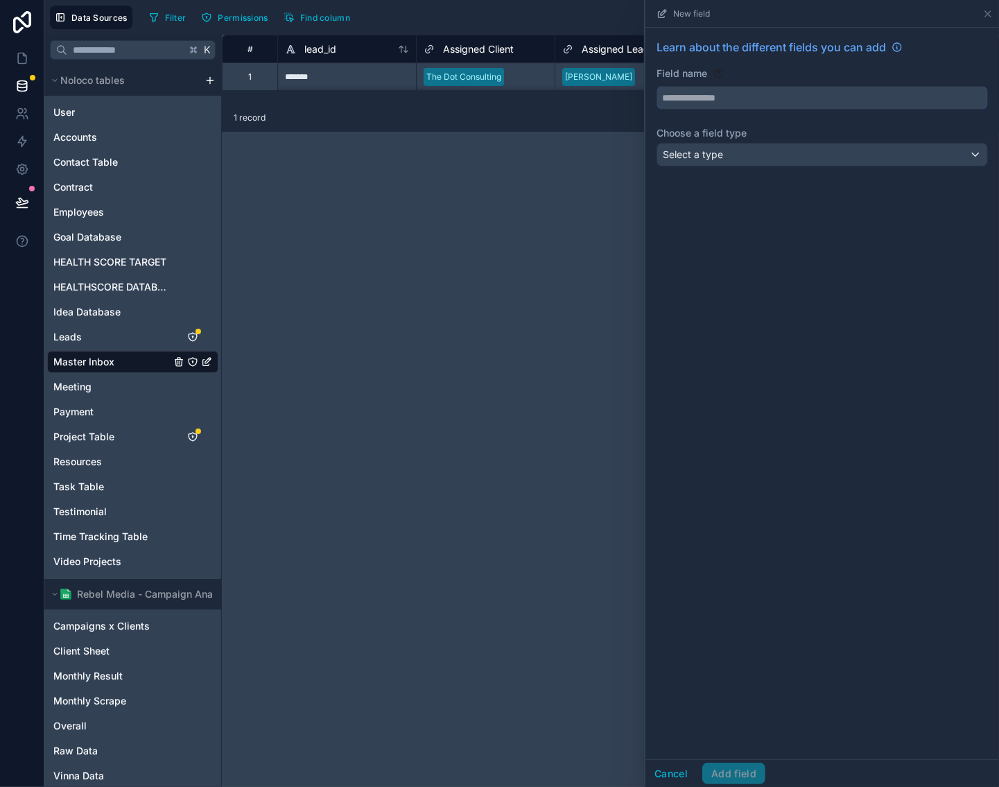
click at [771, 87] on input "text" at bounding box center [822, 98] width 330 height 22
type input "**********"
click at [751, 150] on div "Select a type" at bounding box center [822, 154] width 330 height 22
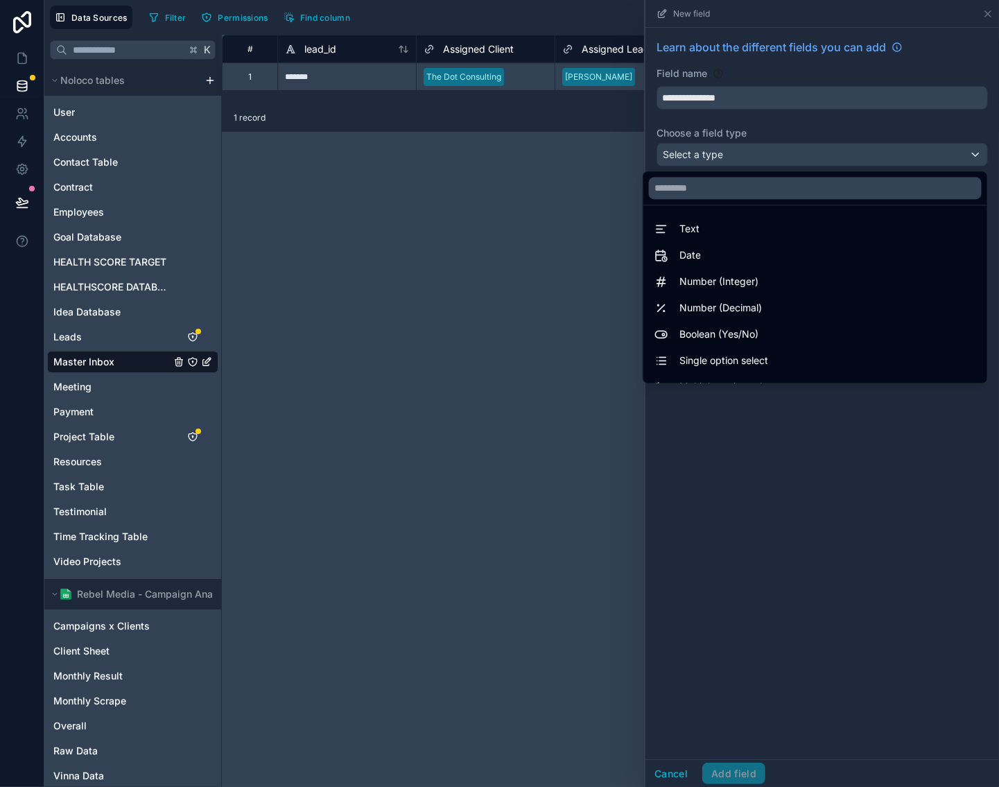
click at [753, 232] on div "Text" at bounding box center [815, 229] width 322 height 17
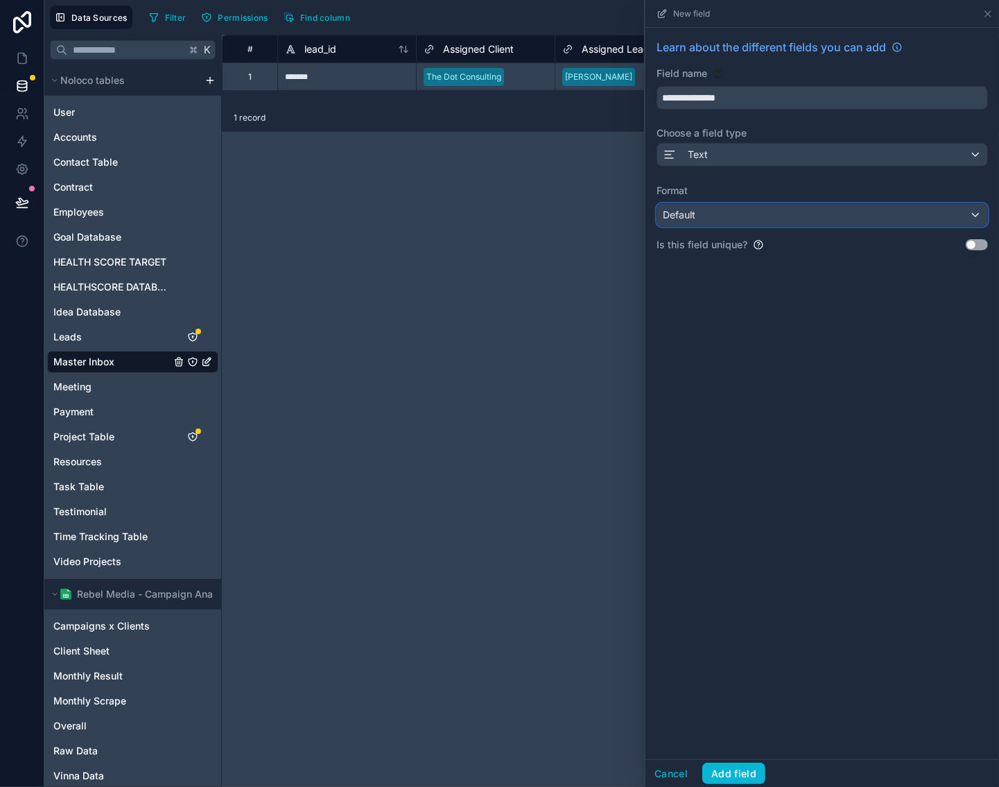
click at [771, 213] on div "Default" at bounding box center [822, 215] width 330 height 22
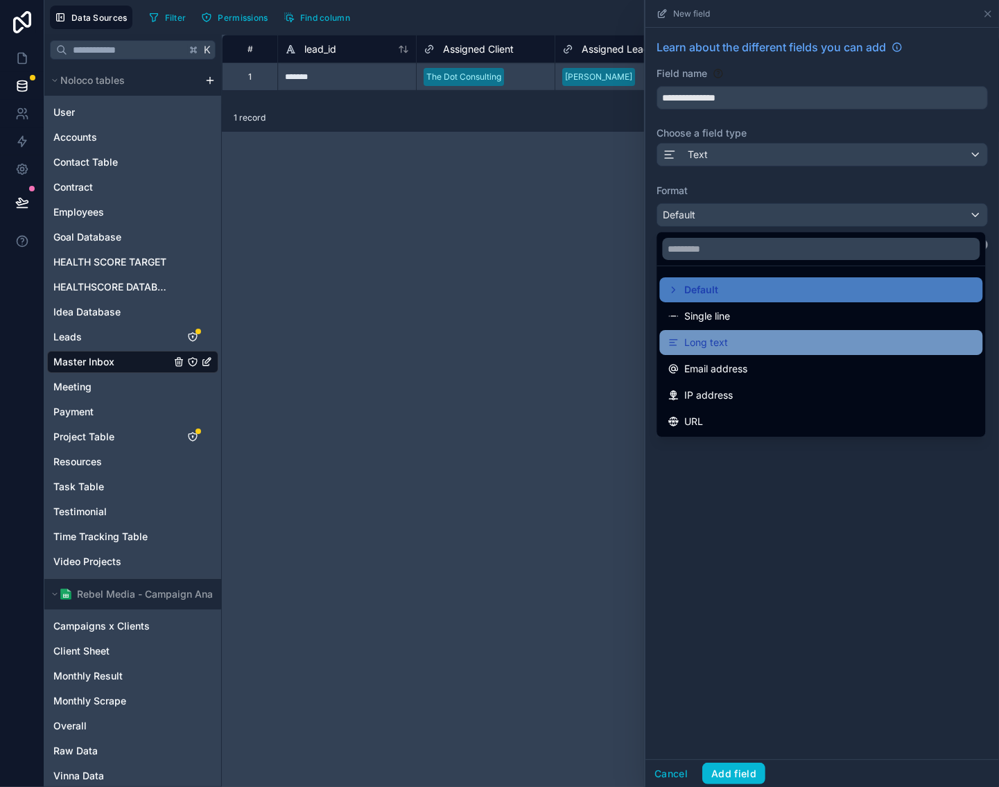
click at [831, 338] on div "Long text" at bounding box center [821, 342] width 306 height 17
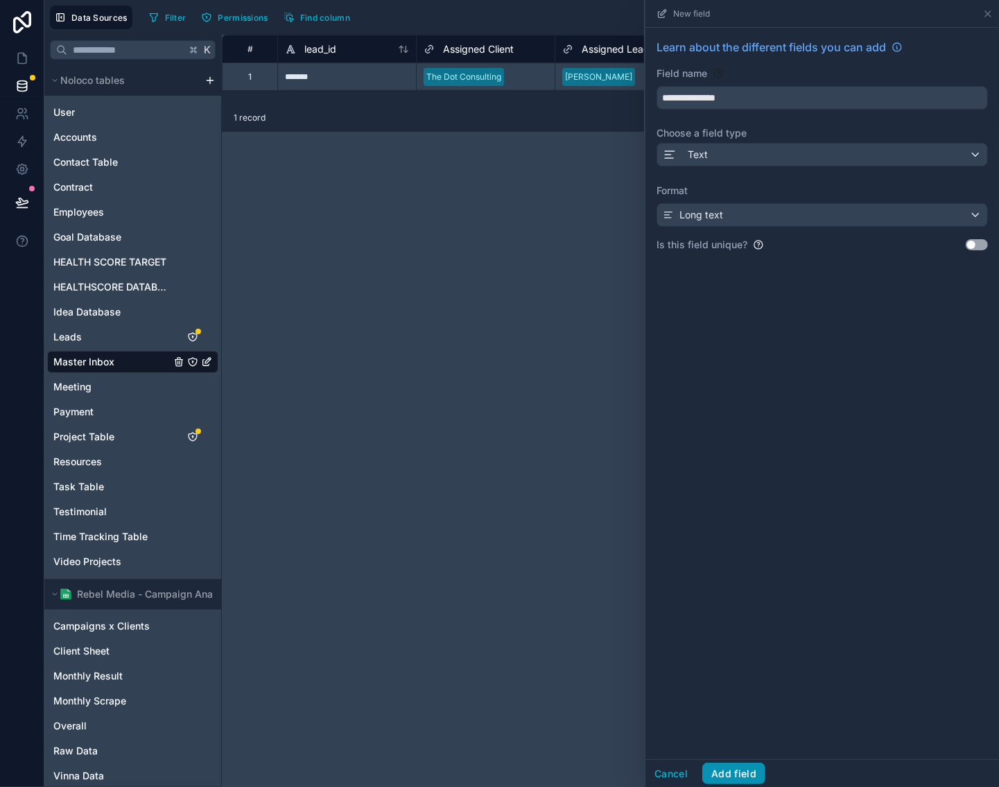
click at [749, 772] on button "Add field" at bounding box center [733, 773] width 63 height 22
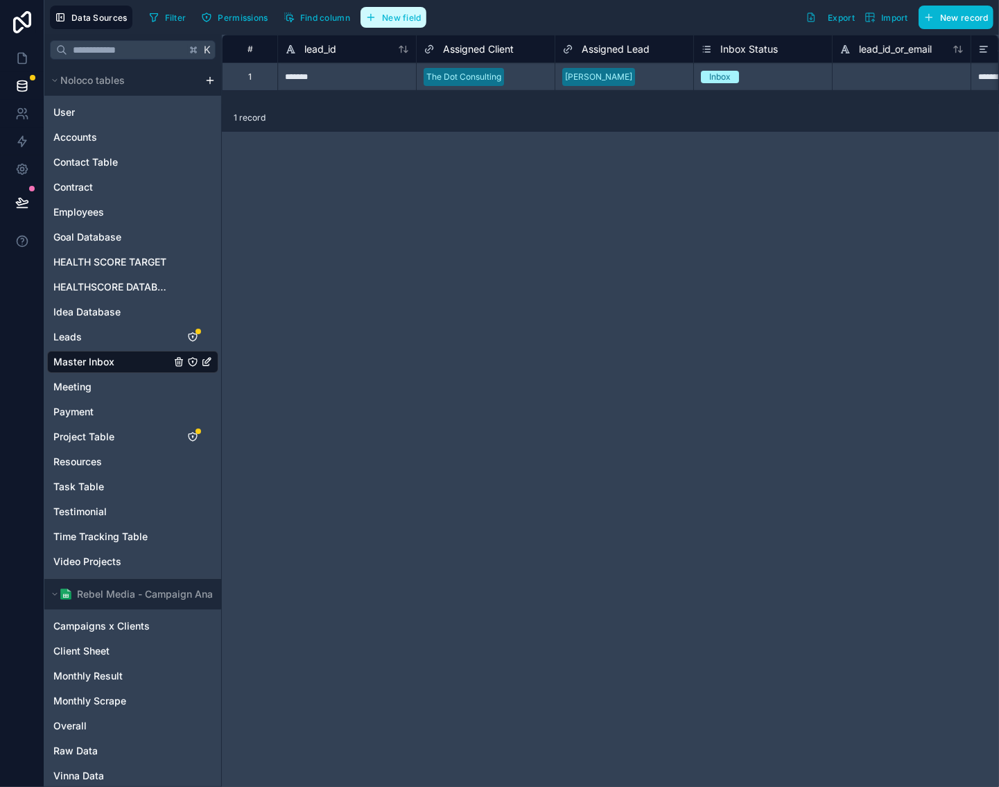
click at [409, 21] on span "New field" at bounding box center [402, 17] width 40 height 10
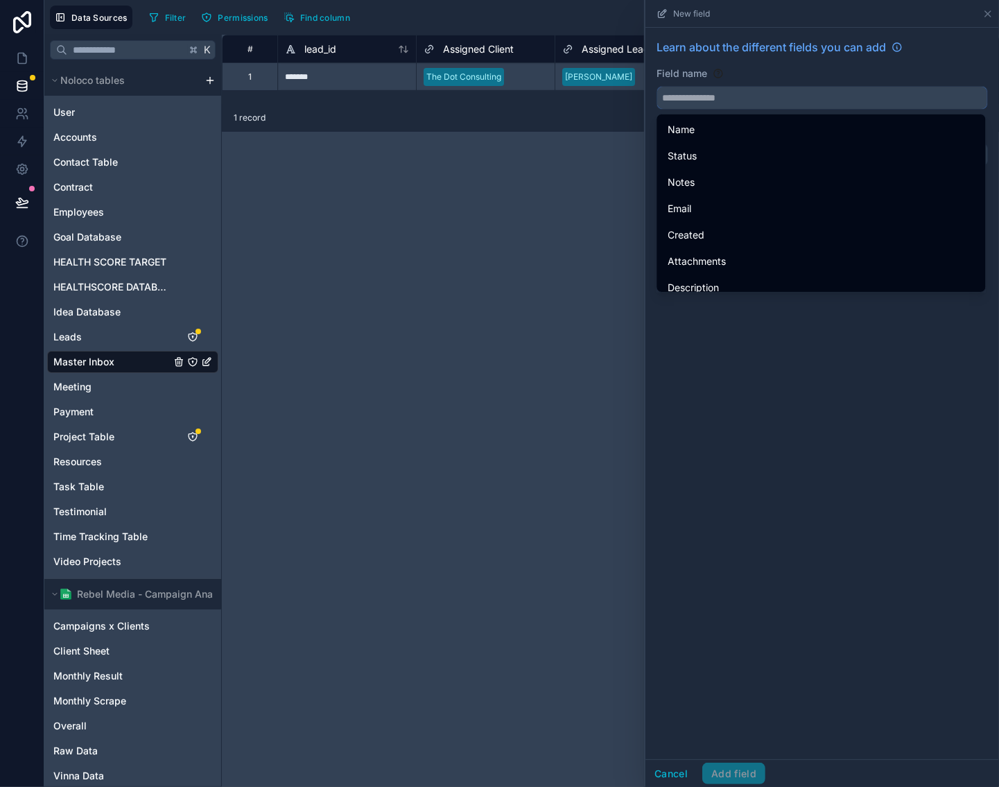
click at [759, 92] on input "text" at bounding box center [822, 98] width 330 height 22
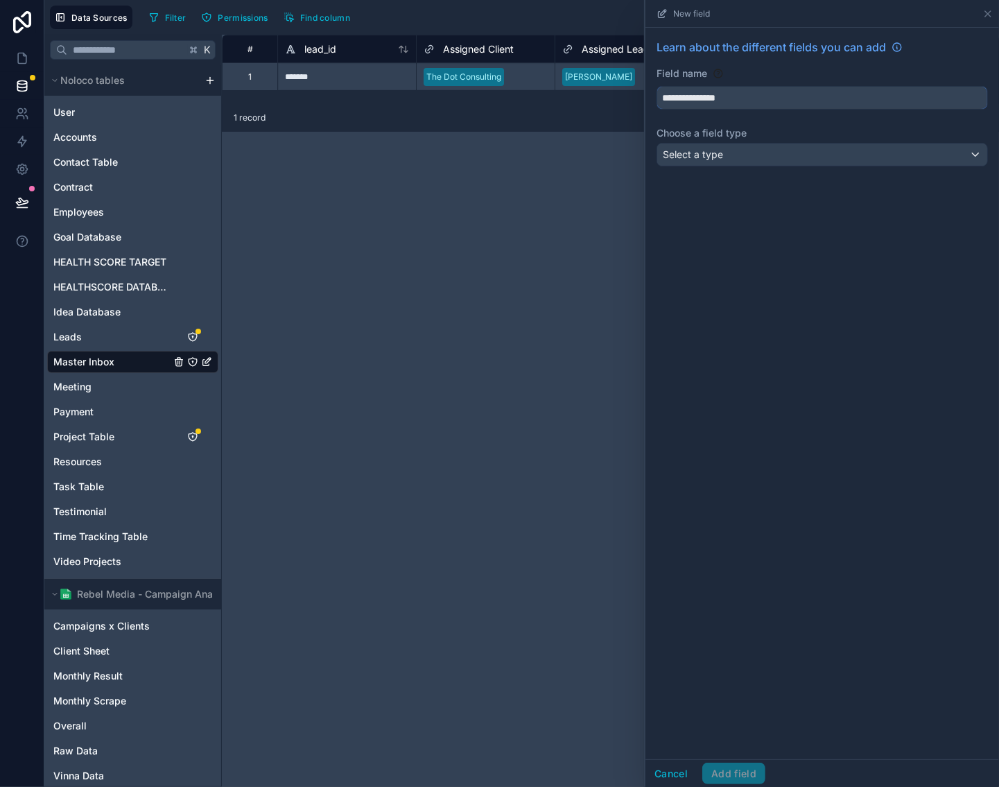
type input "**********"
click at [853, 166] on div "Select a type" at bounding box center [822, 154] width 330 height 22
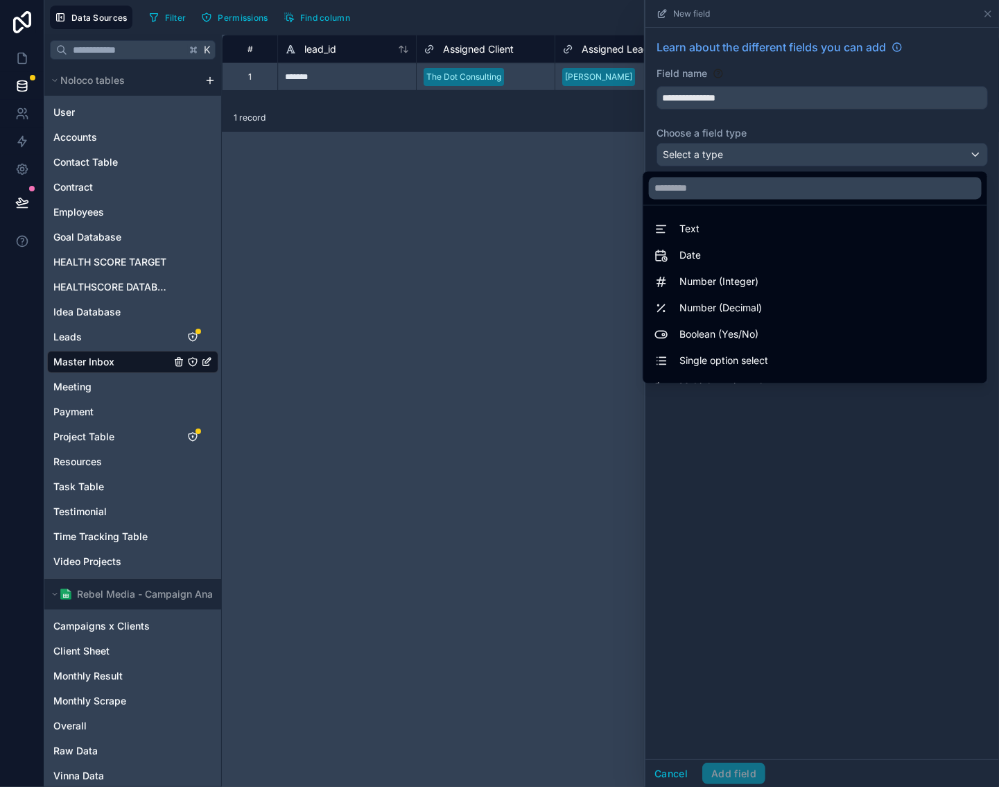
click at [769, 215] on ul "Text Date Number (Integer) Number (Decimal) Boolean (Yes/No) Single option sele…" at bounding box center [815, 294] width 344 height 177
drag, startPoint x: 776, startPoint y: 227, endPoint x: 796, endPoint y: 231, distance: 19.8
click at [778, 226] on div "Text" at bounding box center [815, 229] width 322 height 17
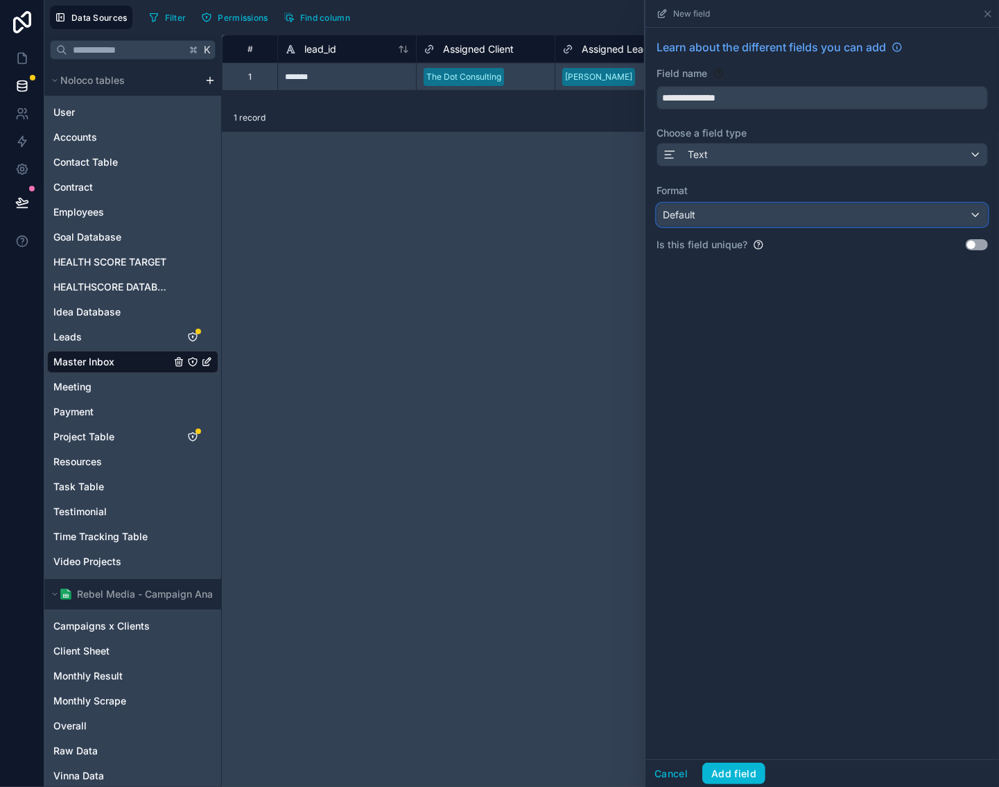
click at [796, 216] on div "Default" at bounding box center [822, 215] width 330 height 22
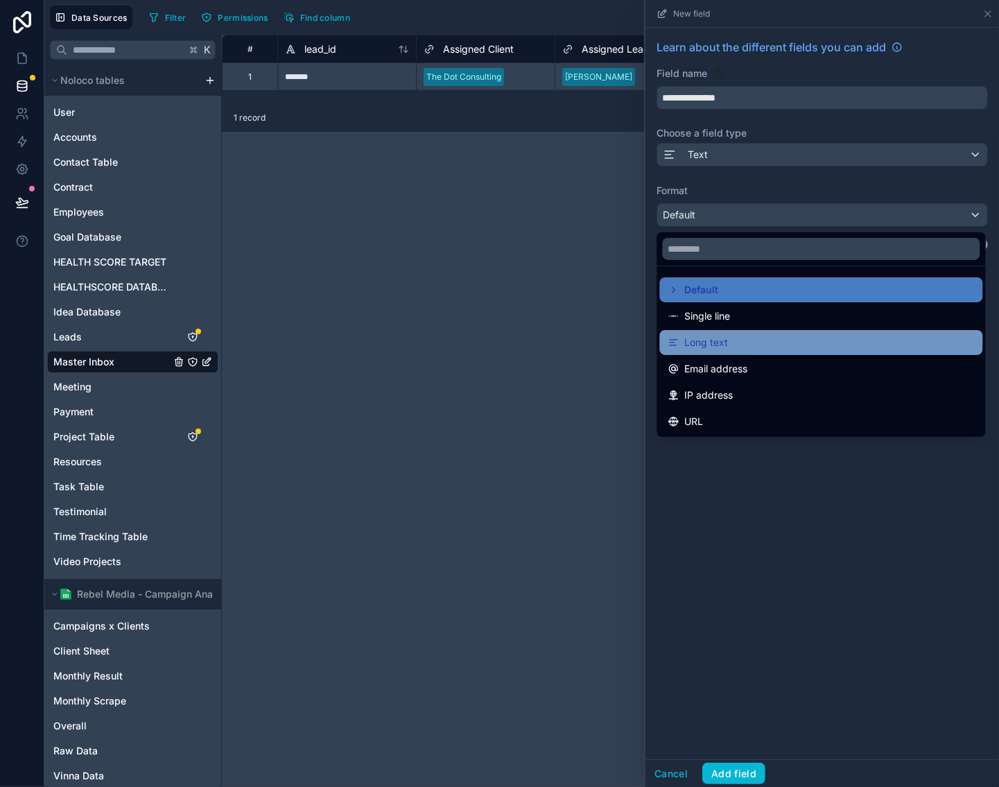
click at [781, 342] on div "Long text" at bounding box center [821, 342] width 306 height 17
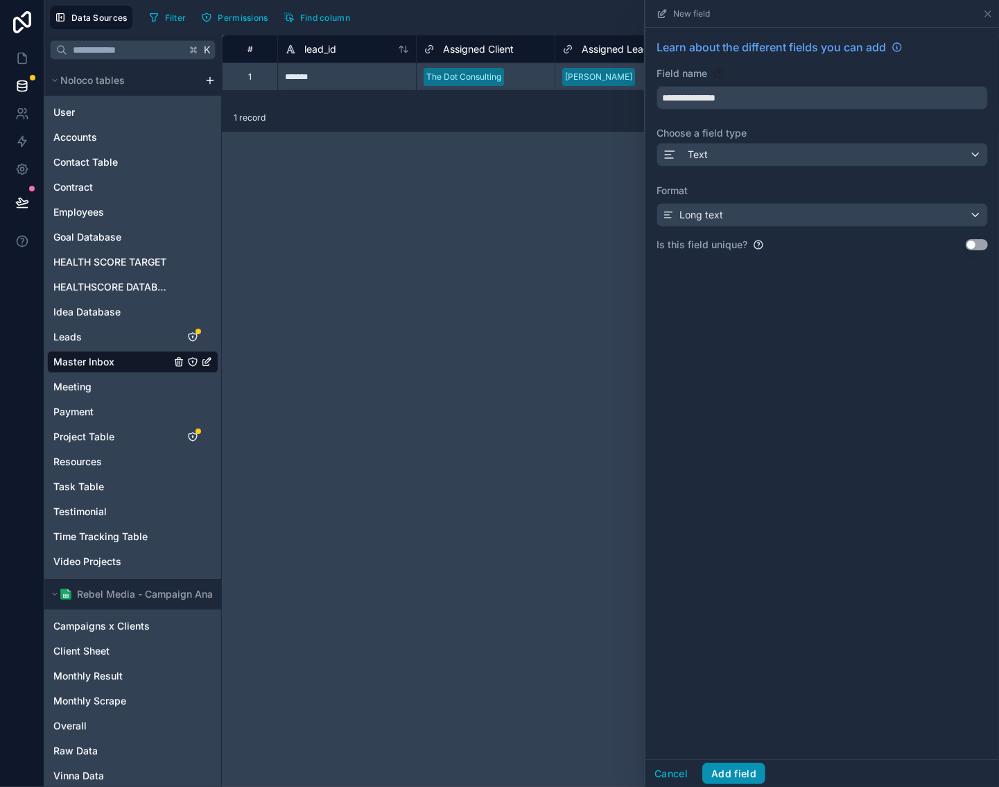
click at [744, 776] on button "Add field" at bounding box center [733, 773] width 63 height 22
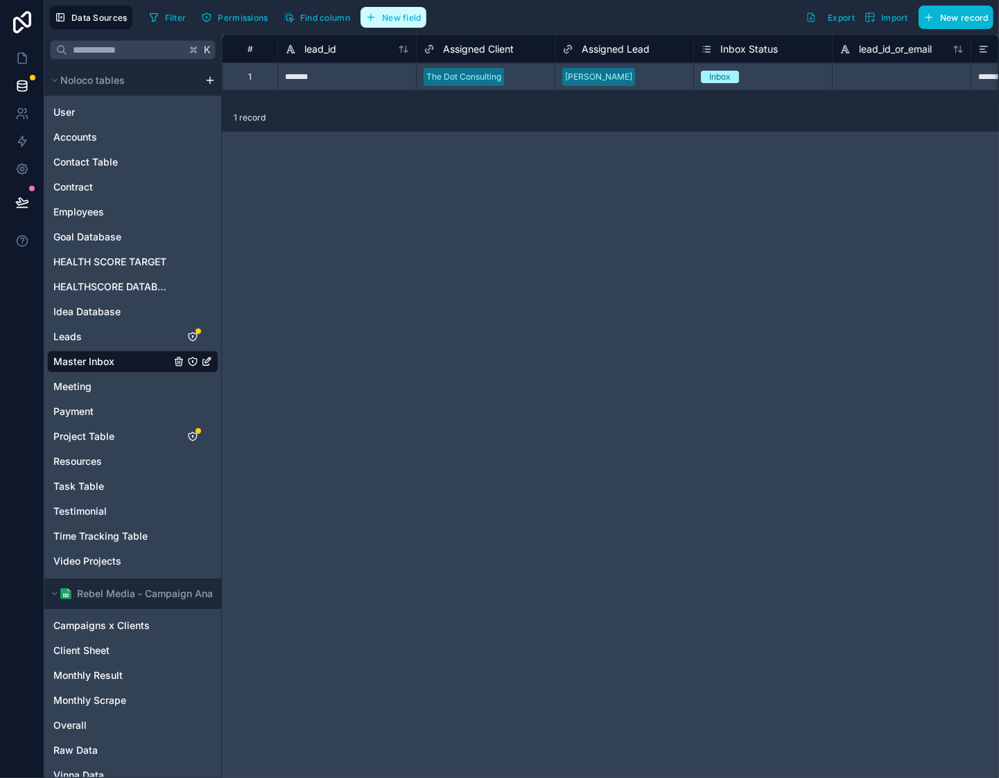
click at [403, 10] on button "New field" at bounding box center [393, 17] width 66 height 21
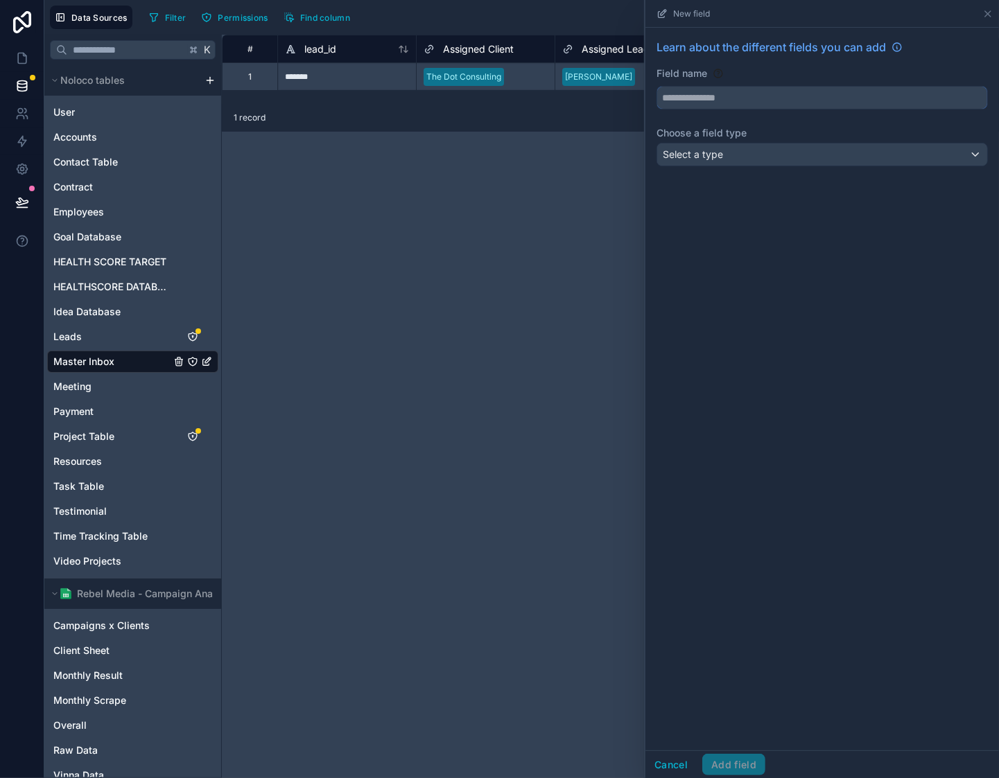
click at [732, 104] on input "text" at bounding box center [822, 98] width 330 height 22
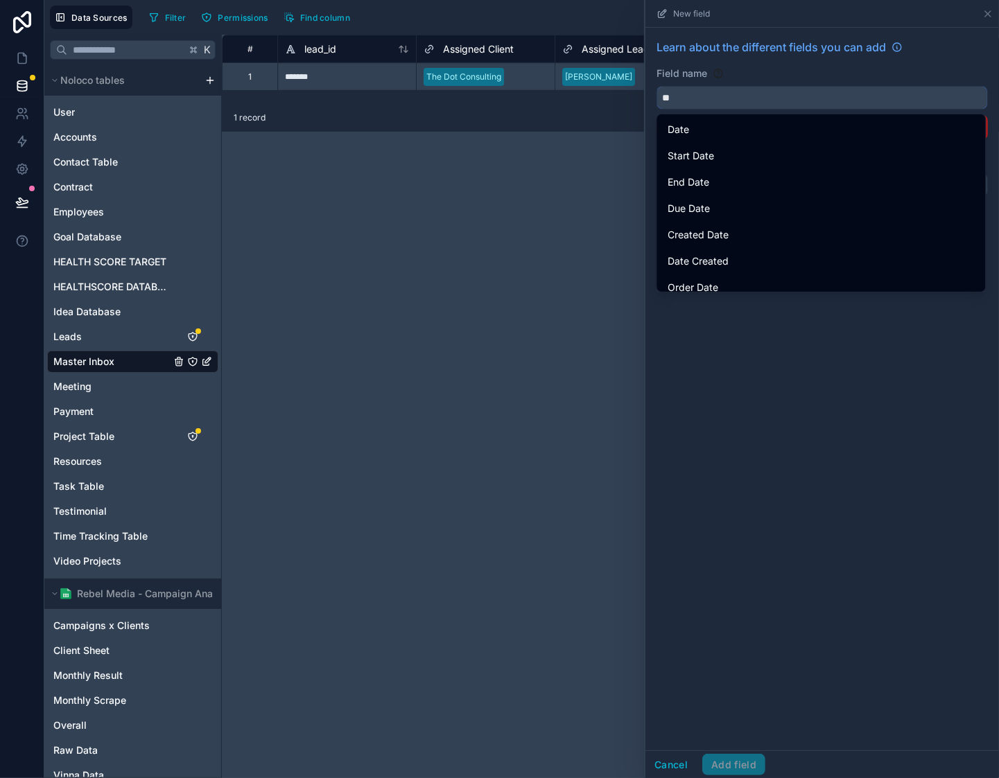
type input "*"
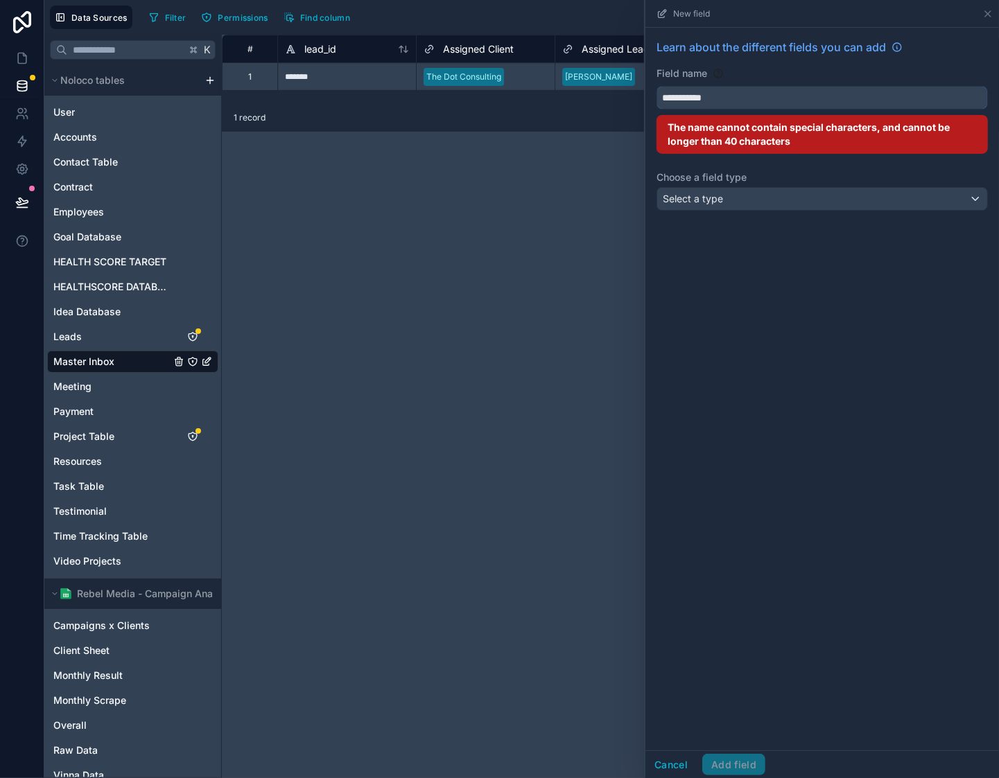
click at [656, 86] on button "**********" at bounding box center [821, 98] width 331 height 24
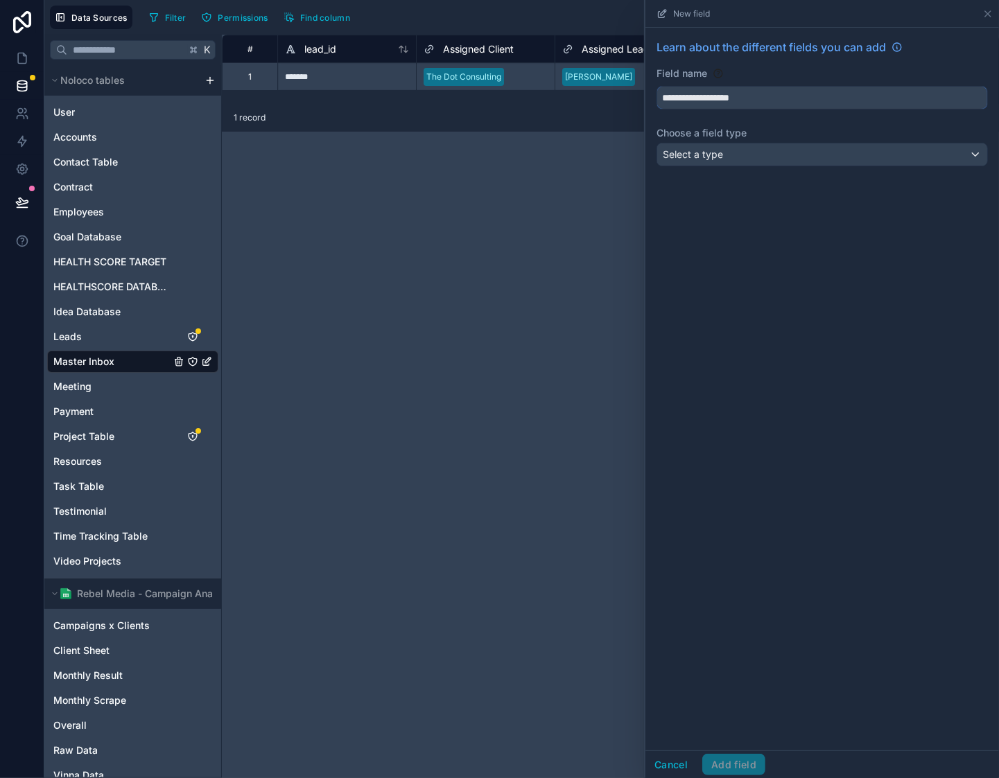
type input "**********"
click at [846, 159] on div "Select a type" at bounding box center [822, 154] width 330 height 22
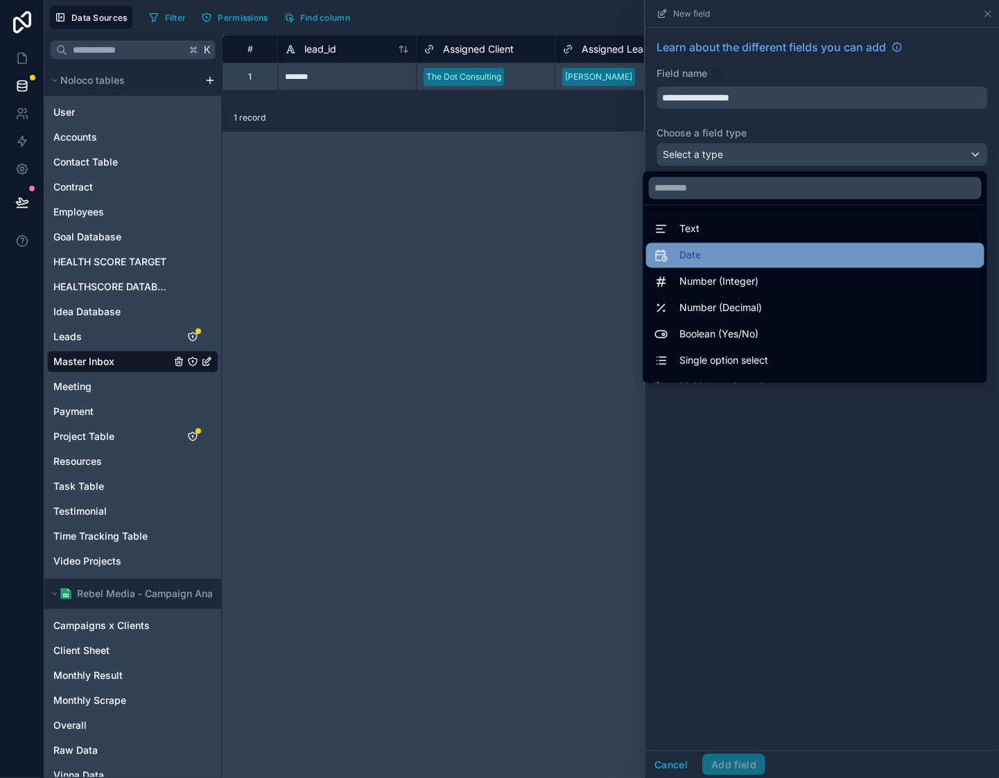
click at [762, 252] on div "Date" at bounding box center [815, 255] width 322 height 17
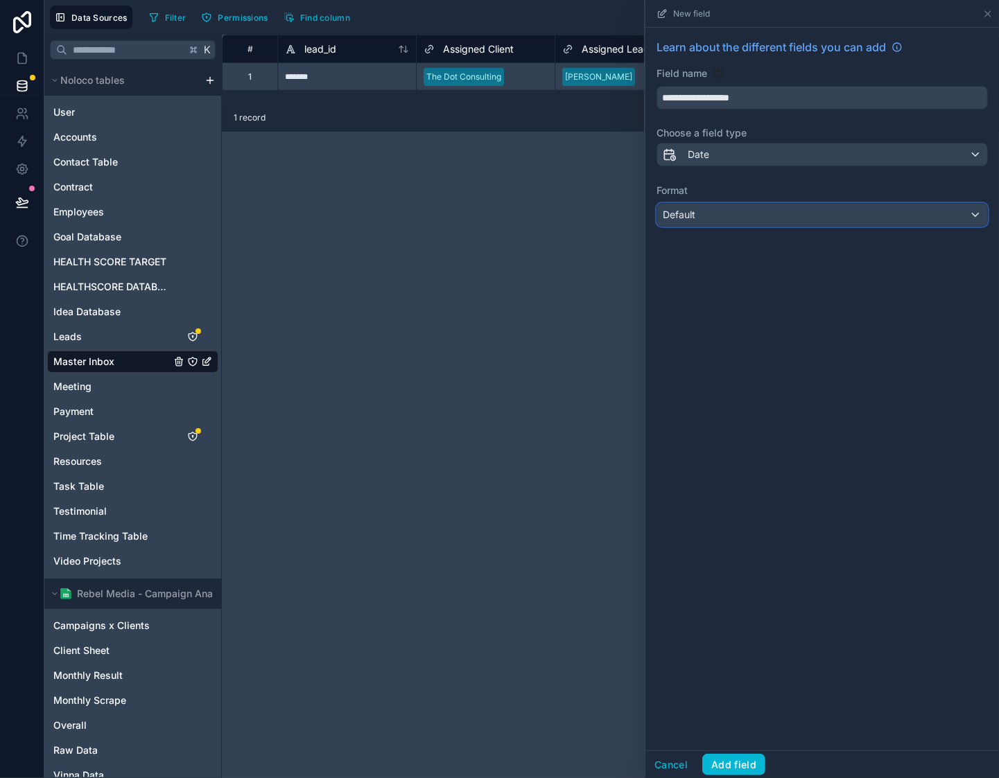
click at [840, 214] on div "Default" at bounding box center [822, 215] width 330 height 22
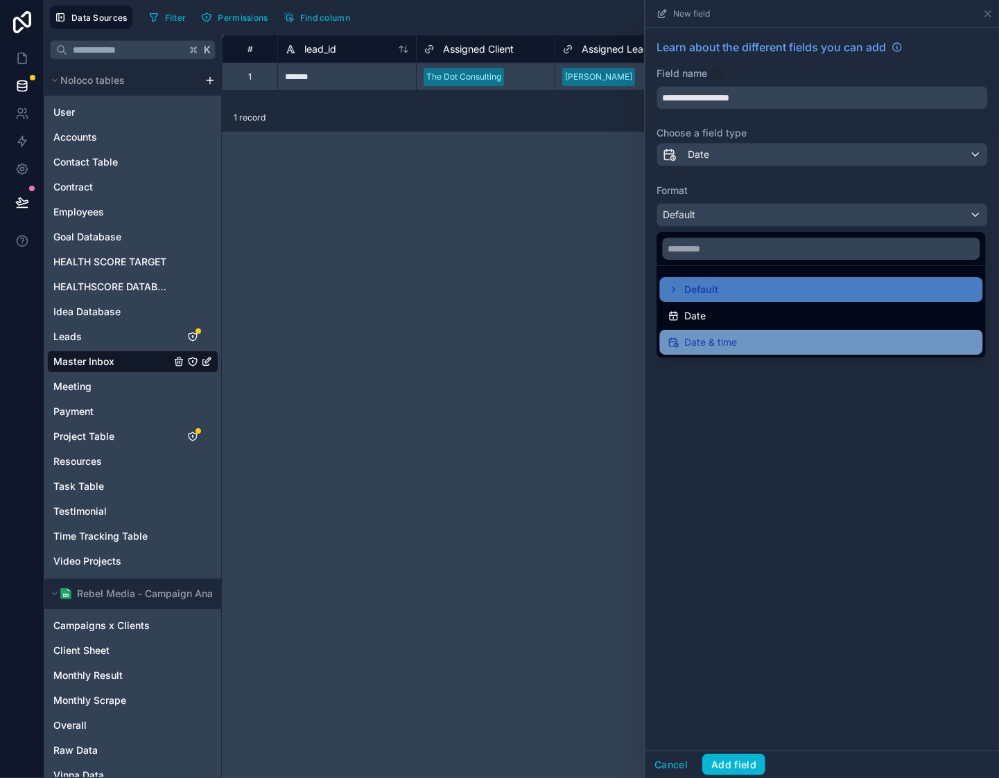
click at [808, 336] on div "Date & time" at bounding box center [821, 342] width 306 height 17
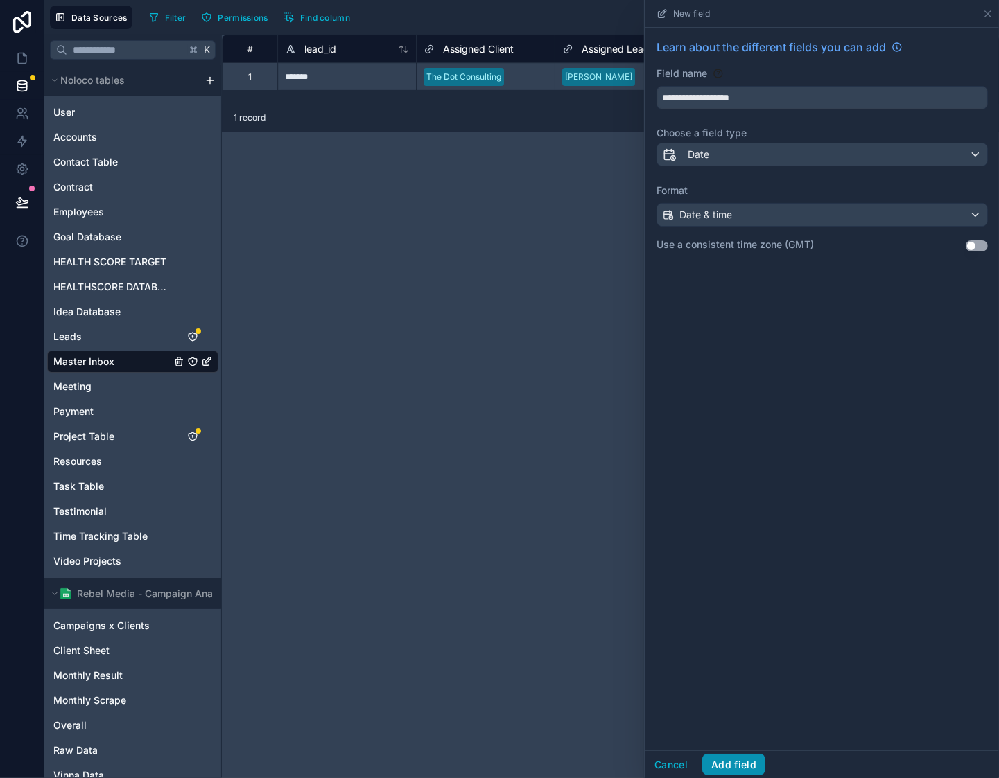
drag, startPoint x: 744, startPoint y: 766, endPoint x: 759, endPoint y: 704, distance: 63.4
click at [745, 766] on button "Add field" at bounding box center [733, 765] width 63 height 22
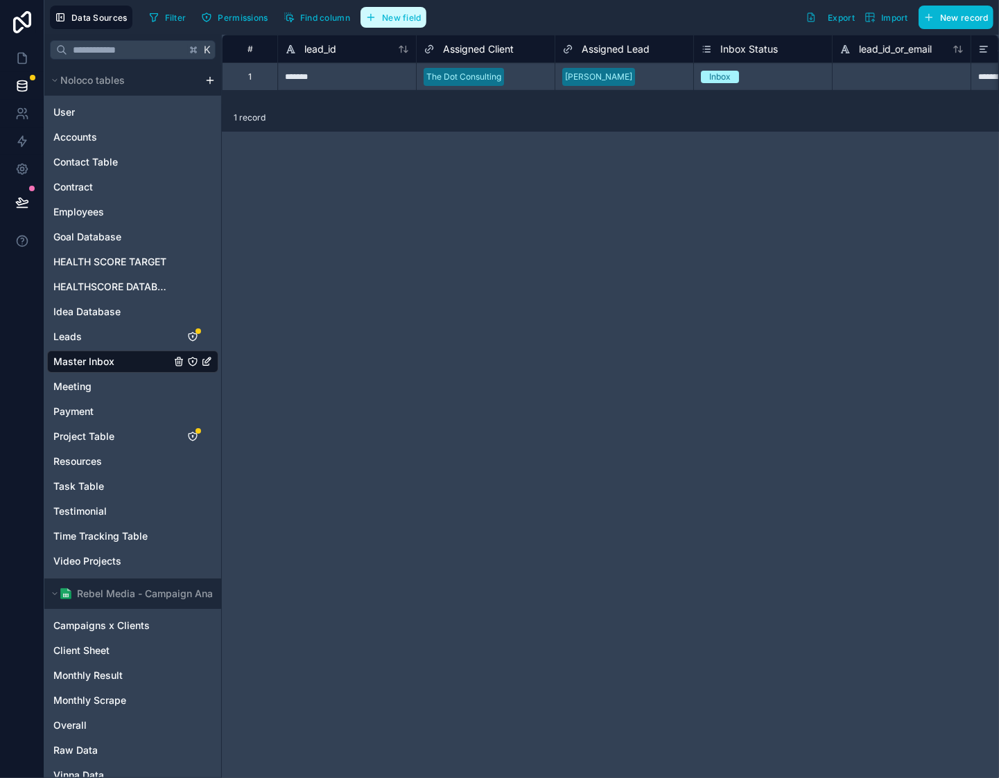
click at [390, 17] on span "New field" at bounding box center [402, 17] width 40 height 10
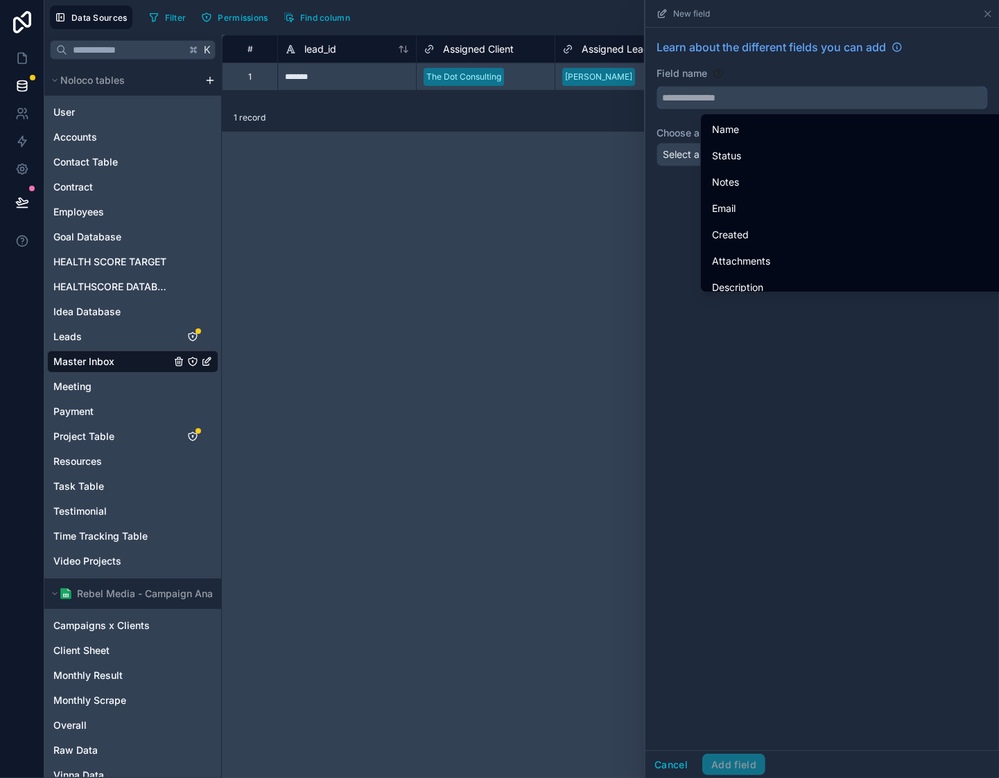
click at [805, 99] on input "text" at bounding box center [822, 98] width 330 height 22
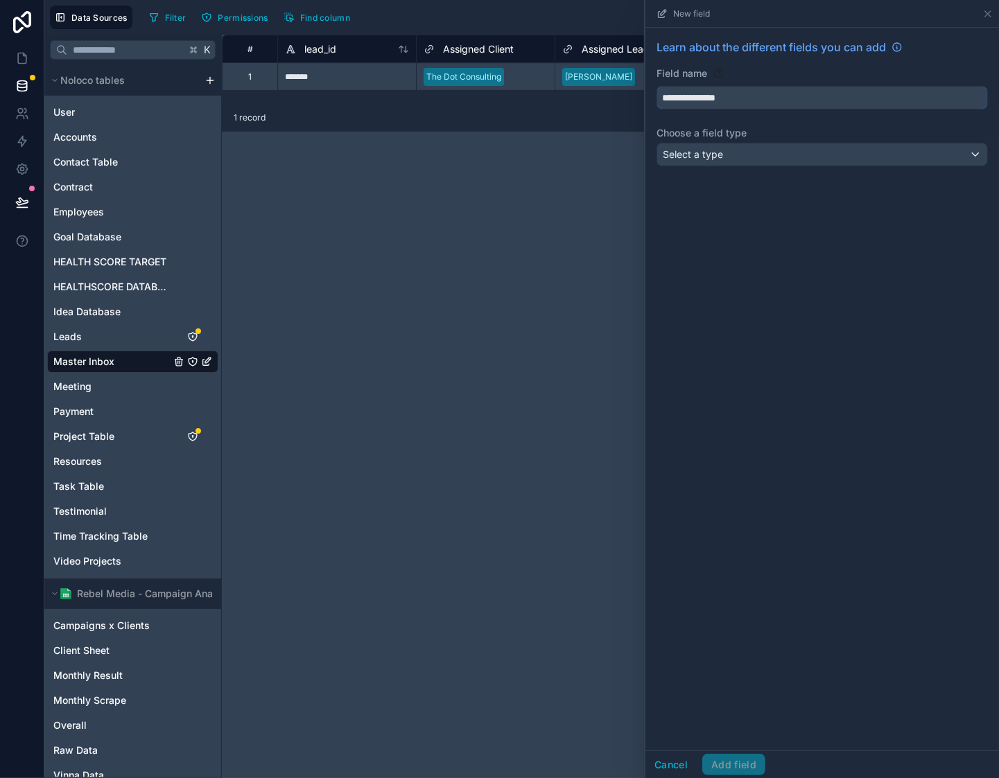
type input "**********"
click at [842, 166] on div "**********" at bounding box center [822, 105] width 354 height 155
click at [842, 167] on div "**********" at bounding box center [822, 105] width 354 height 155
click at [852, 158] on div "Select a type" at bounding box center [822, 154] width 330 height 22
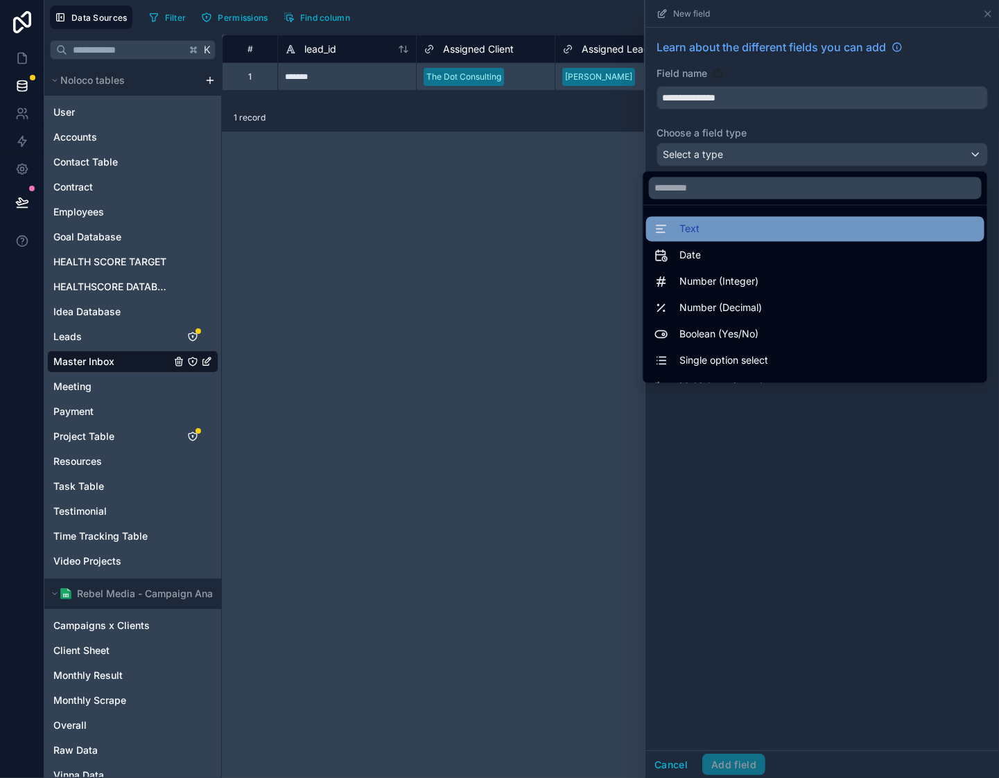
click at [773, 223] on div "Text" at bounding box center [815, 229] width 322 height 17
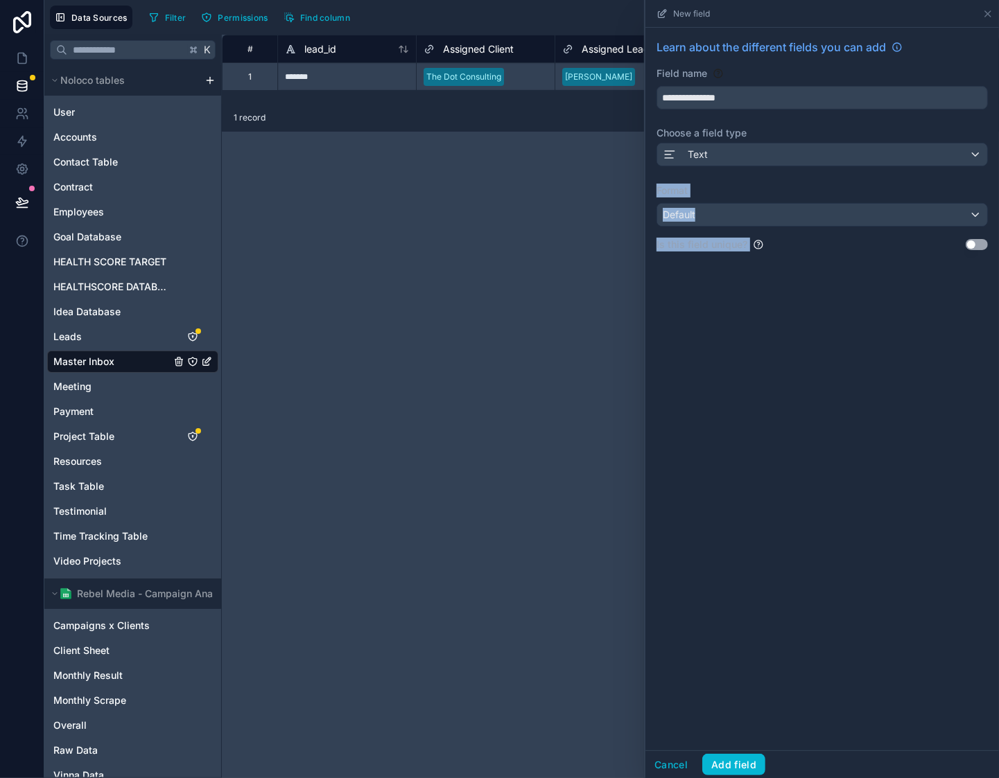
click at [842, 410] on div "**********" at bounding box center [822, 389] width 354 height 723
click at [750, 754] on button "Add field" at bounding box center [733, 765] width 63 height 22
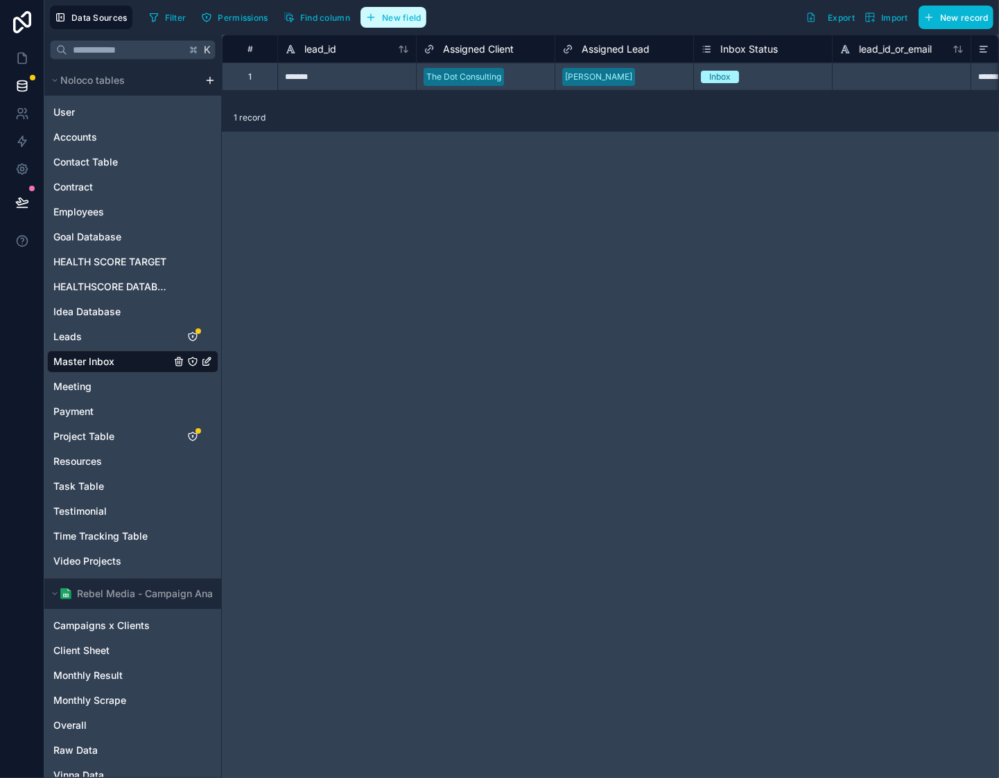
click at [400, 13] on span "New field" at bounding box center [402, 17] width 40 height 10
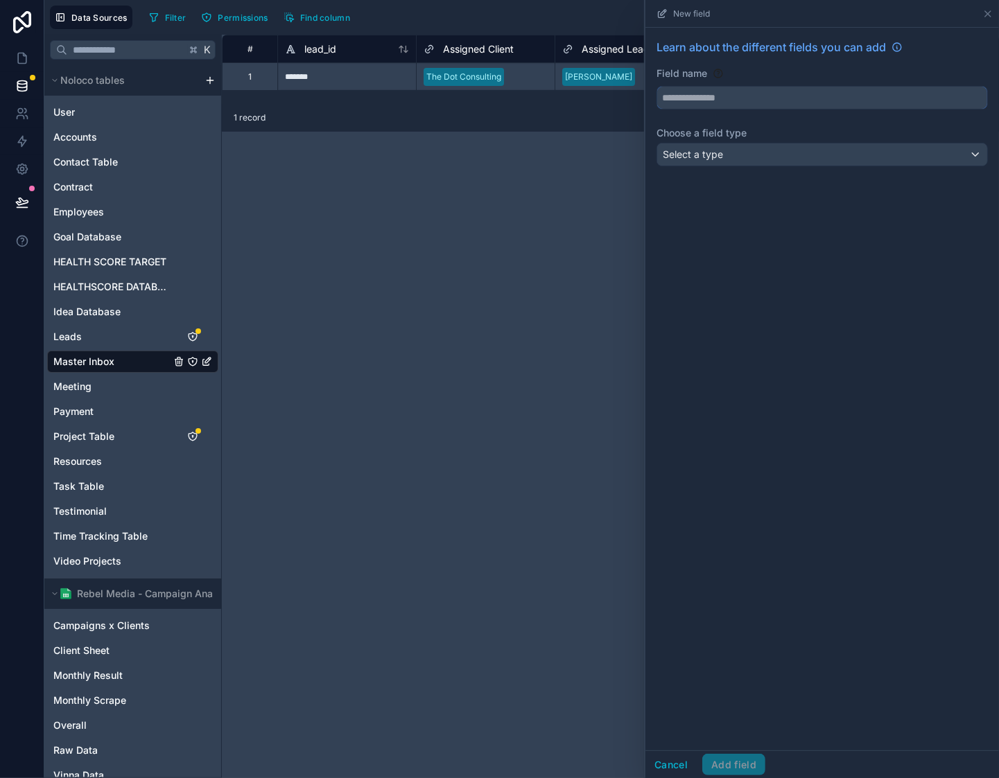
click at [791, 90] on input "text" at bounding box center [822, 98] width 330 height 22
type input "**********"
click at [712, 154] on span "Select a type" at bounding box center [693, 154] width 60 height 12
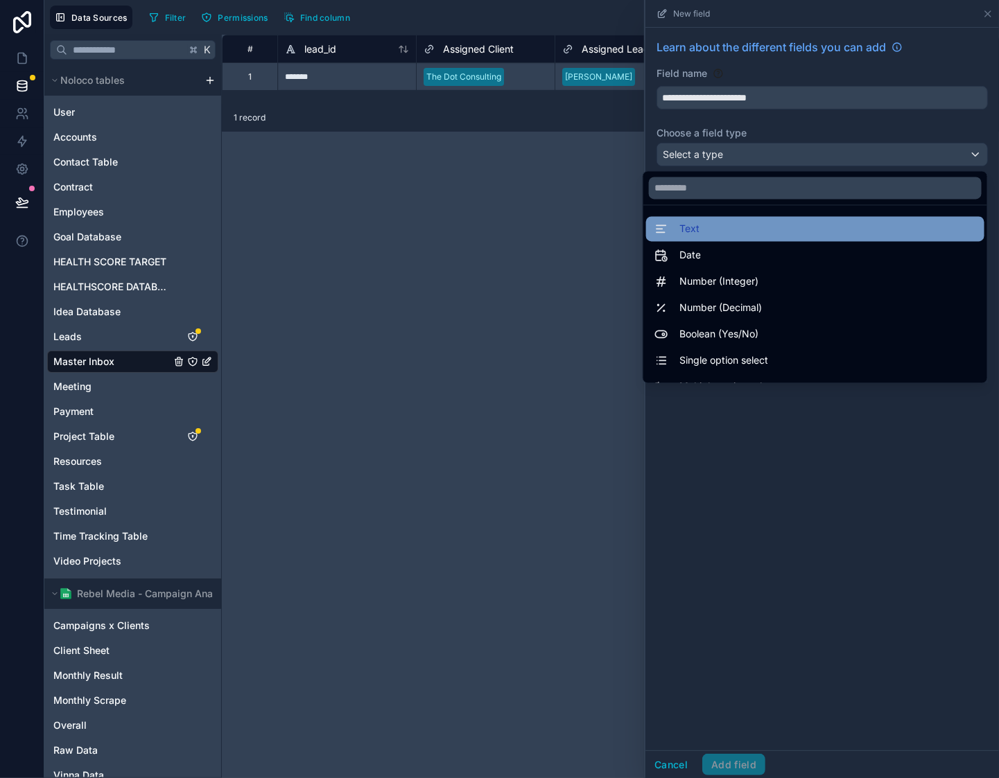
click at [748, 228] on div "Text" at bounding box center [815, 229] width 322 height 17
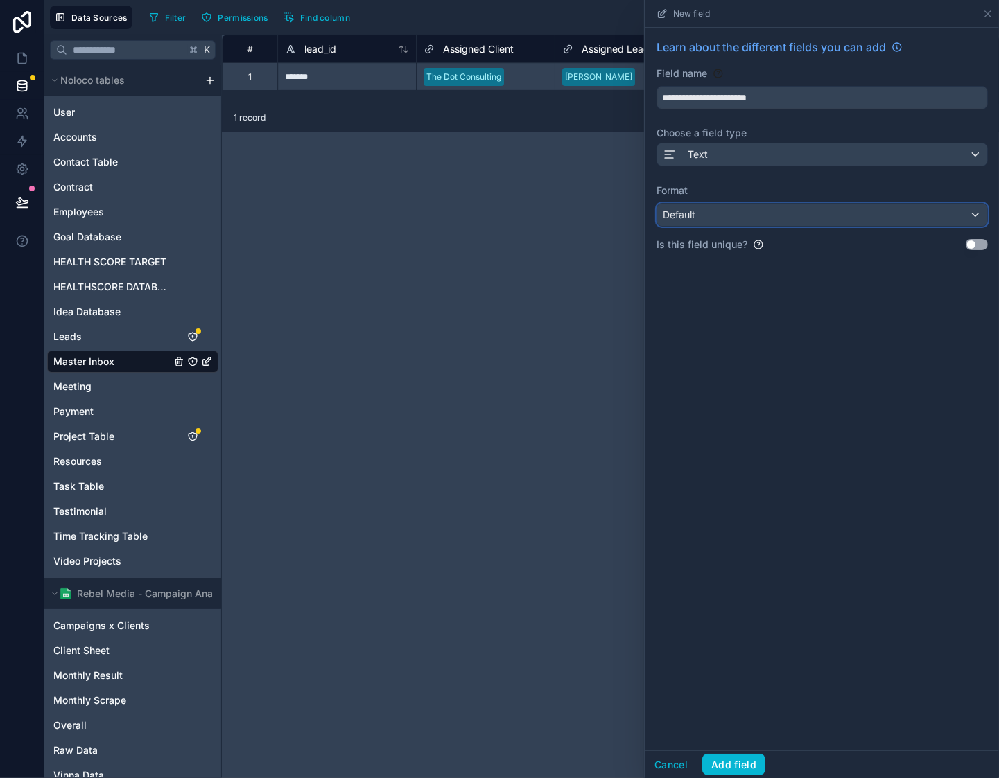
click at [767, 220] on div "Default" at bounding box center [822, 215] width 330 height 22
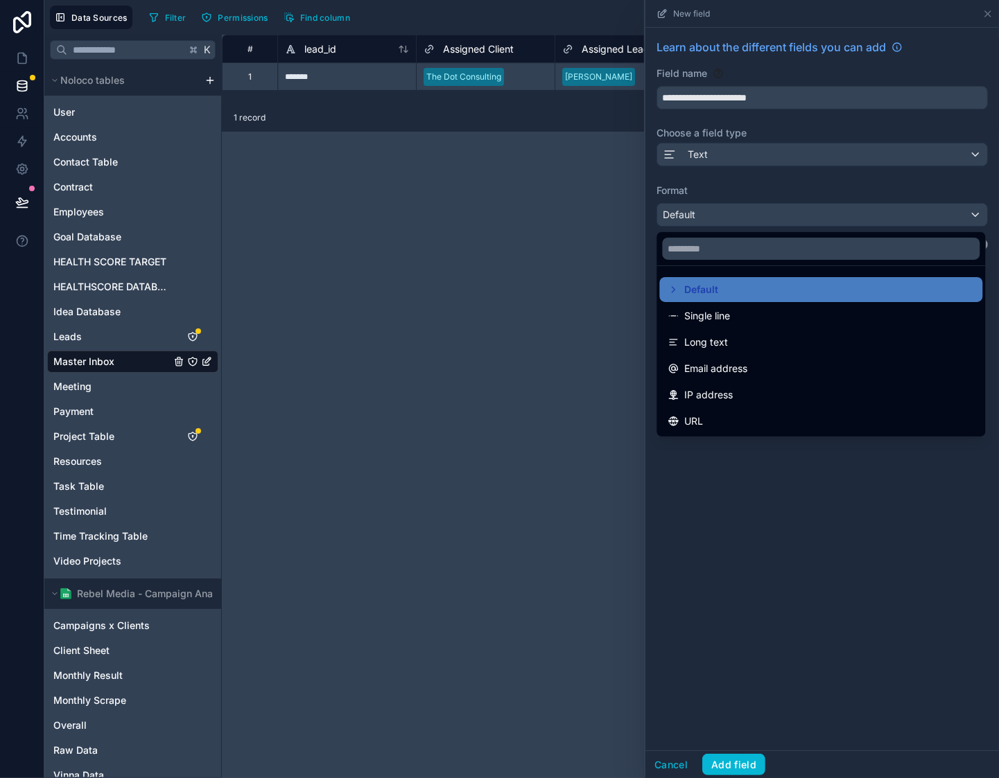
click at [798, 355] on ul "Default Single line Long text Email address IP address URL" at bounding box center [821, 351] width 329 height 171
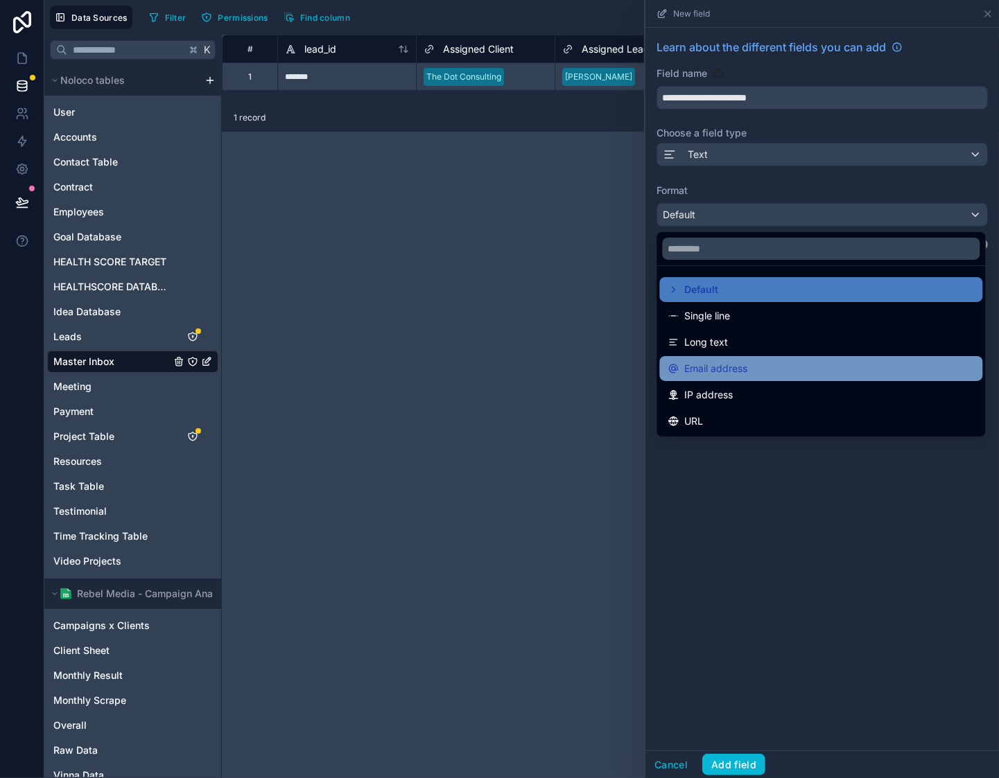
click at [803, 365] on div "Email address" at bounding box center [821, 368] width 306 height 17
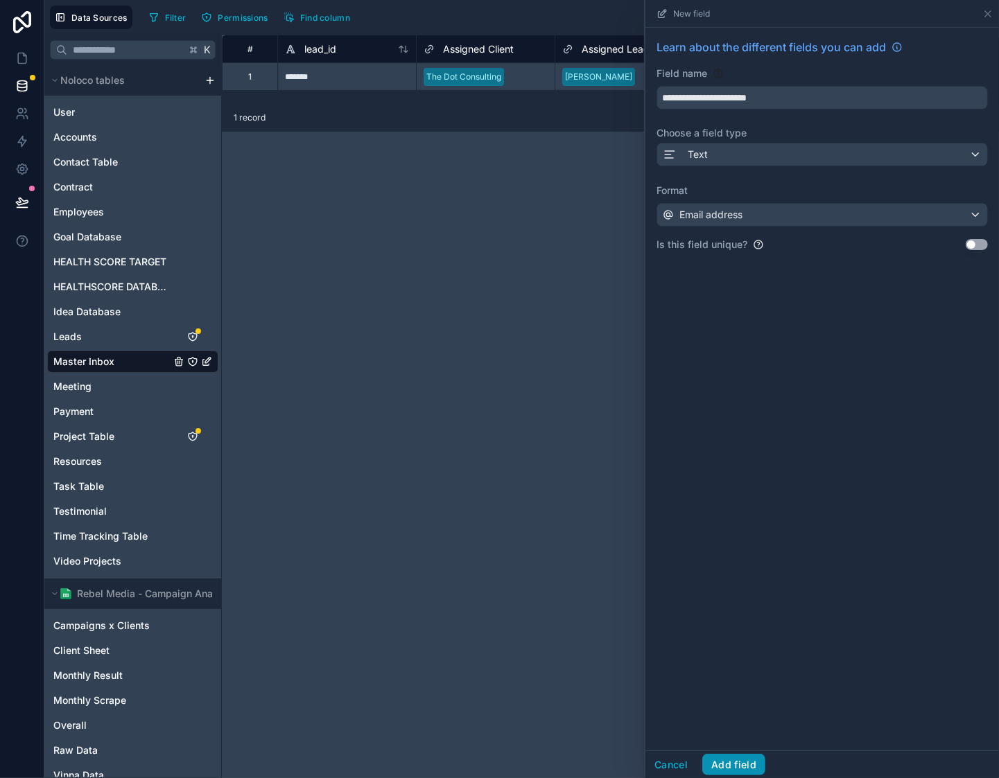
click at [755, 766] on button "Add field" at bounding box center [733, 765] width 63 height 22
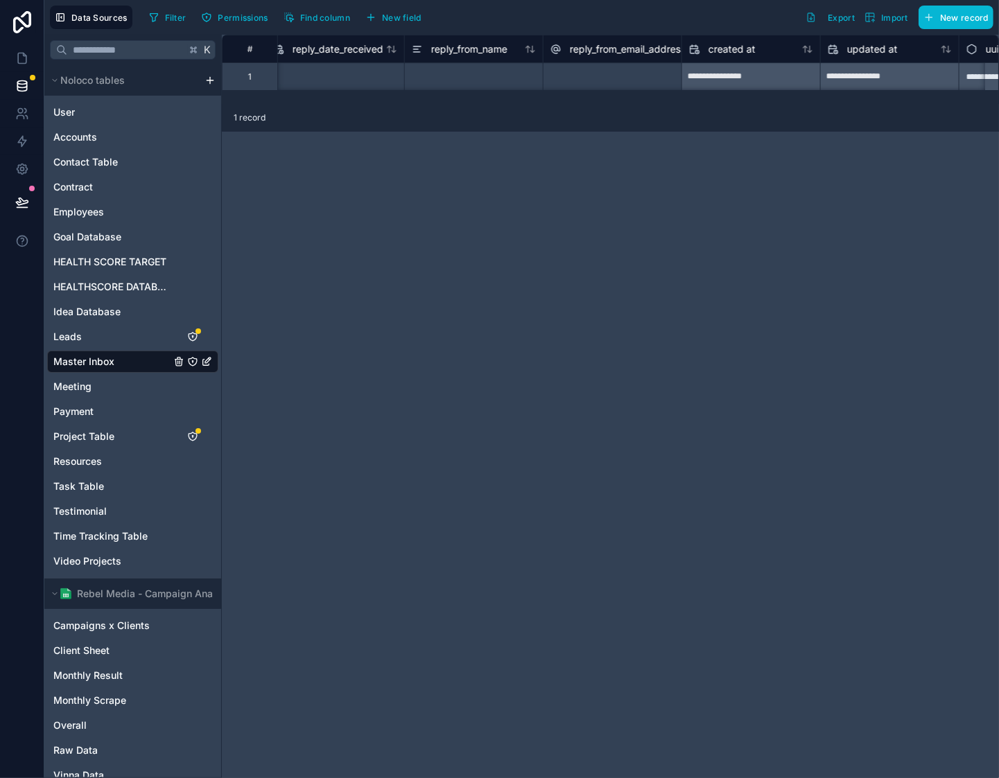
scroll to position [0, 5308]
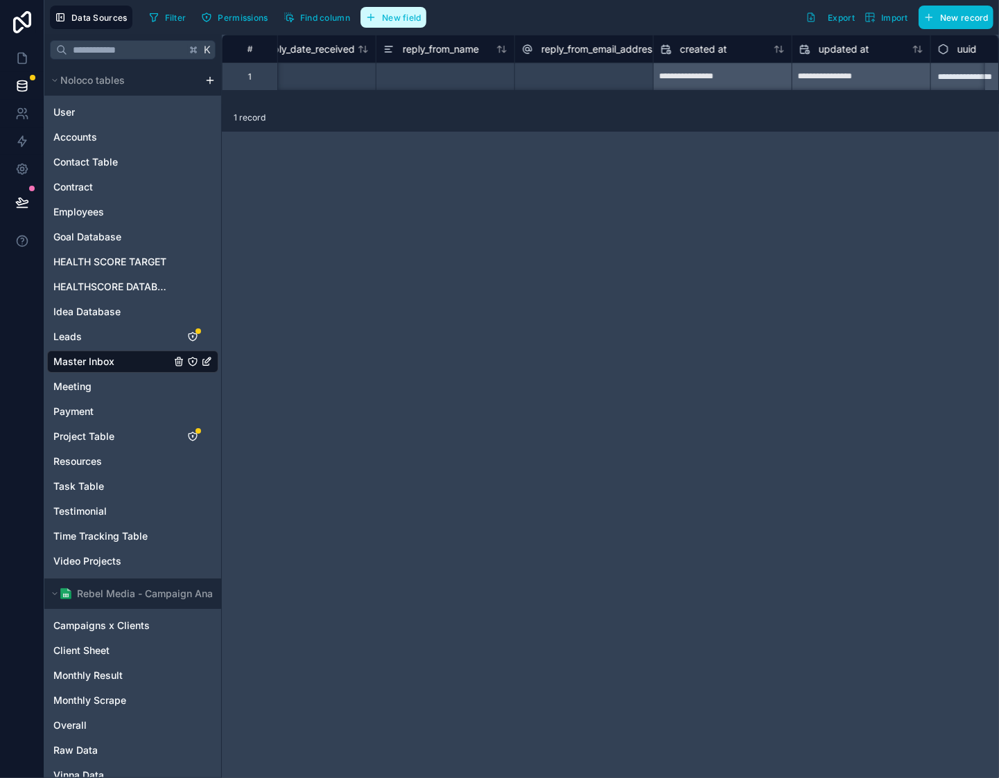
drag, startPoint x: 418, startPoint y: 19, endPoint x: 469, endPoint y: 15, distance: 51.5
click at [418, 19] on span "New field" at bounding box center [402, 17] width 40 height 10
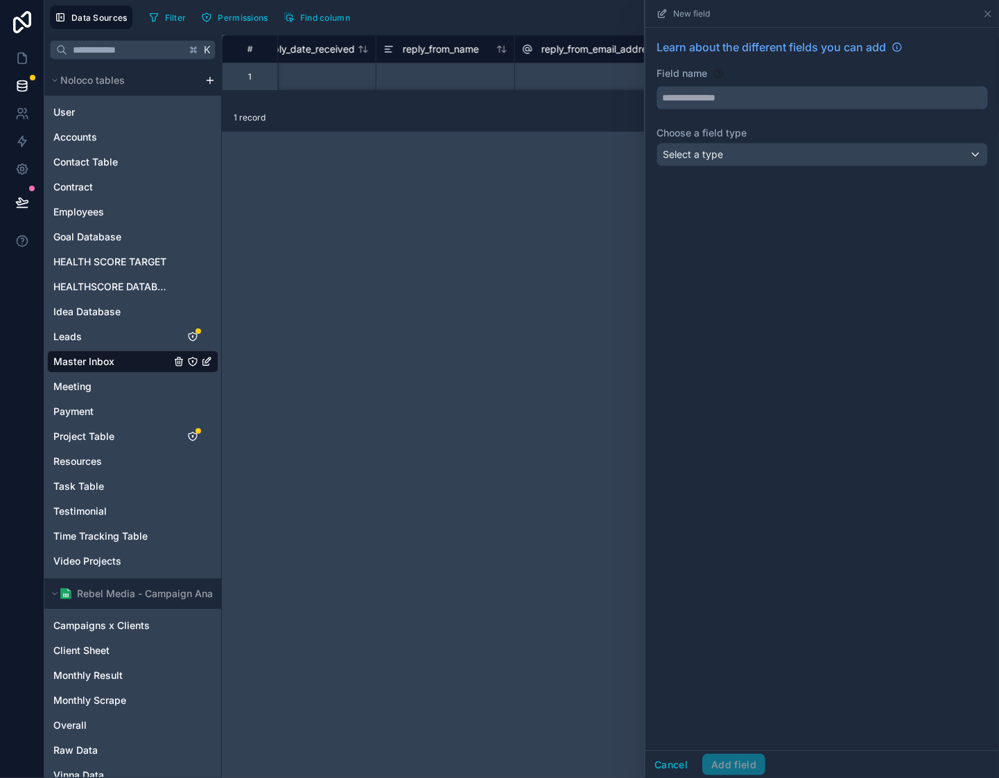
click at [757, 95] on input "text" at bounding box center [822, 98] width 330 height 22
type input "********"
type input "**********"
click at [808, 155] on div "Select a type" at bounding box center [822, 154] width 330 height 22
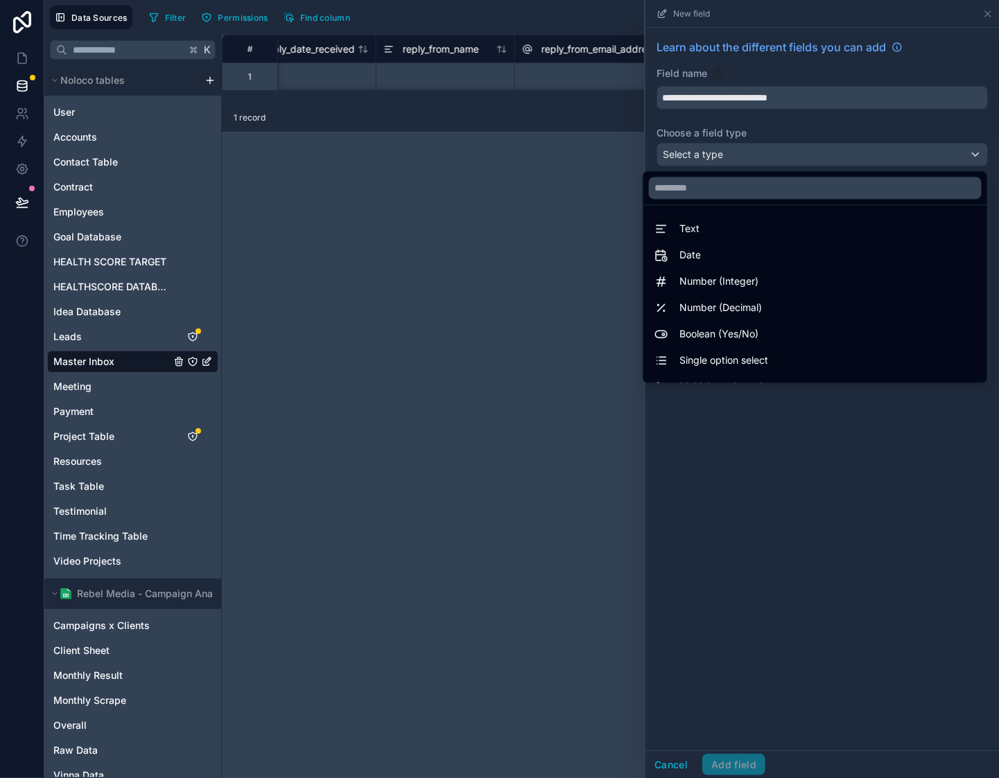
click at [796, 231] on div "Text" at bounding box center [815, 229] width 322 height 17
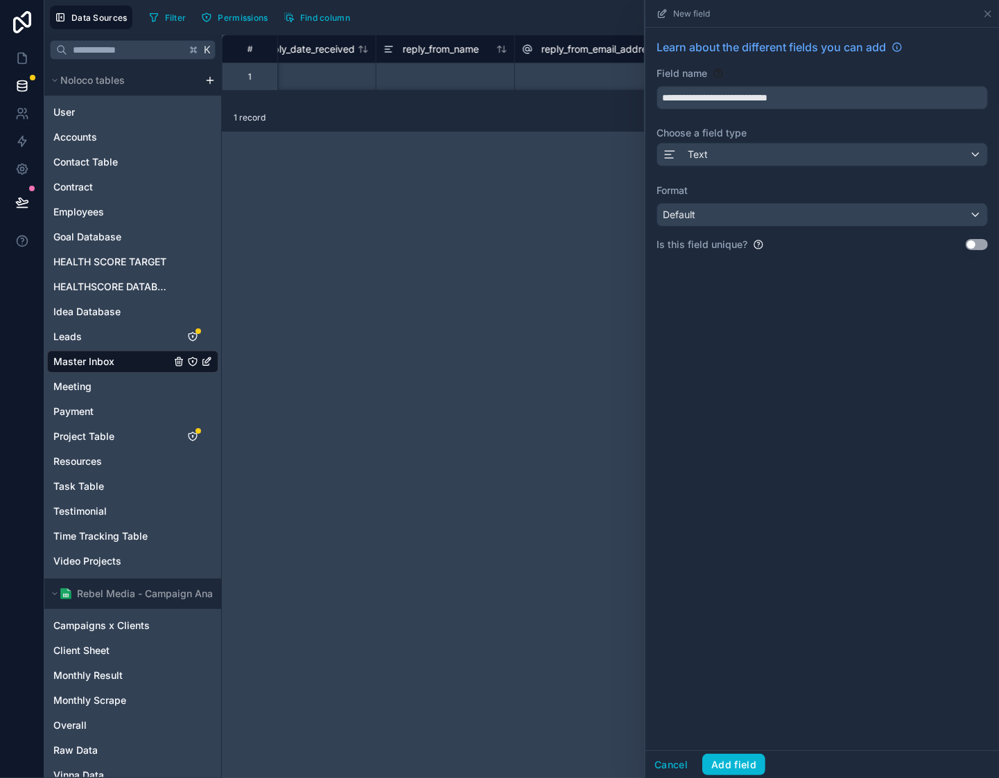
click at [810, 249] on div "Is this field unique? Use setting" at bounding box center [821, 245] width 331 height 14
click at [815, 223] on div "Default" at bounding box center [822, 215] width 330 height 22
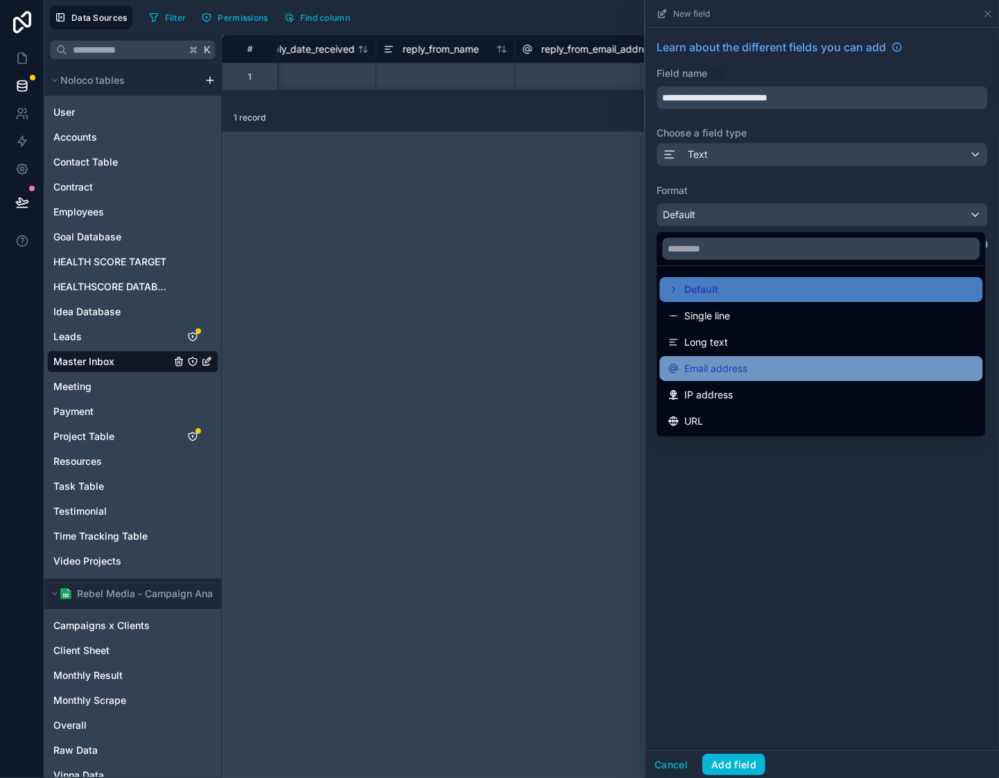
click at [814, 369] on div "Email address" at bounding box center [821, 368] width 306 height 17
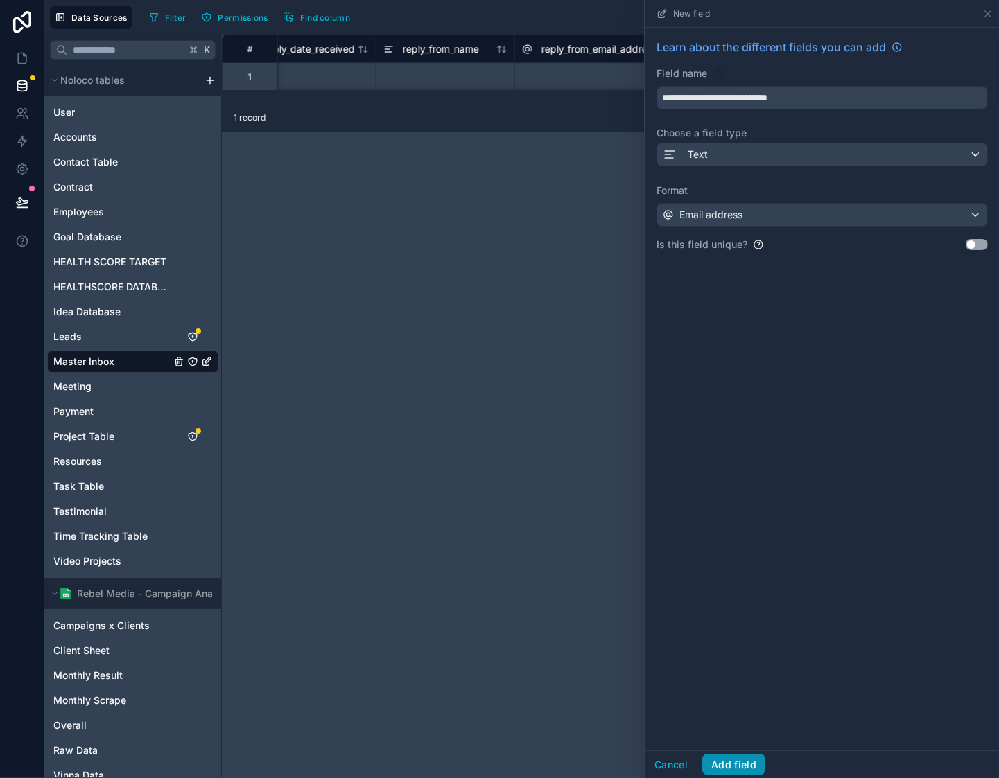
drag, startPoint x: 745, startPoint y: 772, endPoint x: 754, endPoint y: 543, distance: 229.6
click at [746, 772] on button "Add field" at bounding box center [733, 765] width 63 height 22
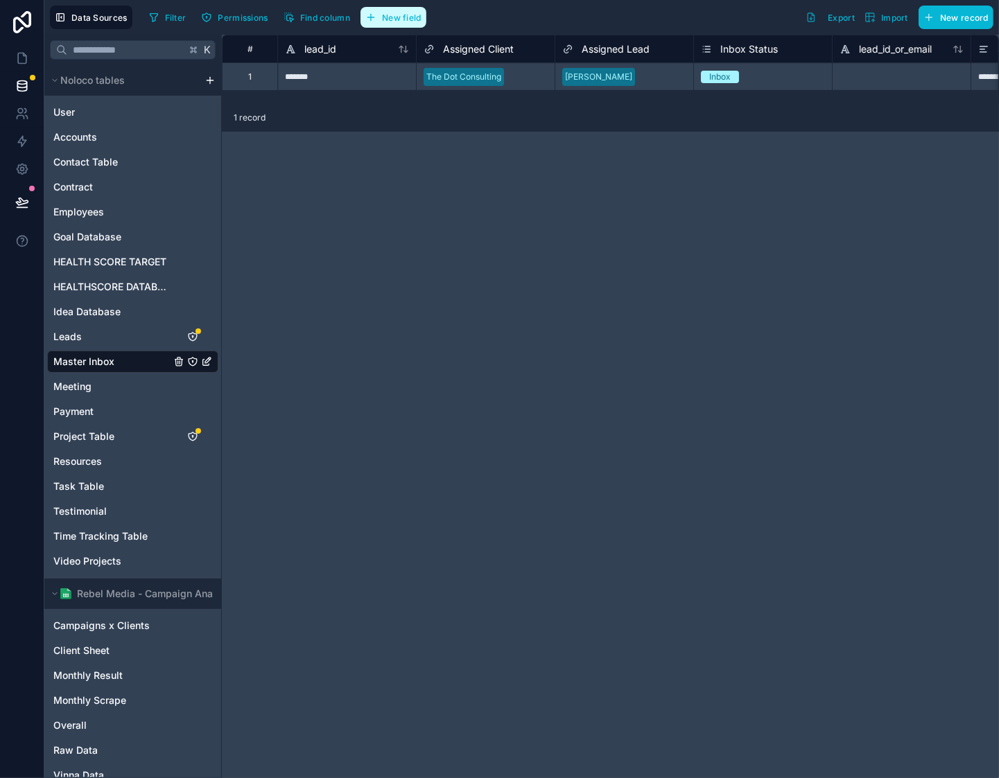
click at [390, 19] on span "New field" at bounding box center [402, 17] width 40 height 10
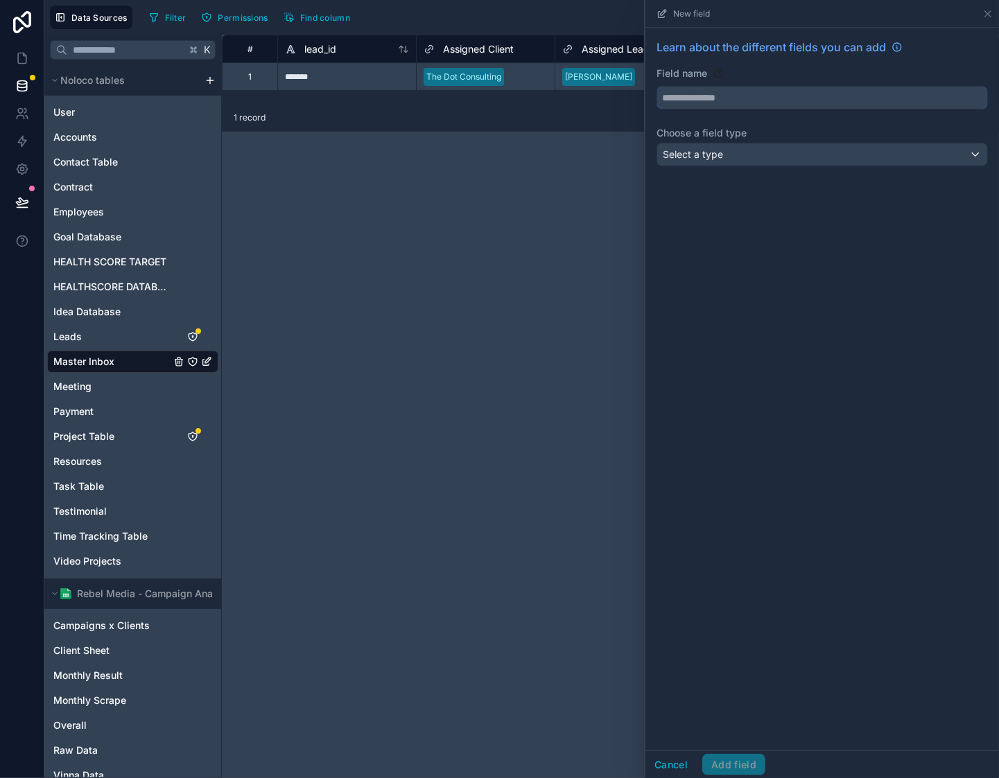
click at [778, 99] on input "text" at bounding box center [822, 98] width 330 height 22
type input "********"
click at [784, 149] on div "Select a type" at bounding box center [822, 154] width 330 height 22
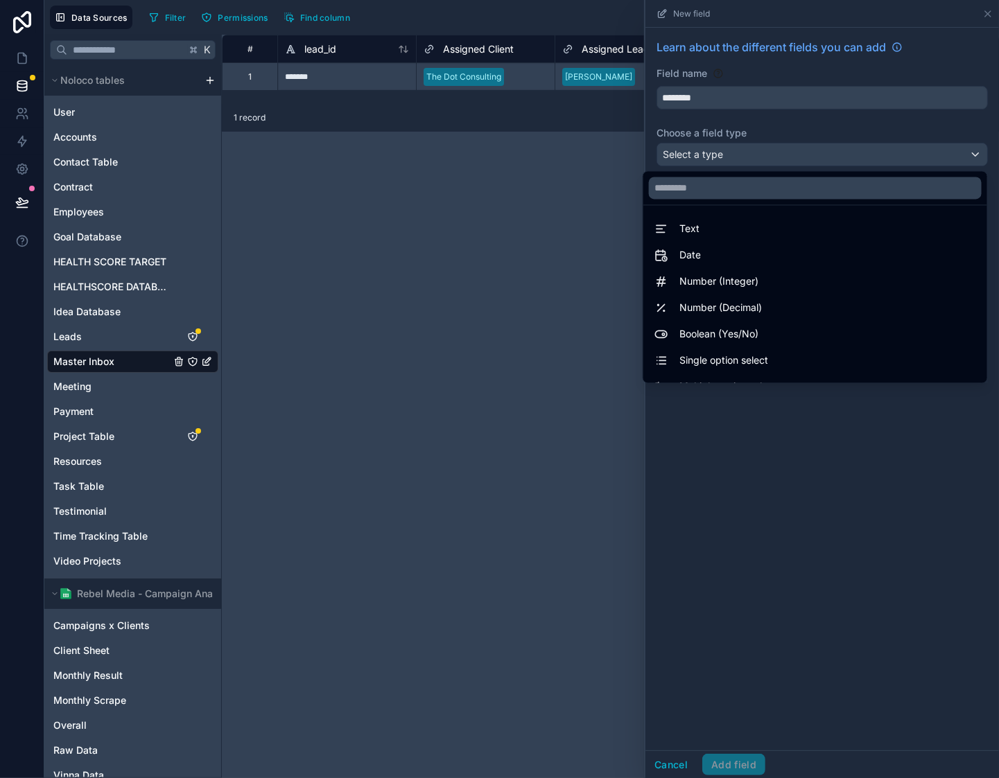
drag, startPoint x: 767, startPoint y: 229, endPoint x: 699, endPoint y: 139, distance: 113.4
click at [767, 229] on div "Text" at bounding box center [815, 229] width 322 height 17
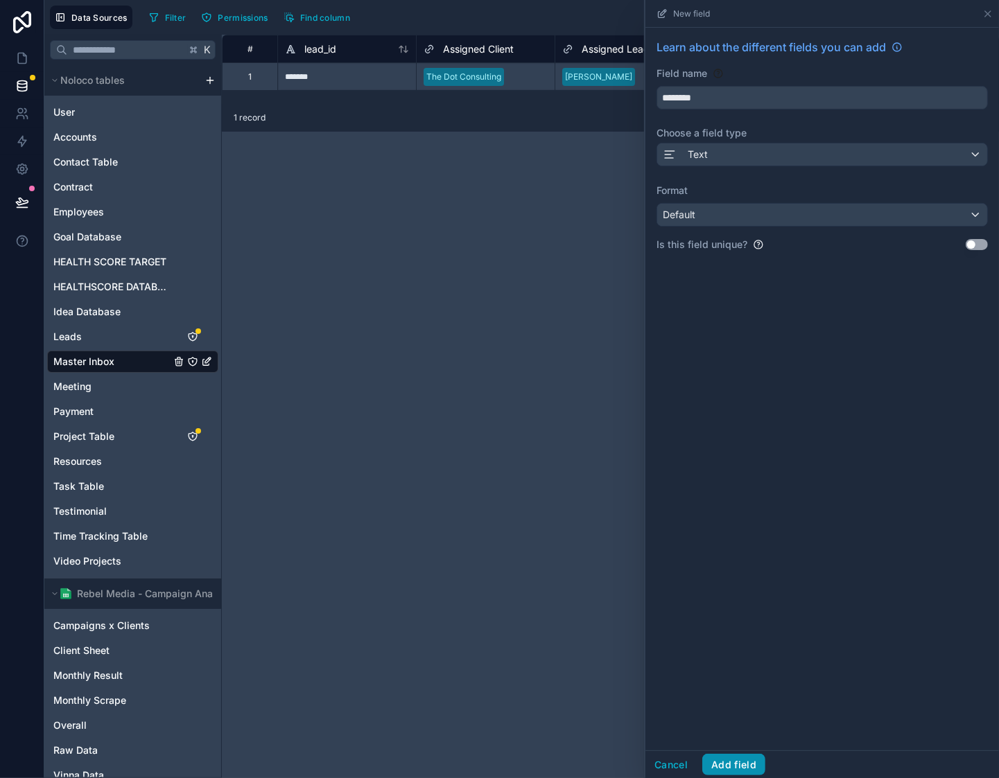
click at [752, 763] on button "Add field" at bounding box center [733, 765] width 63 height 22
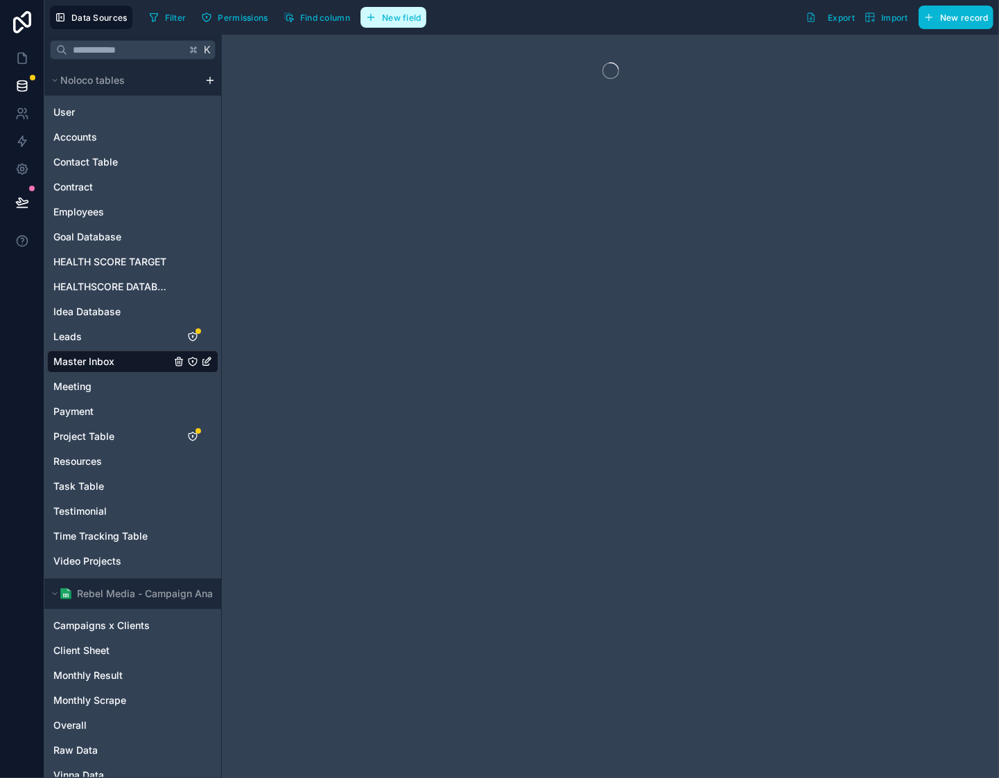
click at [416, 17] on span "New field" at bounding box center [402, 17] width 40 height 10
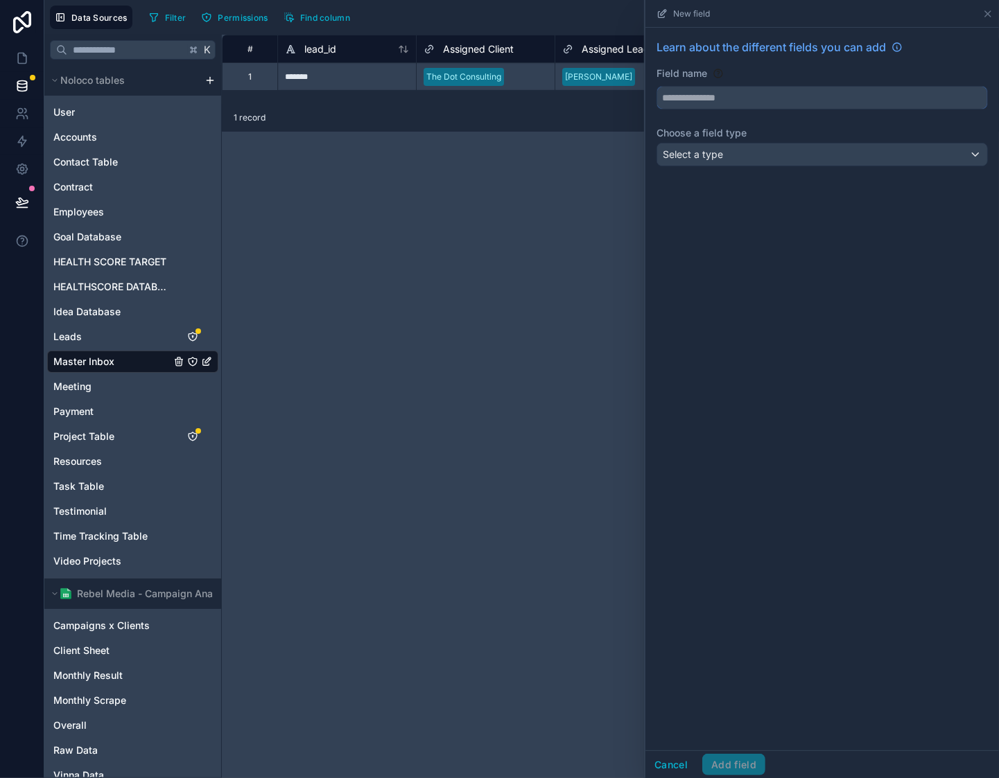
click at [715, 102] on input "text" at bounding box center [822, 98] width 330 height 22
type input "********"
click at [733, 155] on div "Select a type" at bounding box center [822, 154] width 330 height 22
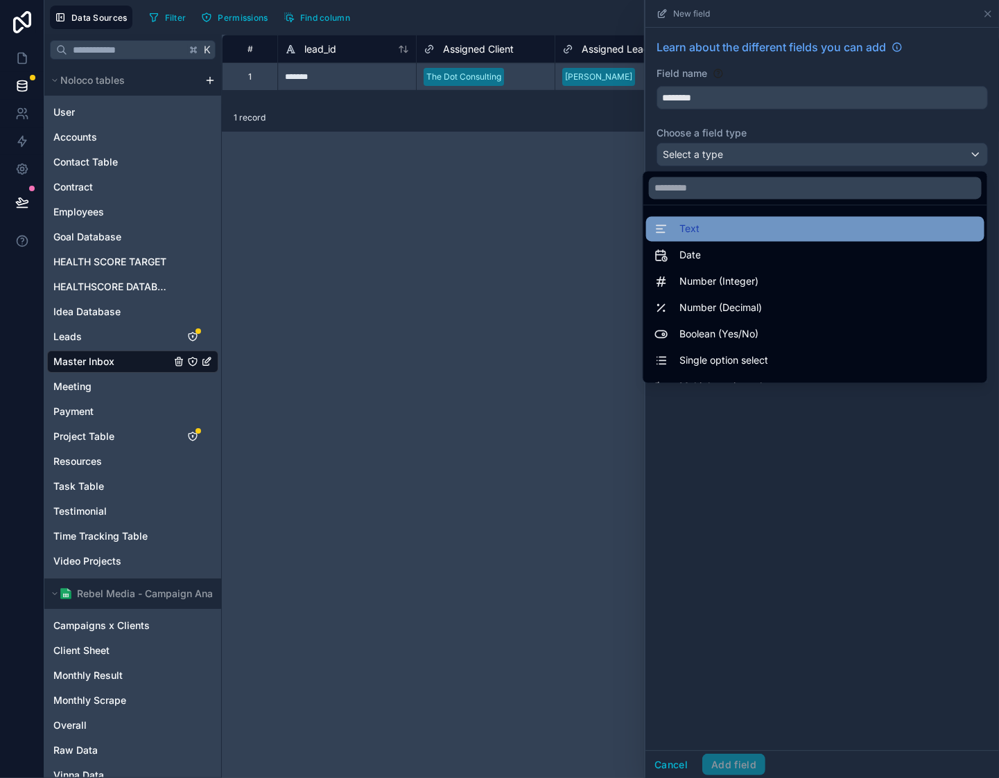
click at [738, 224] on div "Text" at bounding box center [815, 229] width 322 height 17
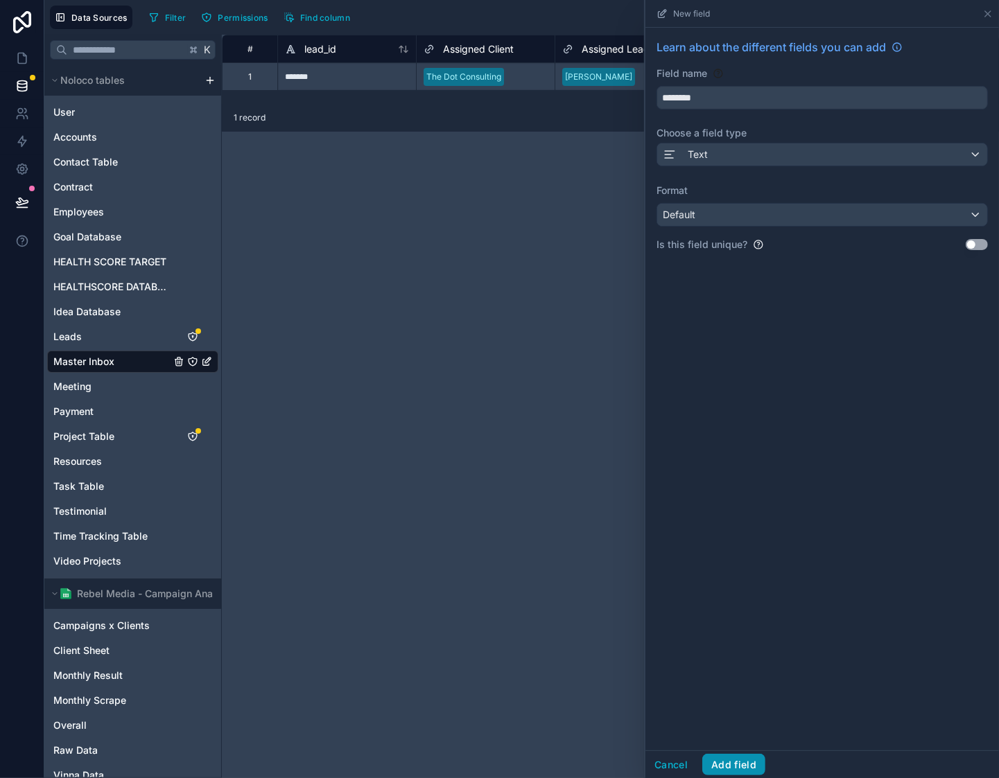
click at [743, 757] on button "Add field" at bounding box center [733, 765] width 63 height 22
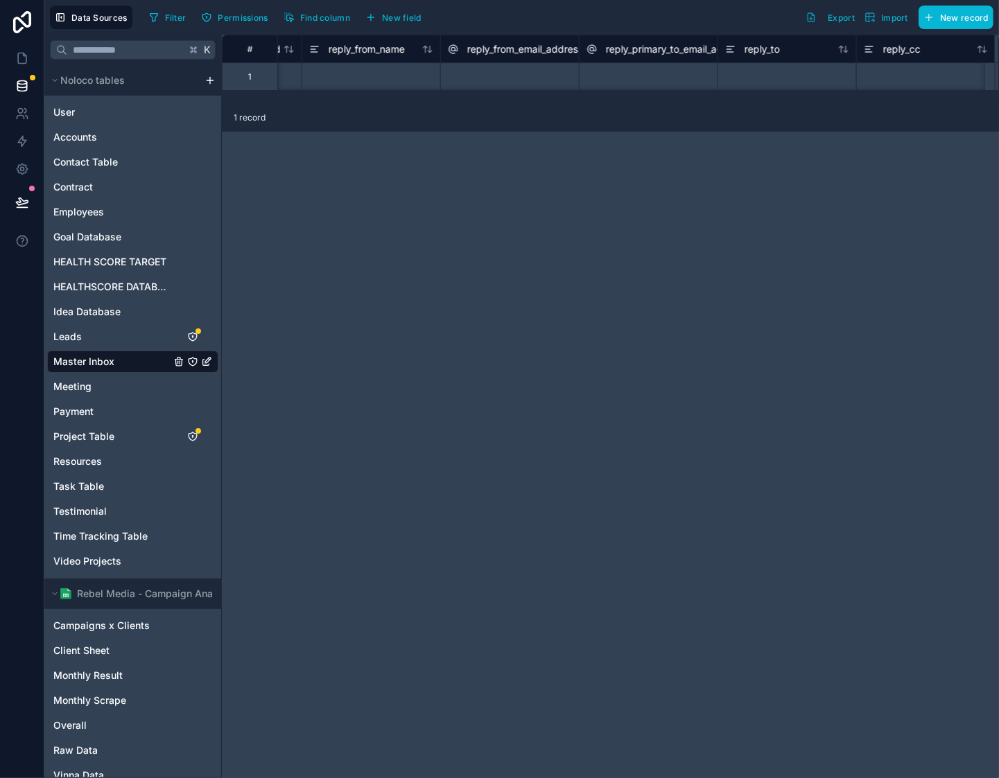
scroll to position [0, 5795]
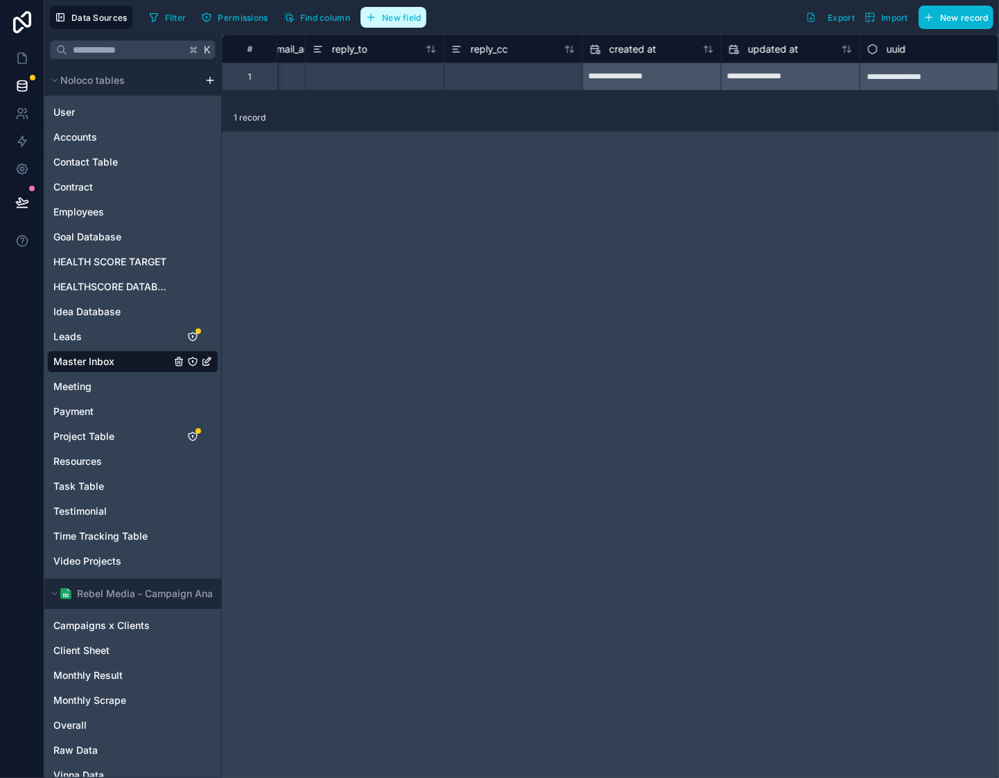
click at [394, 17] on span "New field" at bounding box center [402, 17] width 40 height 10
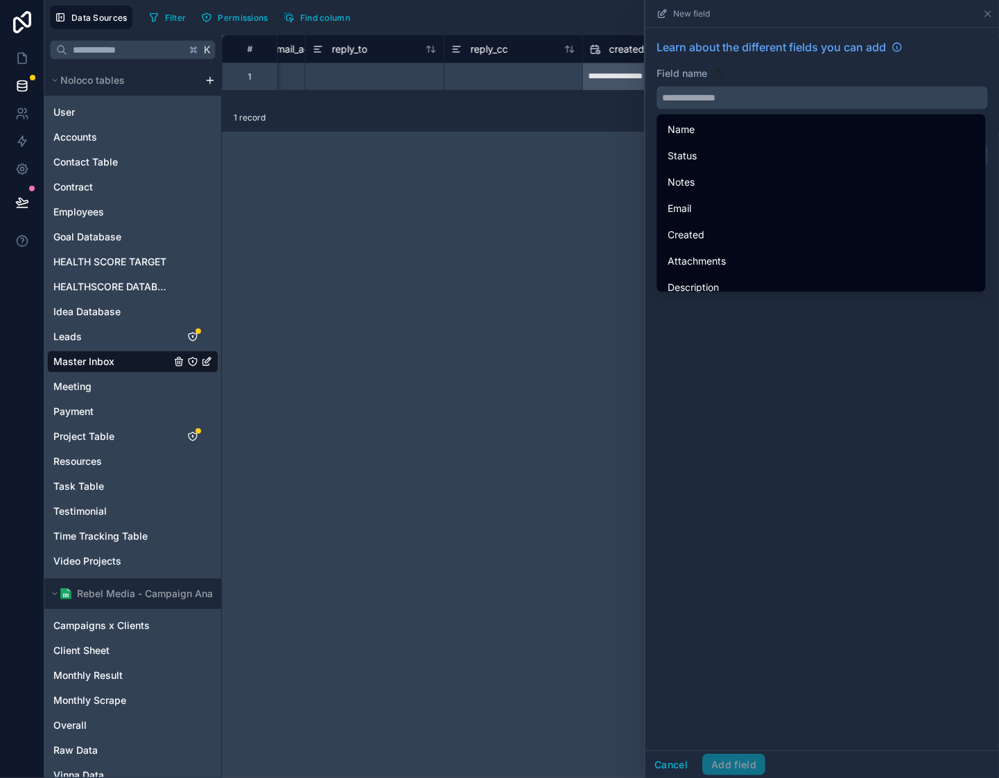
drag, startPoint x: 709, startPoint y: 88, endPoint x: 725, endPoint y: 91, distance: 16.3
click at [712, 88] on input "text" at bounding box center [822, 98] width 330 height 22
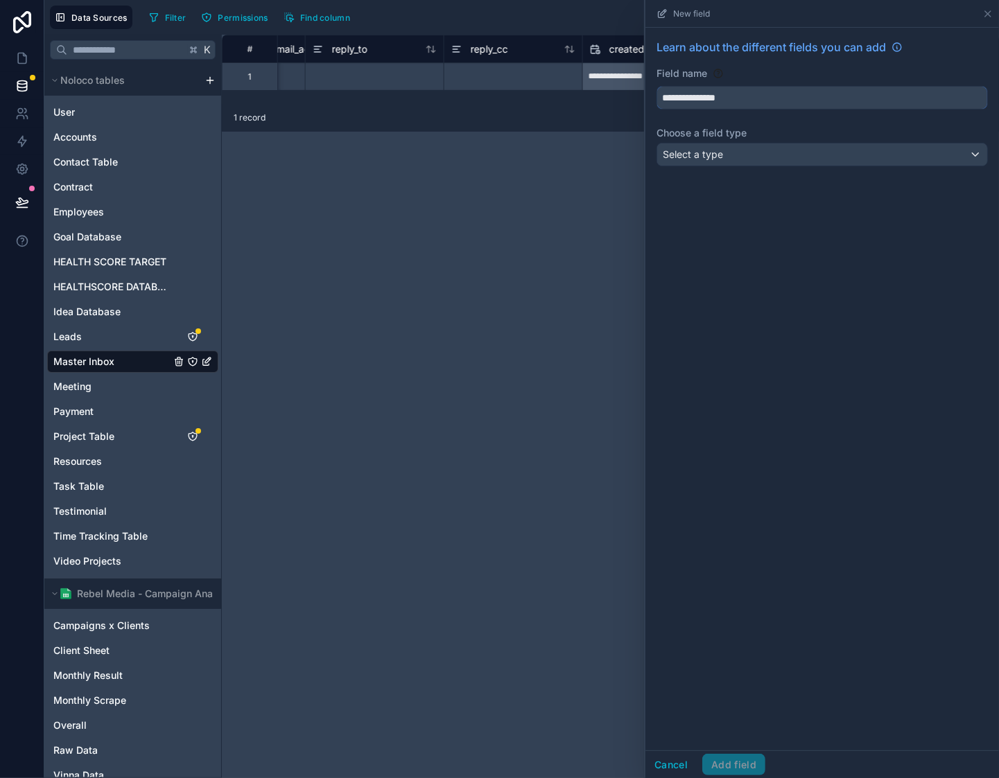
type input "**********"
click at [804, 152] on div "Select a type" at bounding box center [822, 154] width 330 height 22
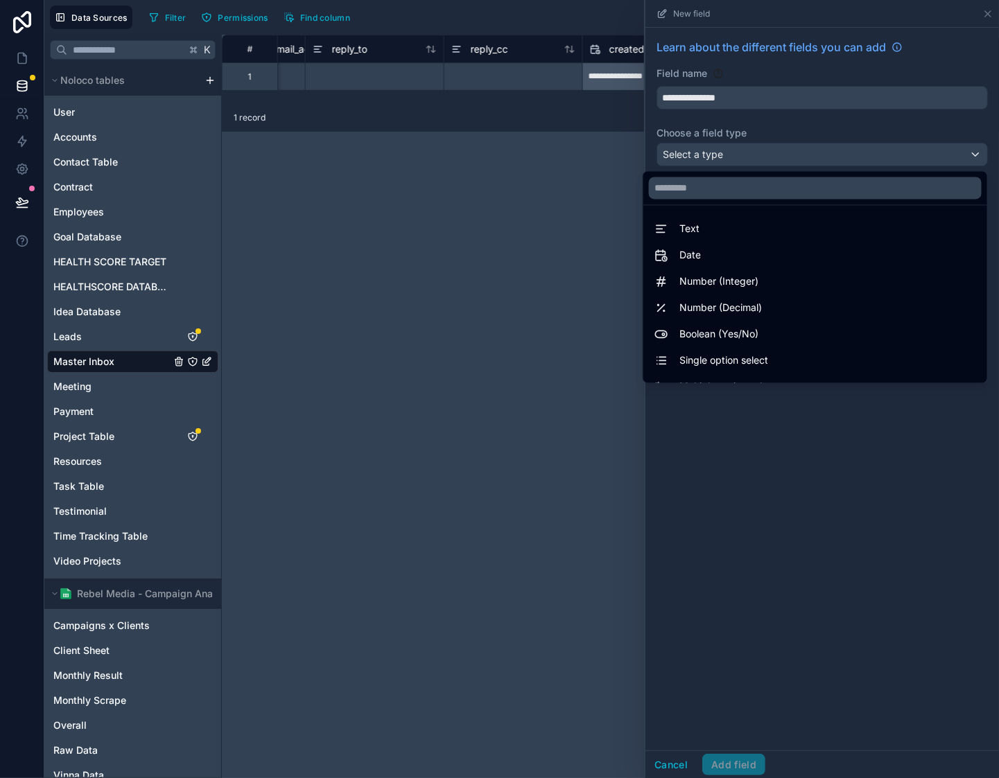
click at [779, 282] on div "Number (Integer)" at bounding box center [815, 282] width 322 height 17
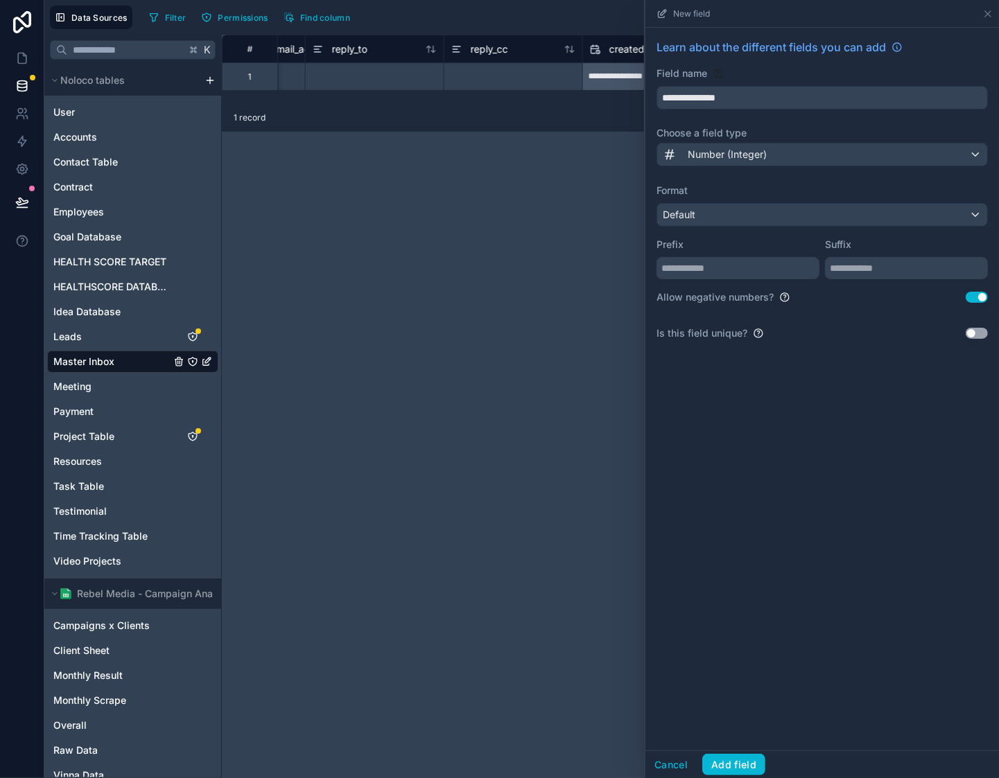
click at [976, 303] on div "Allow negative numbers? Use setting" at bounding box center [821, 297] width 331 height 14
click at [988, 297] on div "**********" at bounding box center [822, 195] width 354 height 335
click at [985, 298] on button "Use setting" at bounding box center [977, 297] width 22 height 11
click at [729, 759] on button "Add field" at bounding box center [733, 765] width 63 height 22
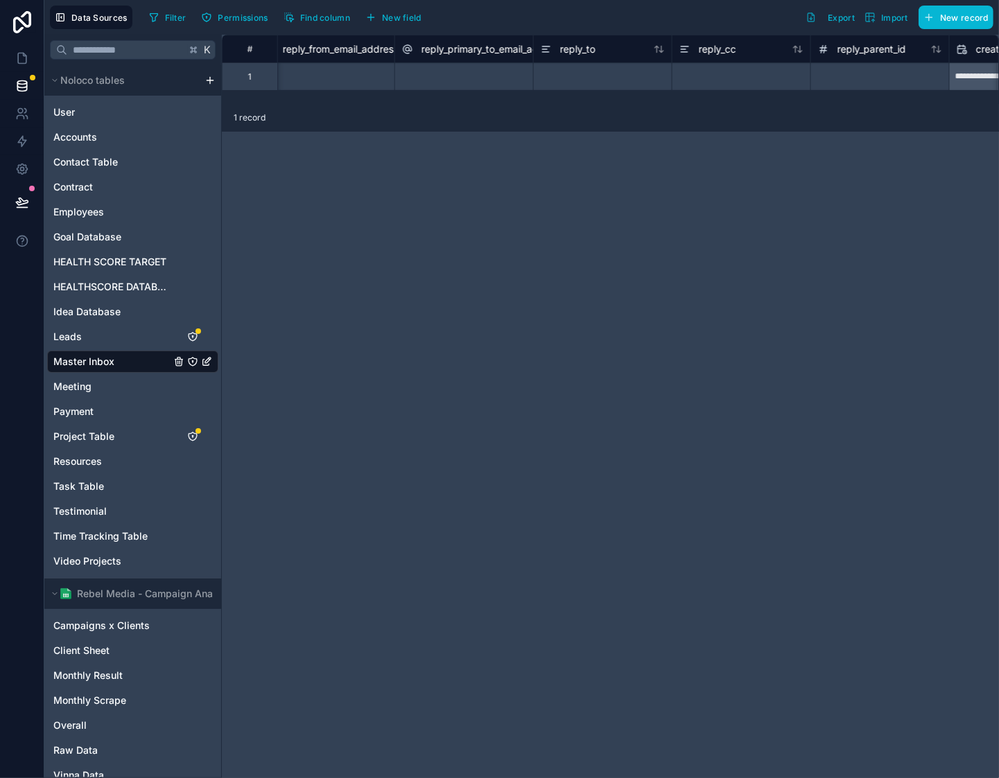
scroll to position [0, 5934]
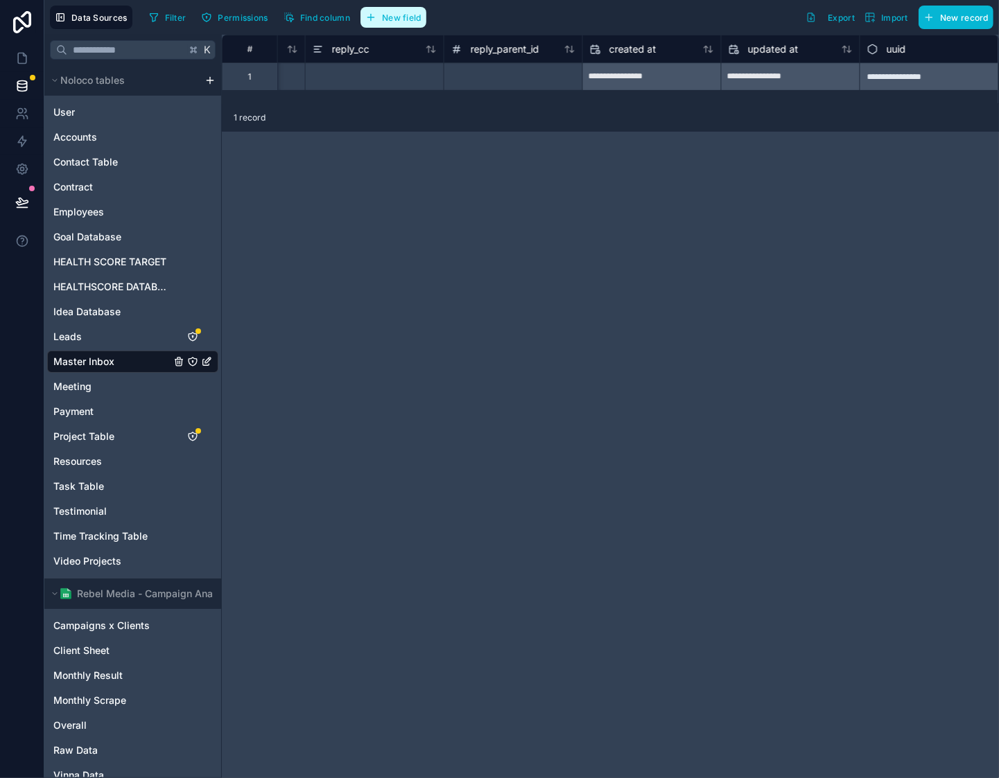
click at [426, 17] on button "New field" at bounding box center [393, 17] width 66 height 21
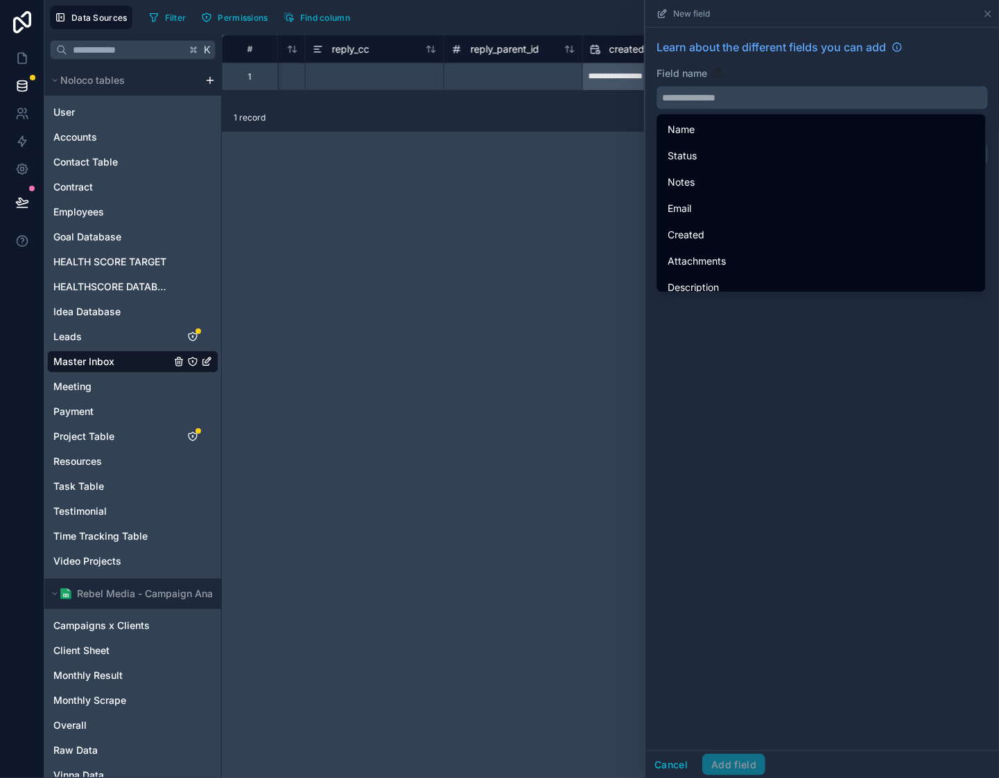
click at [704, 98] on input "text" at bounding box center [822, 98] width 330 height 22
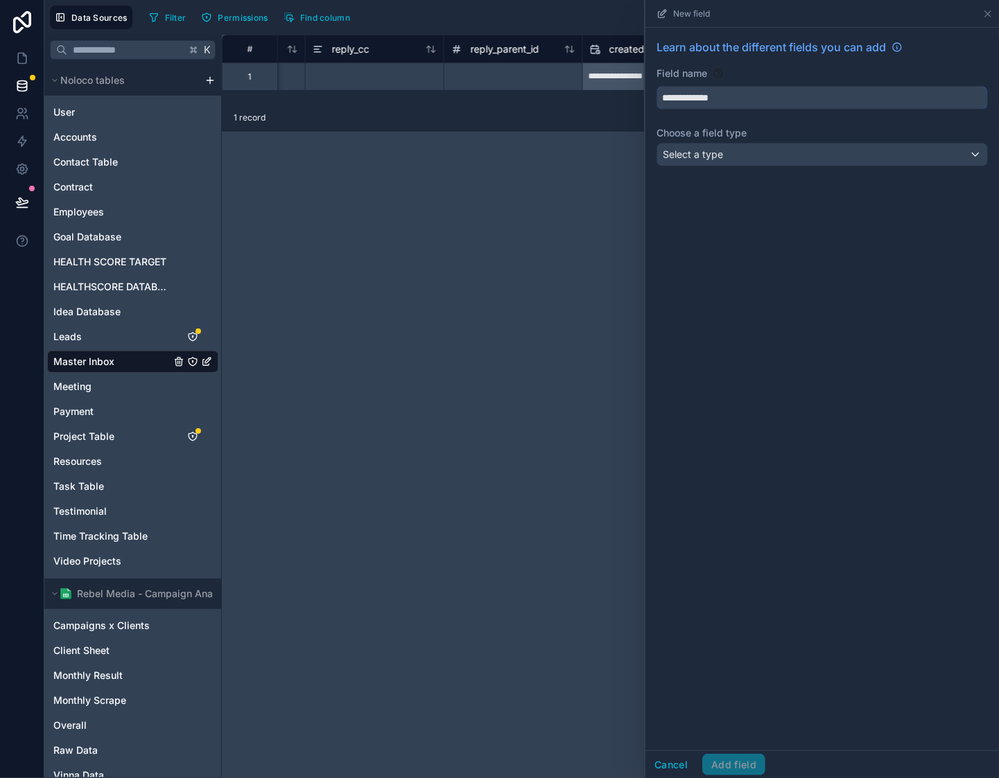
type input "**********"
click at [800, 155] on div "Select a type" at bounding box center [822, 154] width 330 height 22
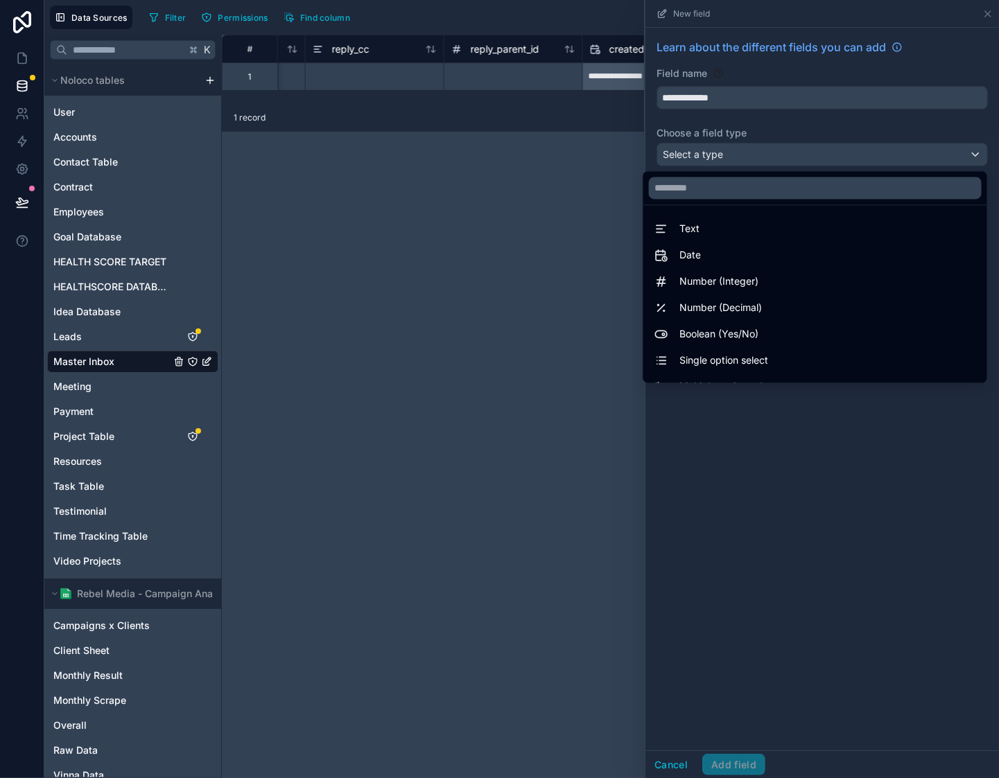
drag, startPoint x: 790, startPoint y: 272, endPoint x: 826, endPoint y: 324, distance: 62.9
click at [790, 272] on div "Number (Integer)" at bounding box center [815, 282] width 338 height 25
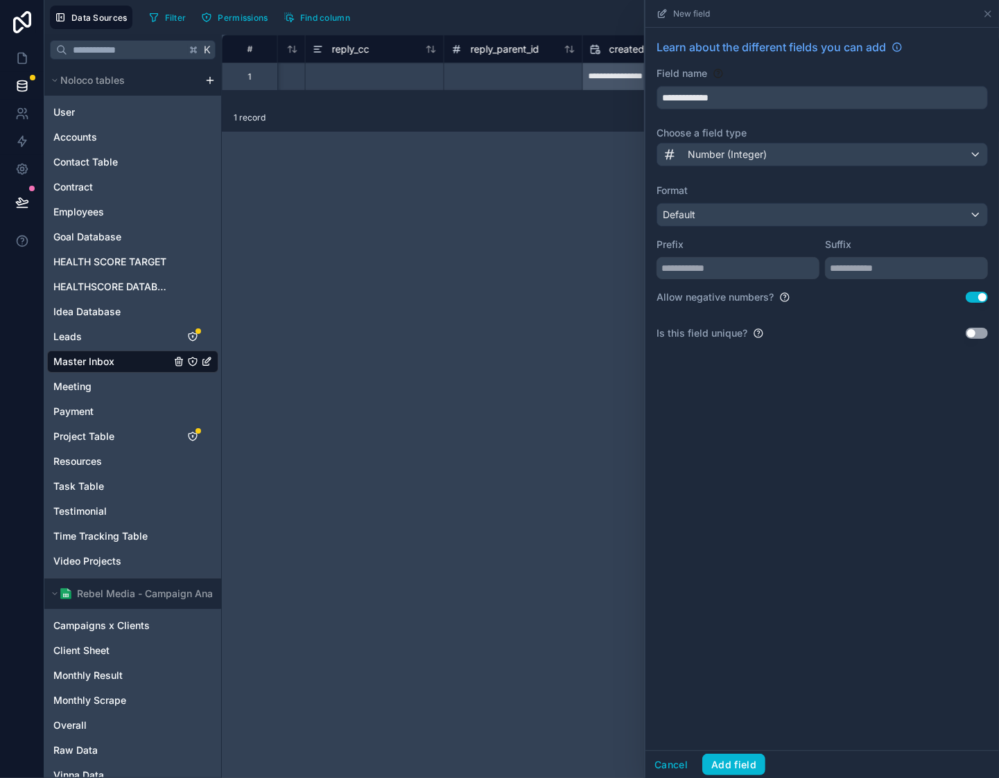
click at [981, 302] on button "Use setting" at bounding box center [977, 297] width 22 height 11
click at [737, 762] on button "Add field" at bounding box center [733, 765] width 63 height 22
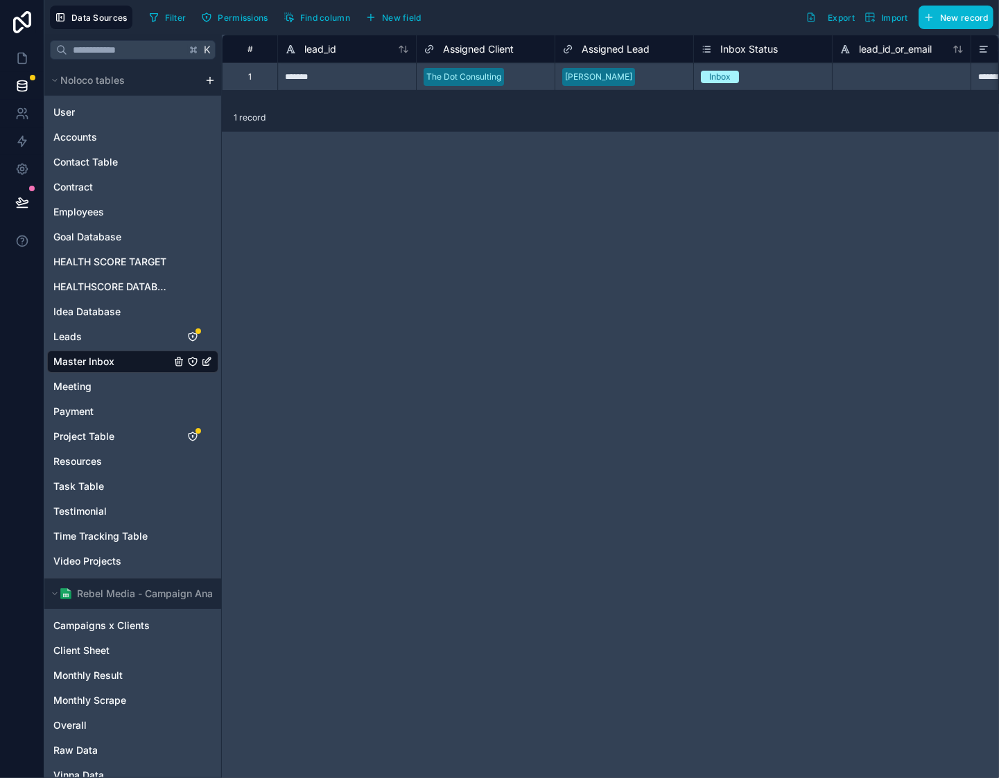
click at [432, 25] on div "Filter Permissions Find column New field" at bounding box center [287, 18] width 288 height 24
drag, startPoint x: 419, startPoint y: 20, endPoint x: 448, endPoint y: 19, distance: 29.8
click at [419, 20] on span "New field" at bounding box center [402, 17] width 40 height 10
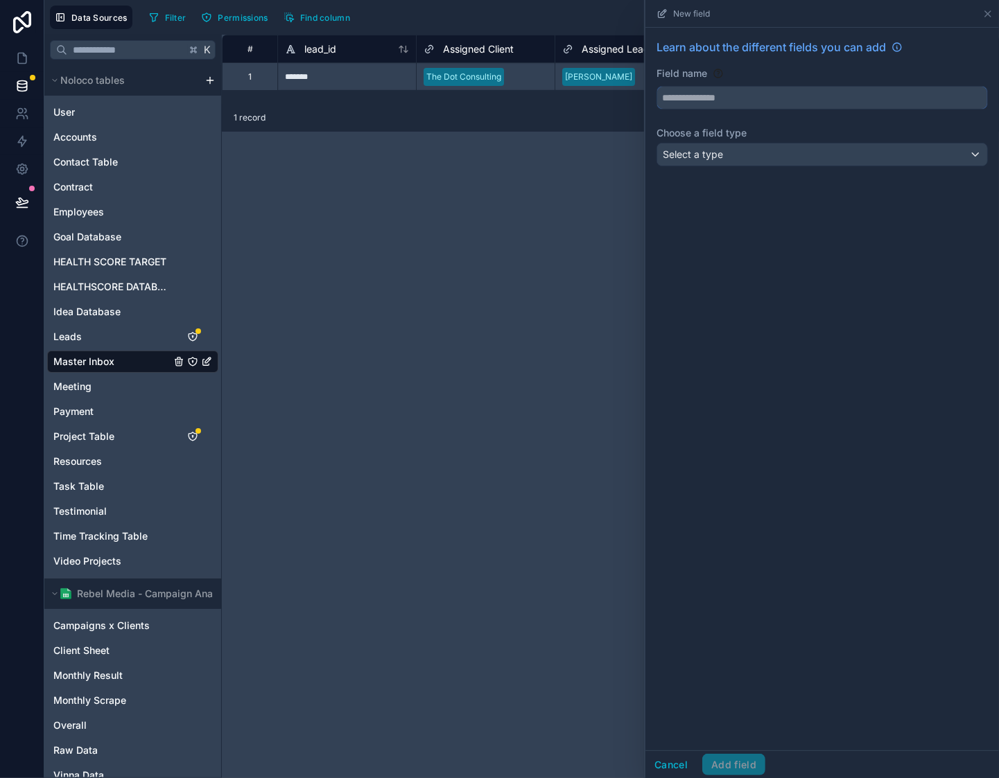
click at [823, 107] on input "text" at bounding box center [822, 98] width 330 height 22
type input "**********"
click at [792, 157] on div "Select a type" at bounding box center [822, 154] width 330 height 22
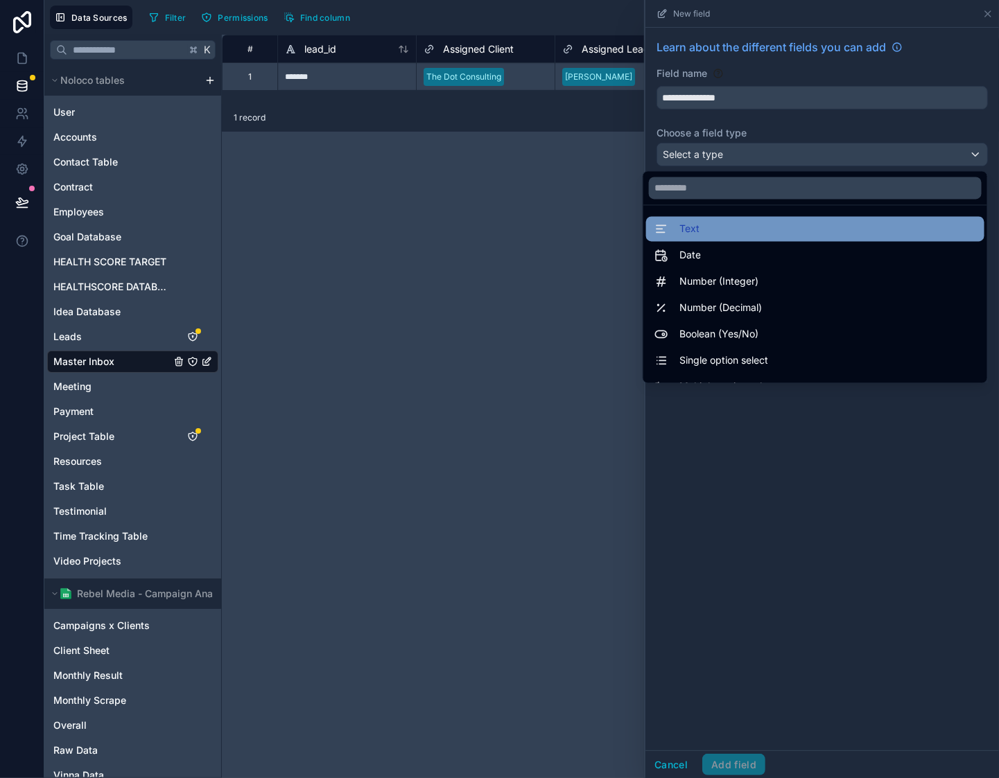
click at [772, 232] on div "Text" at bounding box center [815, 229] width 322 height 17
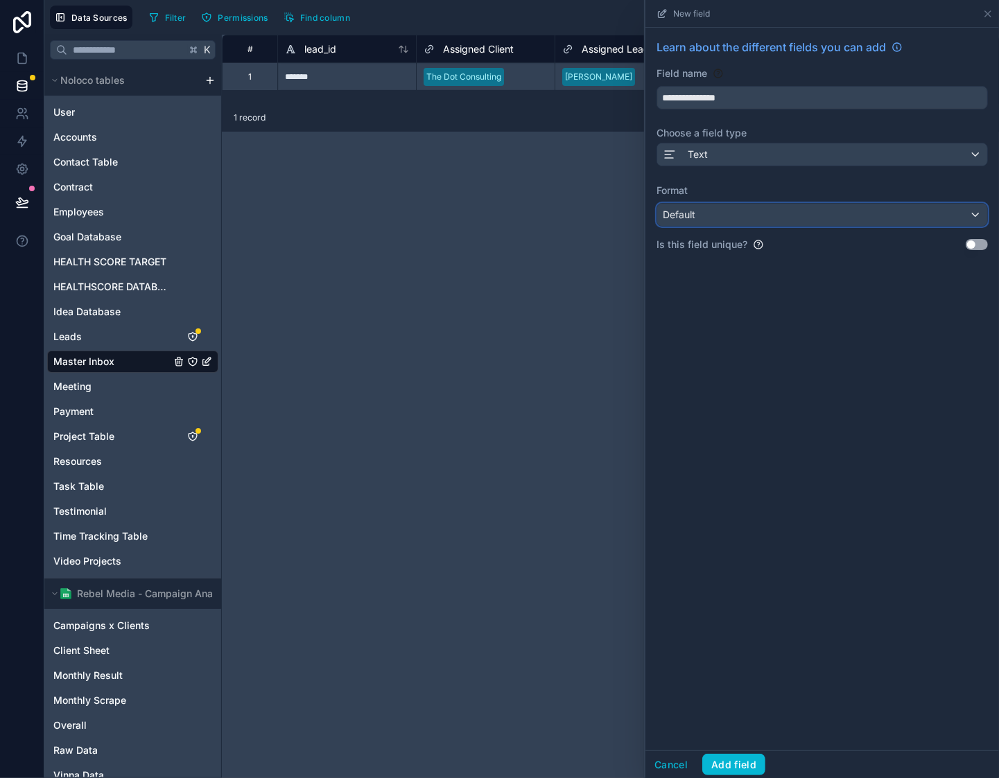
click at [807, 219] on div "Default" at bounding box center [822, 215] width 330 height 22
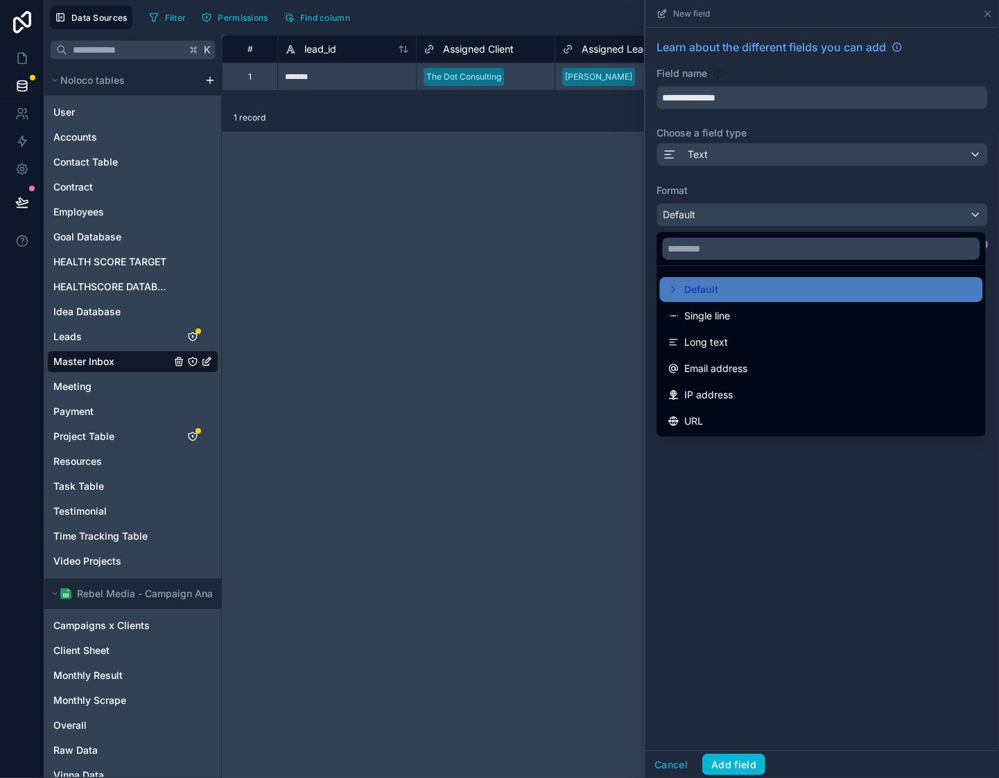
click at [793, 312] on div "Single line" at bounding box center [821, 316] width 306 height 17
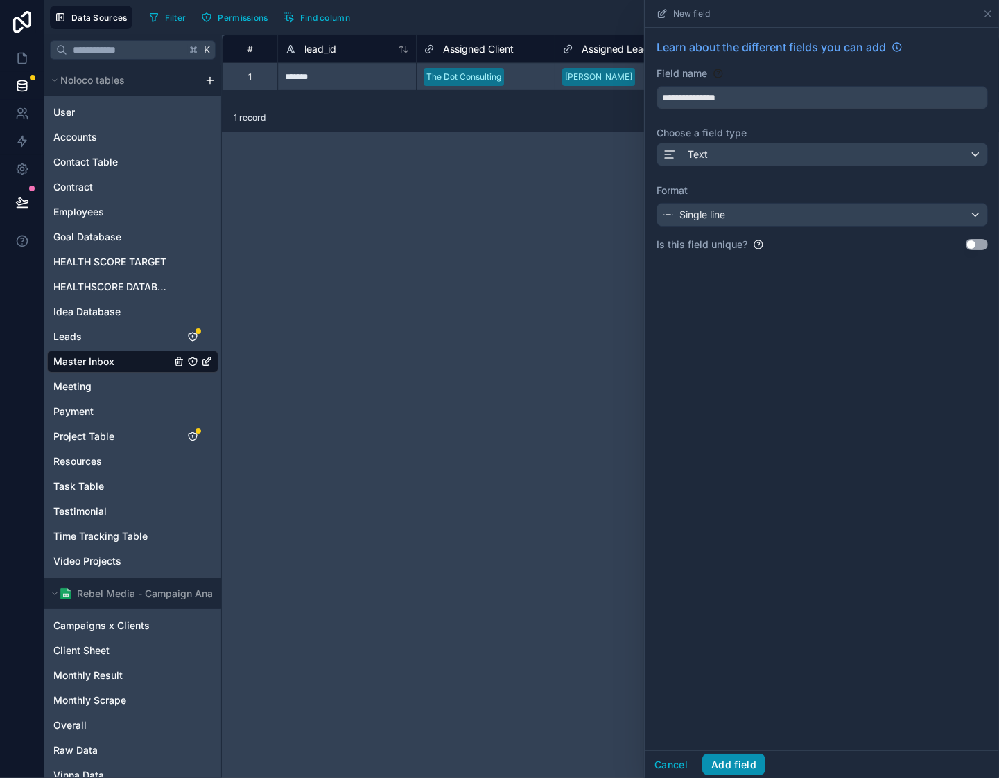
click at [747, 760] on button "Add field" at bounding box center [733, 765] width 63 height 22
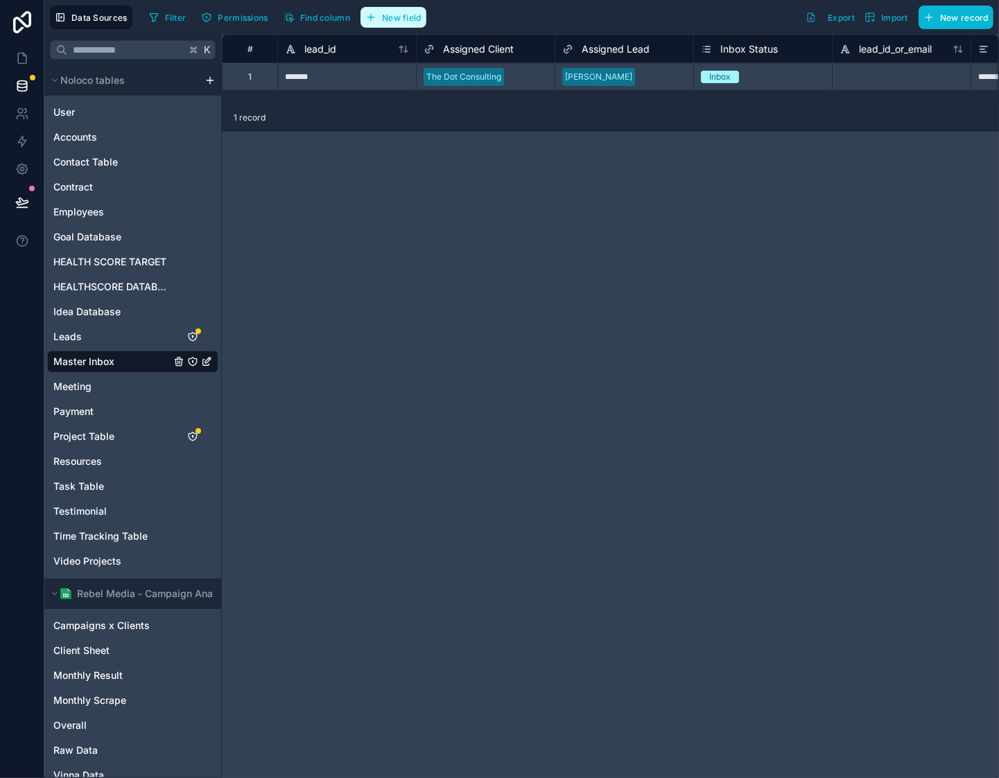
click at [415, 12] on span "New field" at bounding box center [402, 17] width 40 height 10
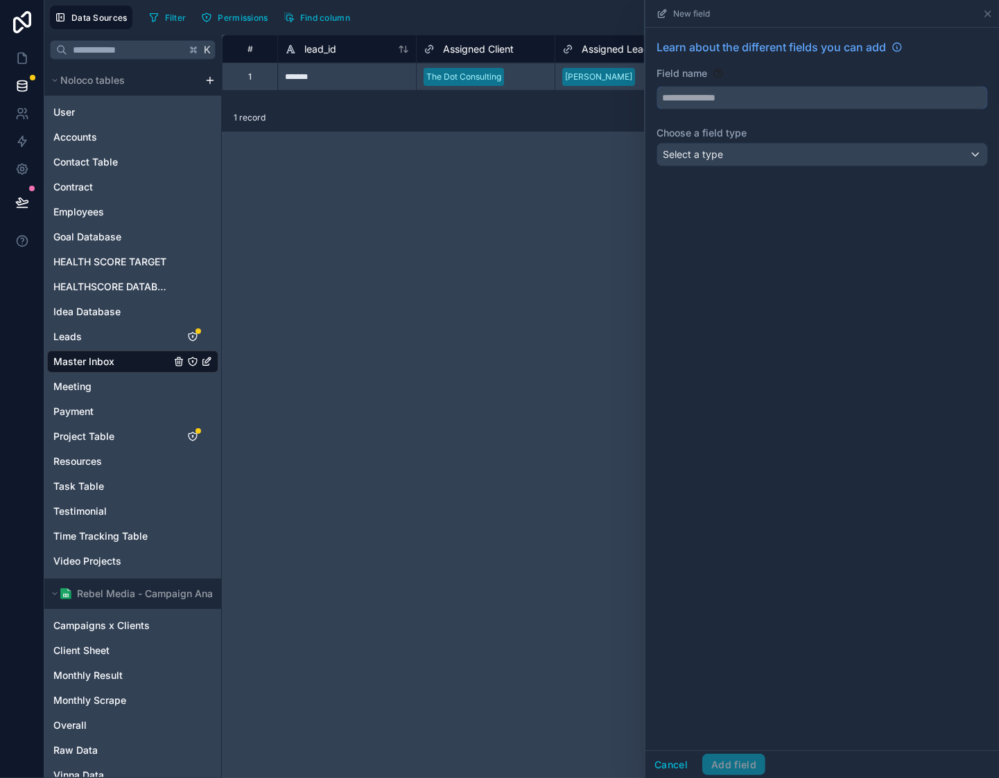
click at [756, 103] on input "text" at bounding box center [822, 98] width 330 height 22
type input "**********"
click at [736, 168] on div "**********" at bounding box center [822, 105] width 354 height 155
click at [744, 164] on div "Select a type" at bounding box center [822, 154] width 330 height 22
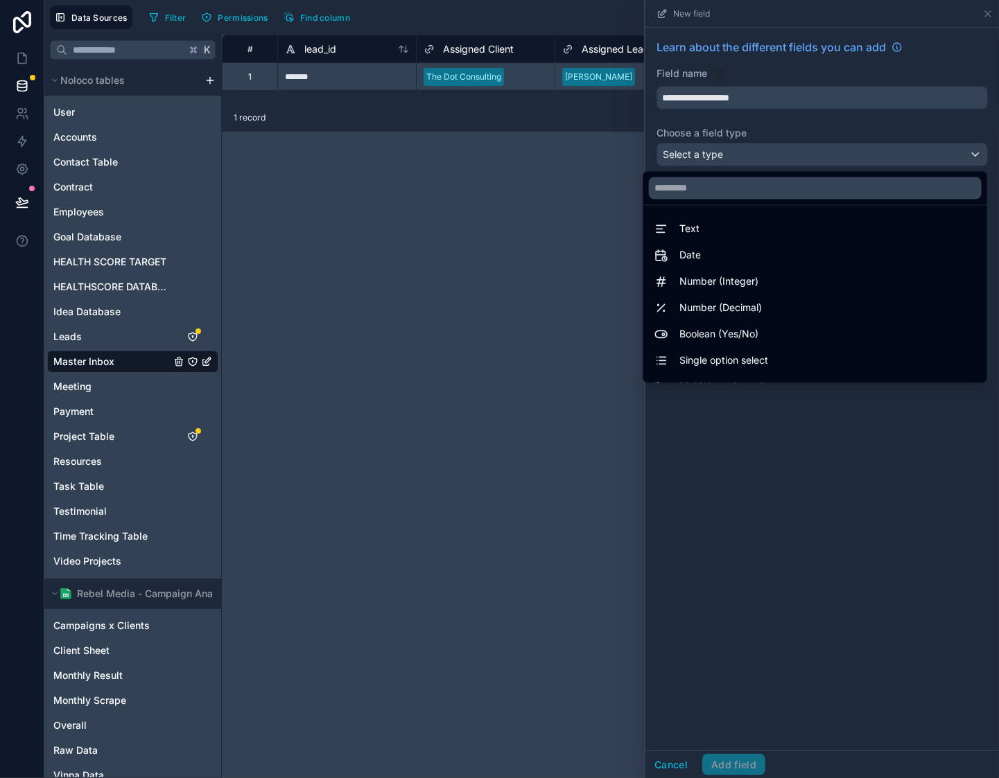
drag, startPoint x: 776, startPoint y: 274, endPoint x: 884, endPoint y: 310, distance: 113.8
click at [776, 274] on div "Number (Integer)" at bounding box center [815, 282] width 322 height 17
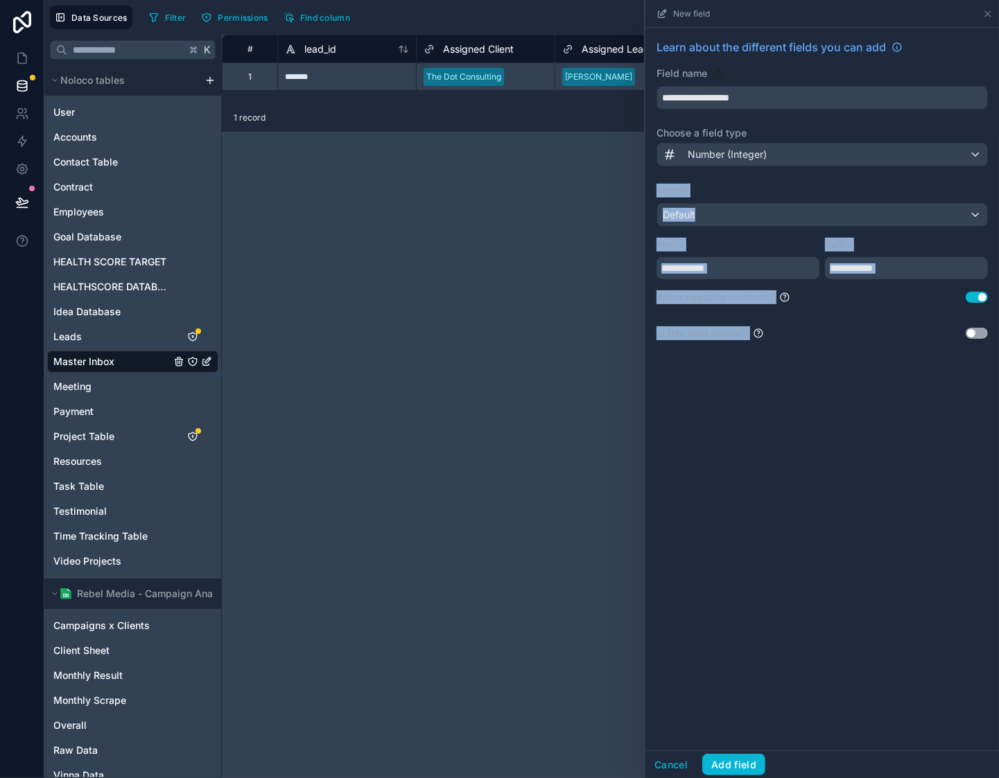
click at [979, 302] on button "Use setting" at bounding box center [977, 297] width 22 height 11
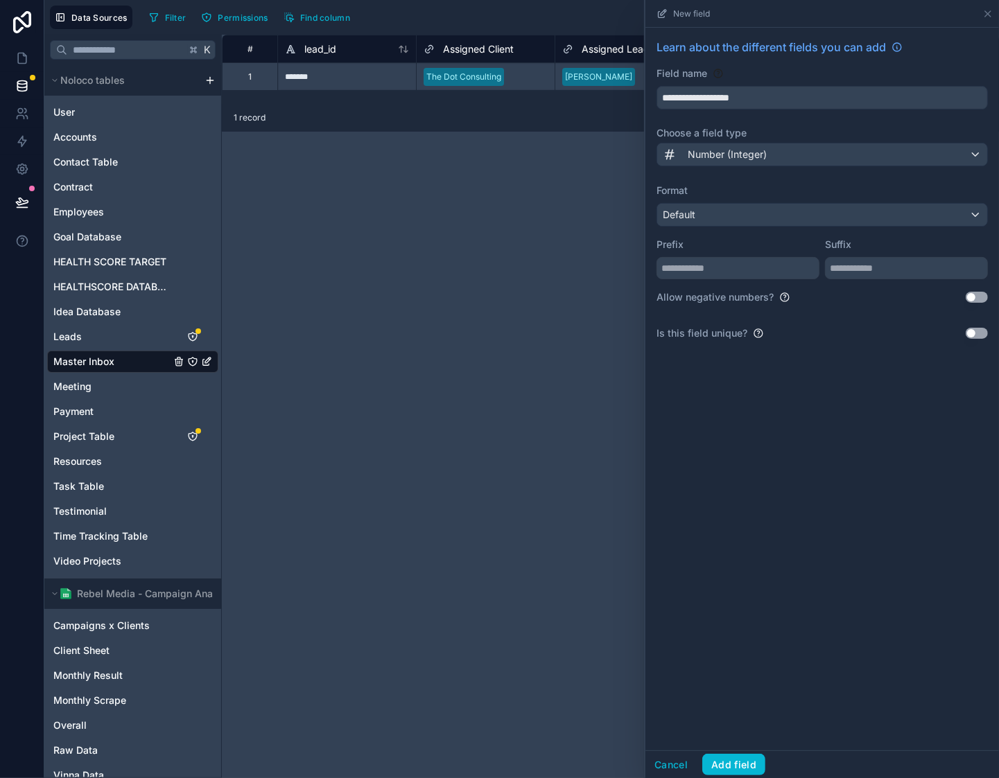
click at [850, 559] on div "**********" at bounding box center [822, 389] width 354 height 723
drag, startPoint x: 751, startPoint y: 765, endPoint x: 752, endPoint y: 704, distance: 61.0
click at [751, 765] on button "Add field" at bounding box center [733, 765] width 63 height 22
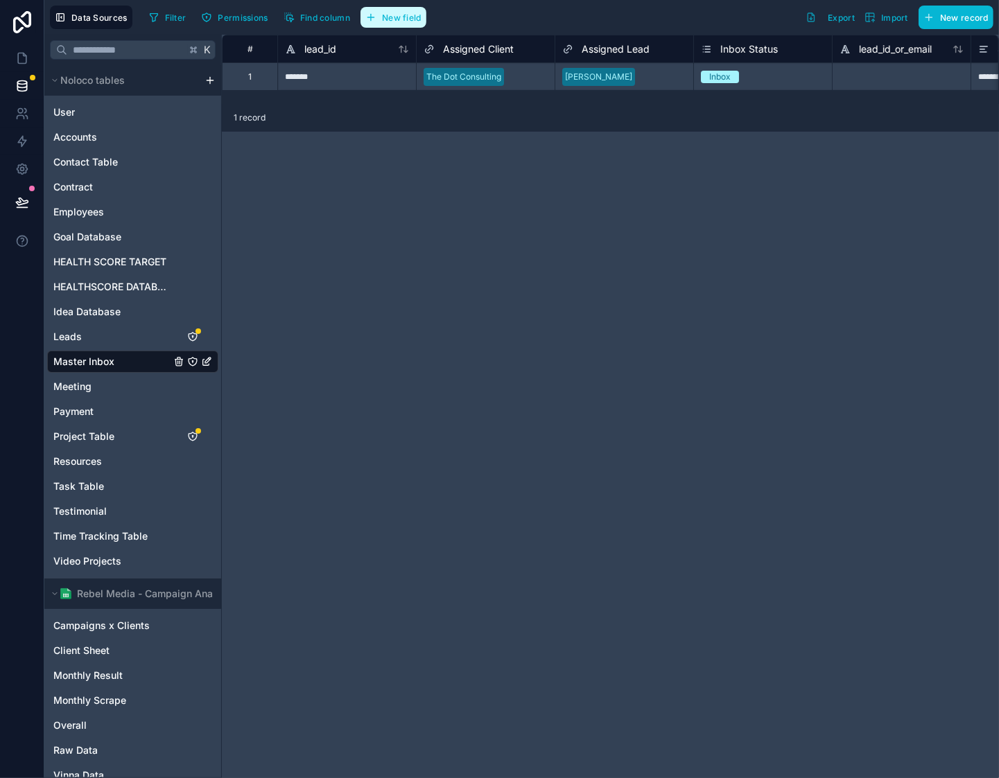
click at [391, 24] on button "New field" at bounding box center [393, 17] width 66 height 21
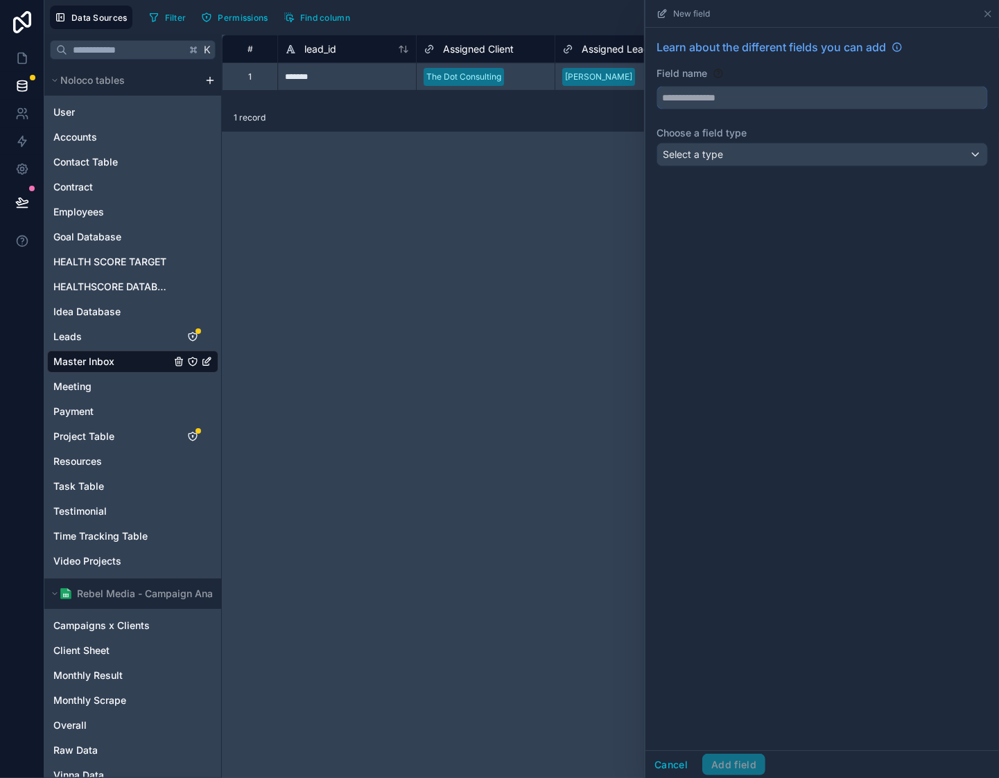
click at [792, 98] on input "text" at bounding box center [822, 98] width 330 height 22
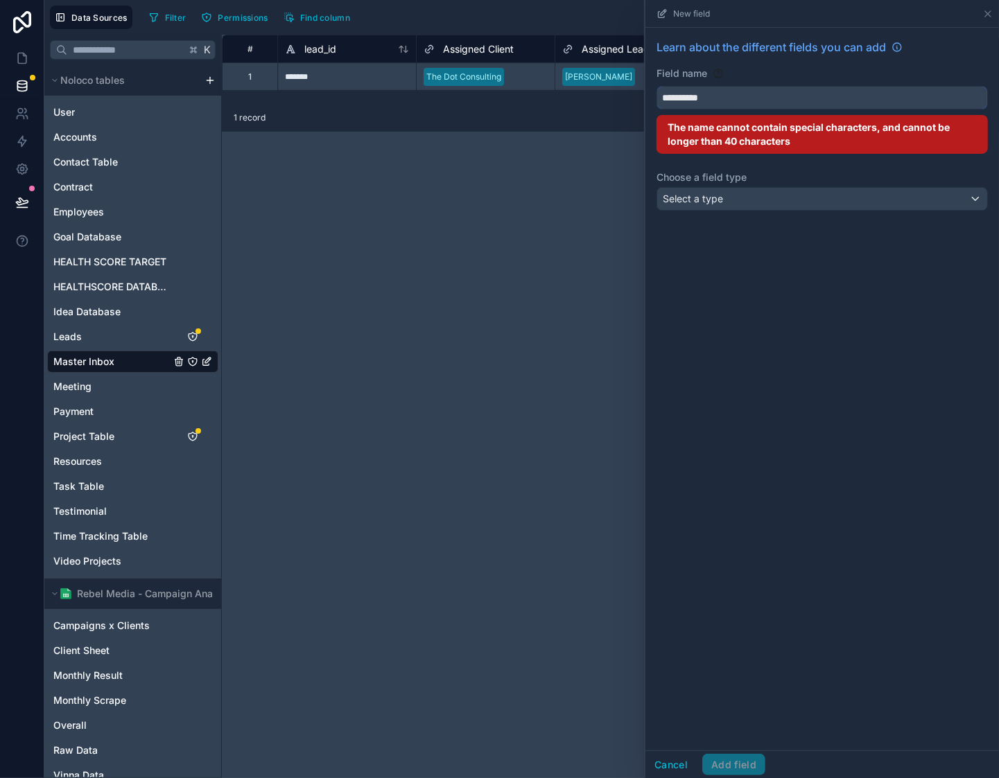
click at [656, 86] on button "*********" at bounding box center [821, 98] width 331 height 24
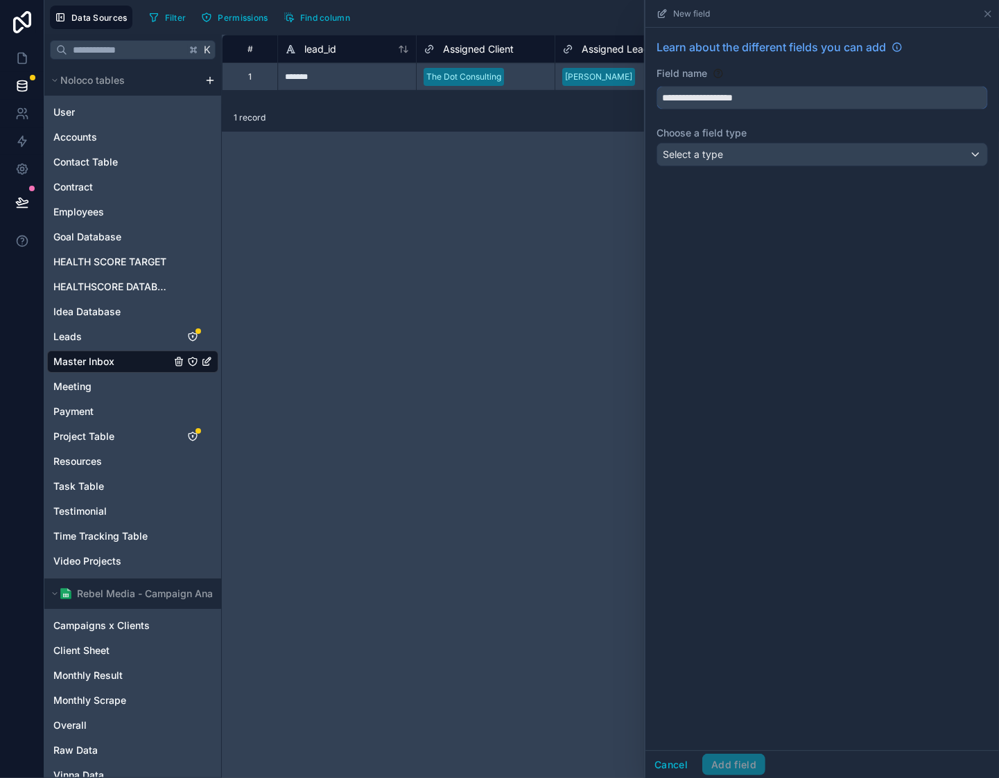
type input "**********"
click at [754, 187] on div "**********" at bounding box center [822, 389] width 354 height 723
click at [778, 156] on div "Select a type" at bounding box center [822, 154] width 330 height 22
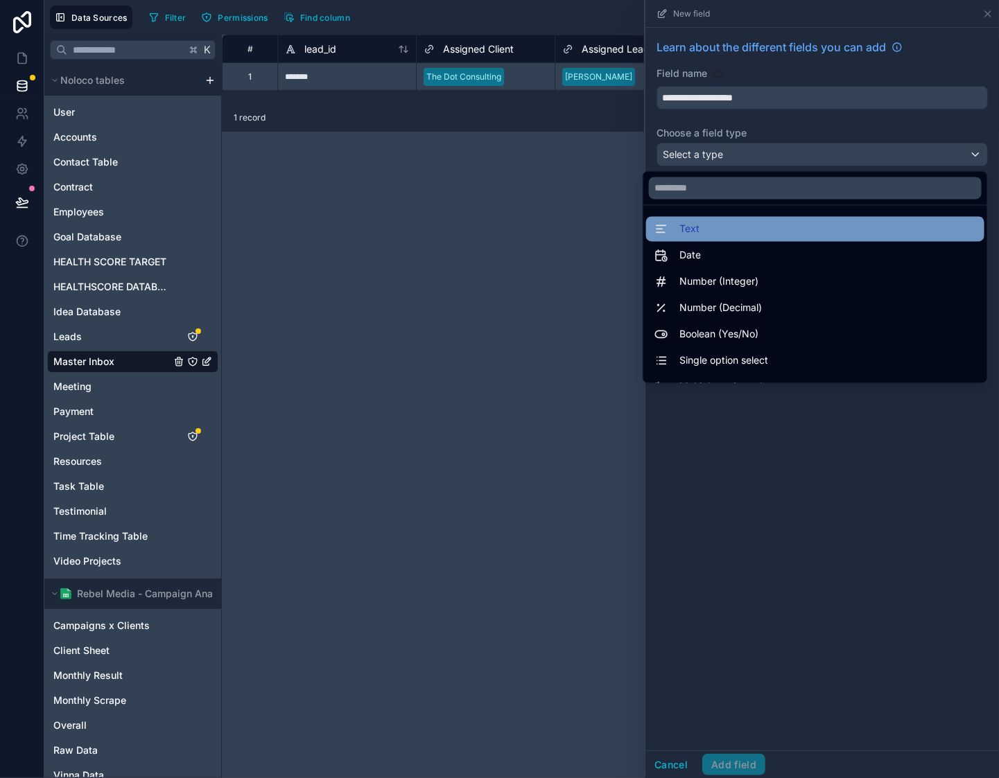
click at [754, 221] on div "Text" at bounding box center [815, 229] width 322 height 17
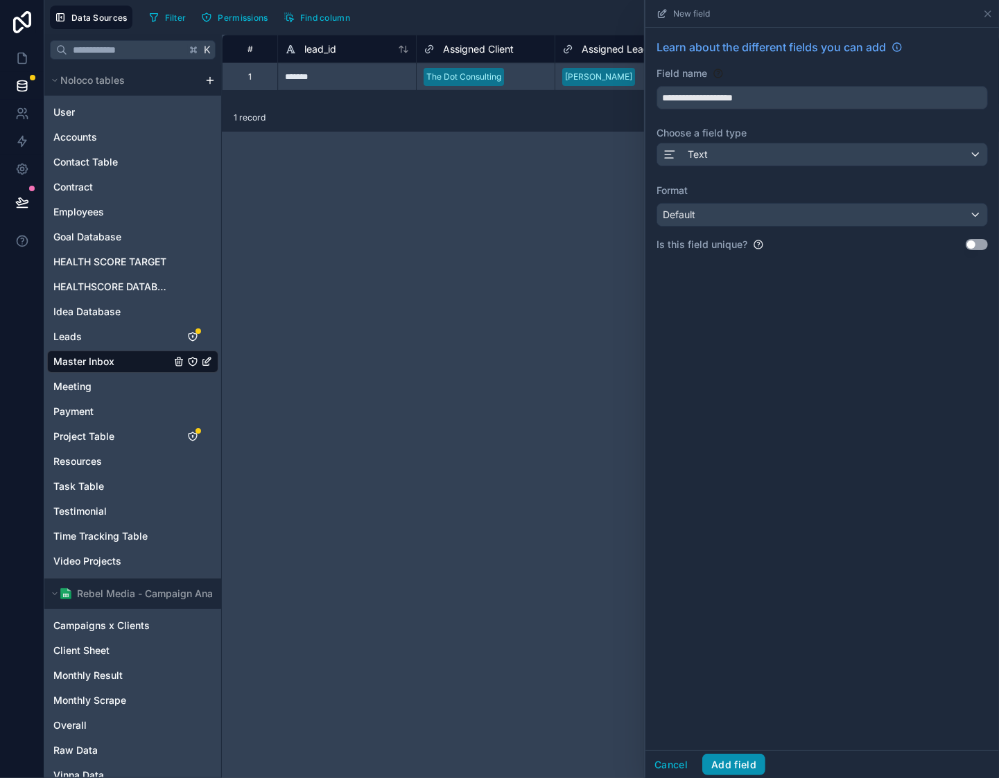
drag, startPoint x: 743, startPoint y: 756, endPoint x: 740, endPoint y: 735, distance: 21.0
click at [743, 756] on button "Add field" at bounding box center [733, 765] width 63 height 22
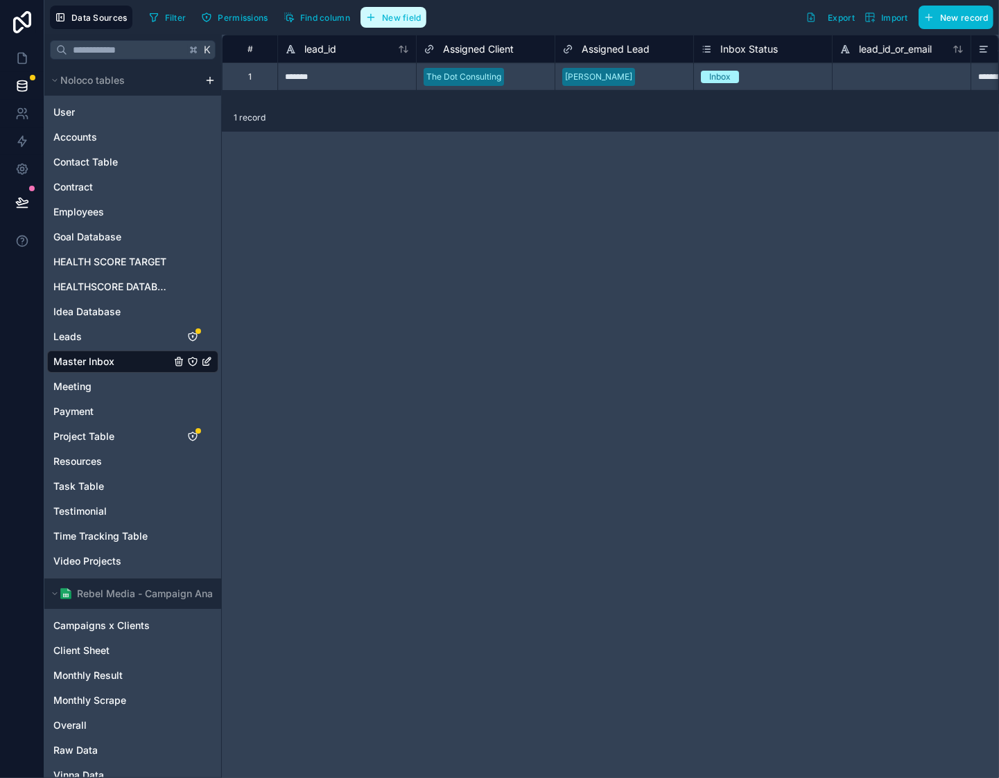
drag, startPoint x: 431, startPoint y: 5, endPoint x: 412, endPoint y: 15, distance: 21.4
click at [430, 6] on div "Filter Permissions Find column New field" at bounding box center [287, 18] width 288 height 24
drag, startPoint x: 412, startPoint y: 15, endPoint x: 433, endPoint y: 16, distance: 20.1
click at [412, 15] on span "New field" at bounding box center [402, 17] width 40 height 10
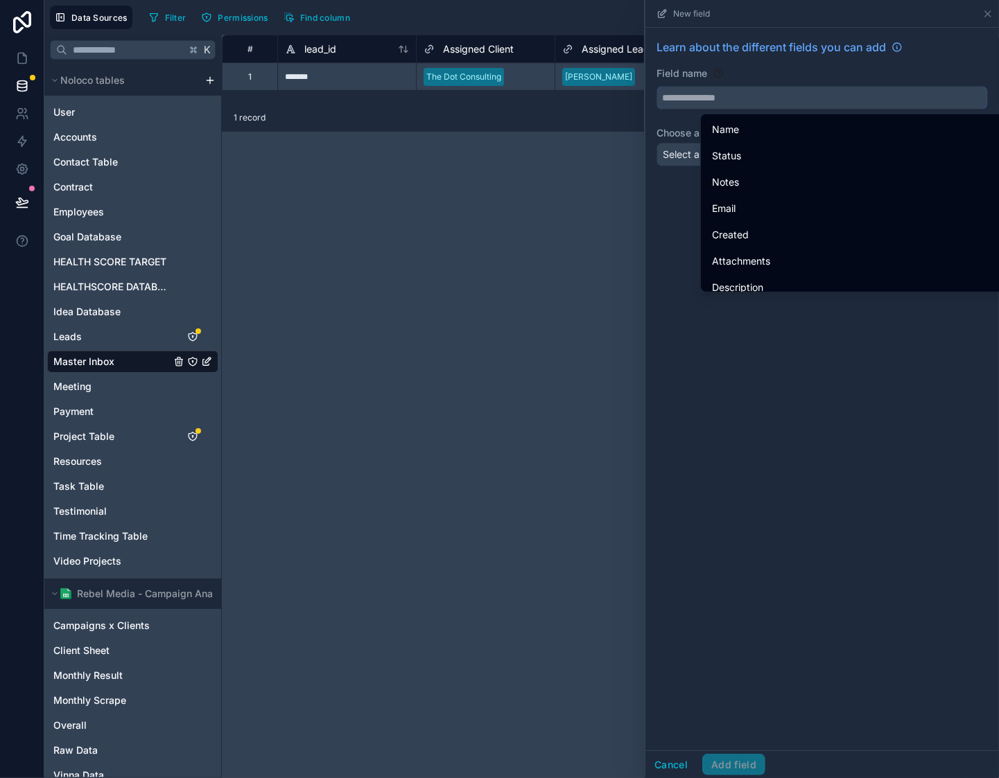
click at [784, 95] on input "text" at bounding box center [822, 98] width 330 height 22
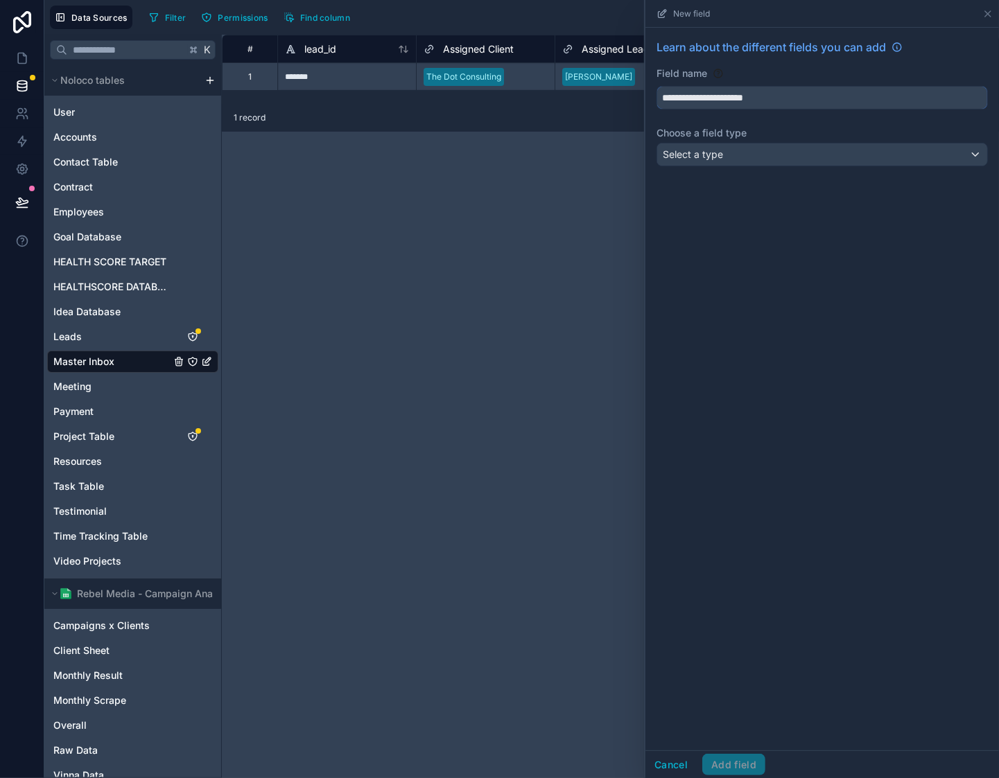
type input "**********"
click at [762, 152] on div "Select a type" at bounding box center [822, 154] width 330 height 22
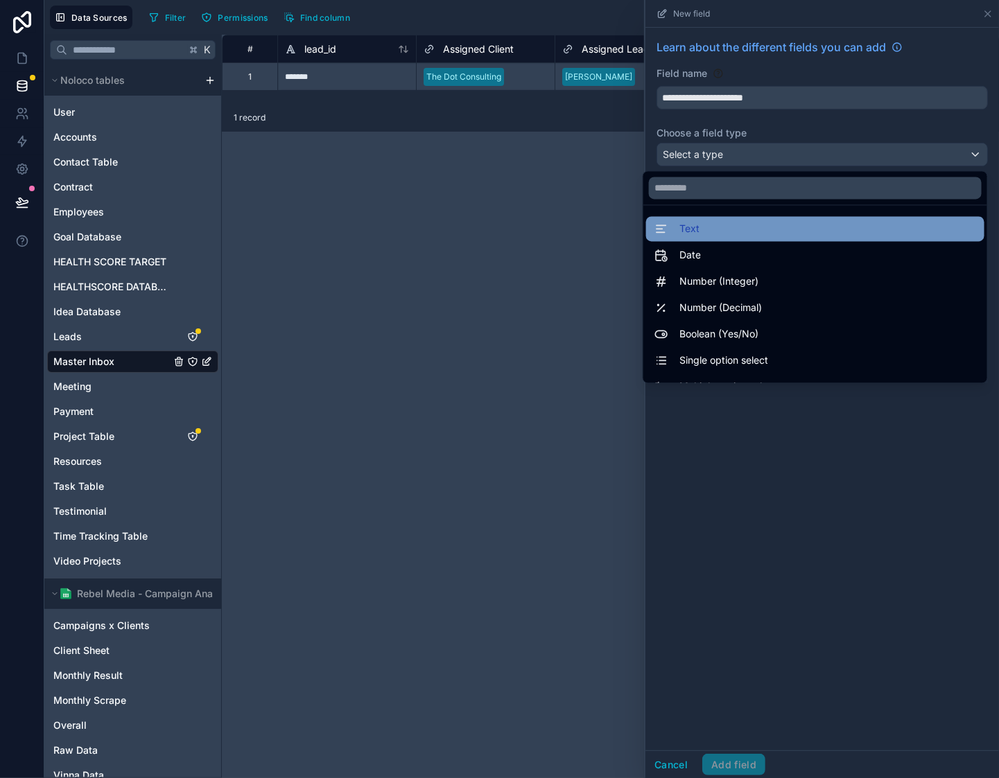
click at [742, 228] on div "Text" at bounding box center [815, 229] width 322 height 17
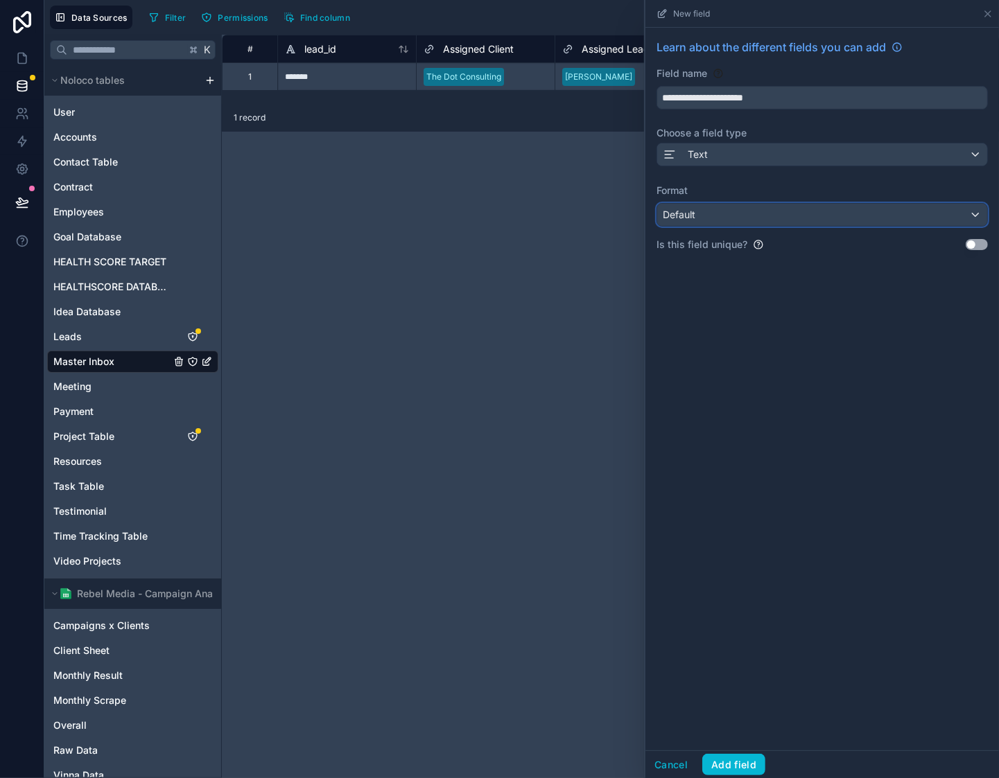
click at [768, 218] on div "Default" at bounding box center [822, 215] width 330 height 22
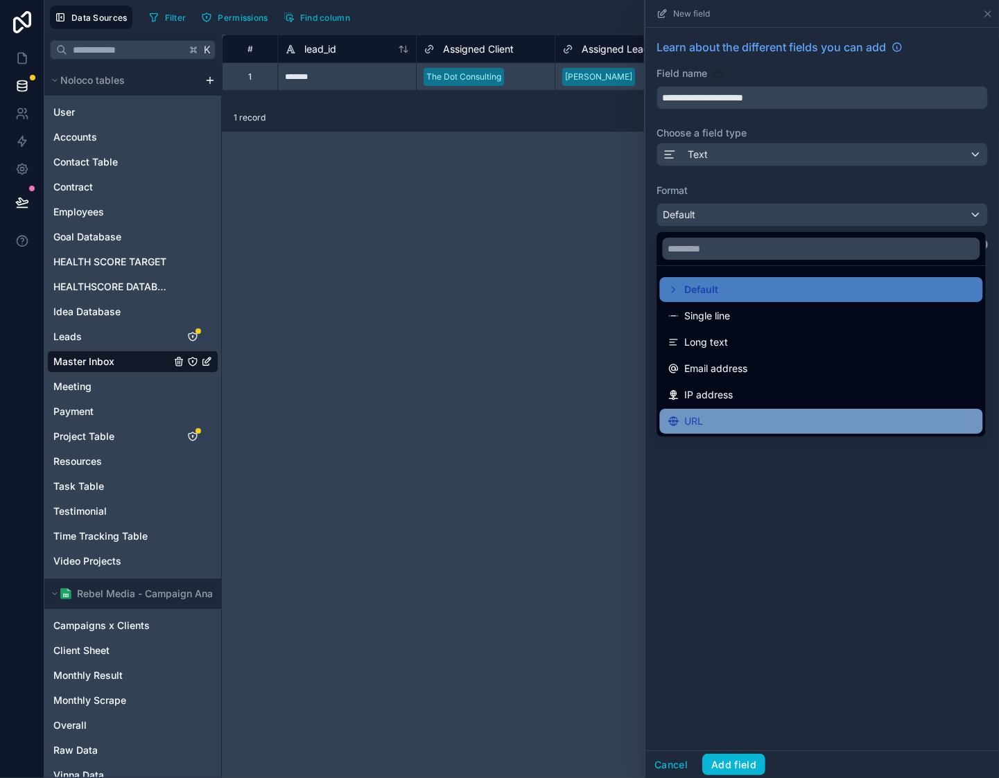
click at [822, 416] on div "URL" at bounding box center [821, 421] width 306 height 17
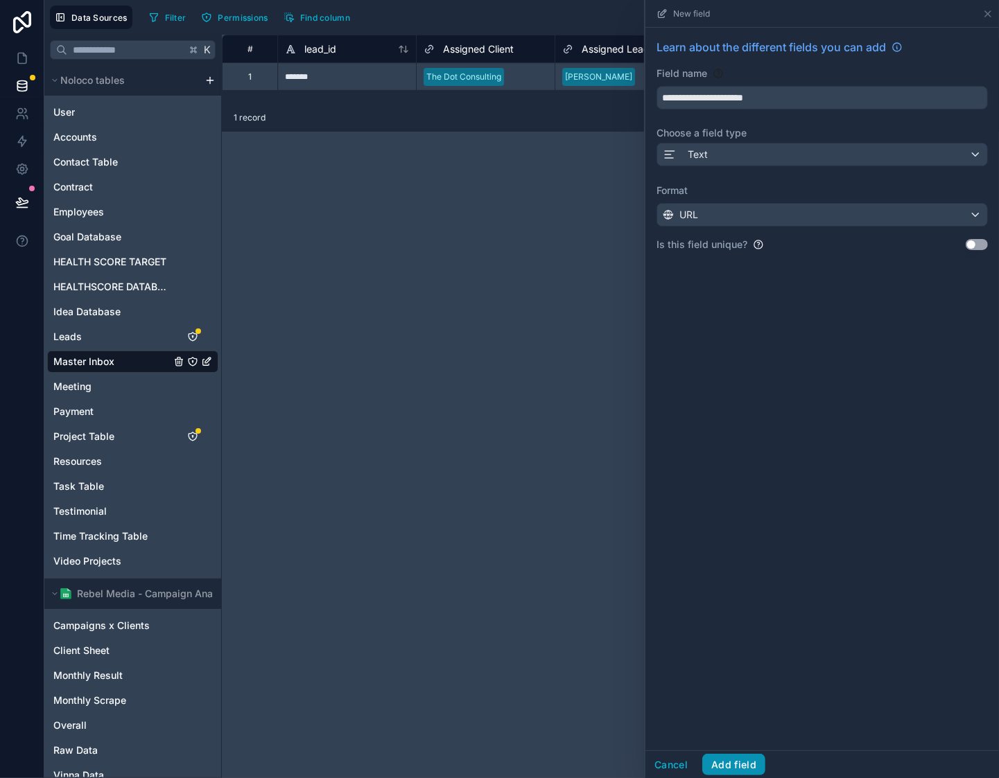
drag, startPoint x: 727, startPoint y: 760, endPoint x: 733, endPoint y: 742, distance: 18.4
click at [727, 760] on button "Add field" at bounding box center [733, 765] width 63 height 22
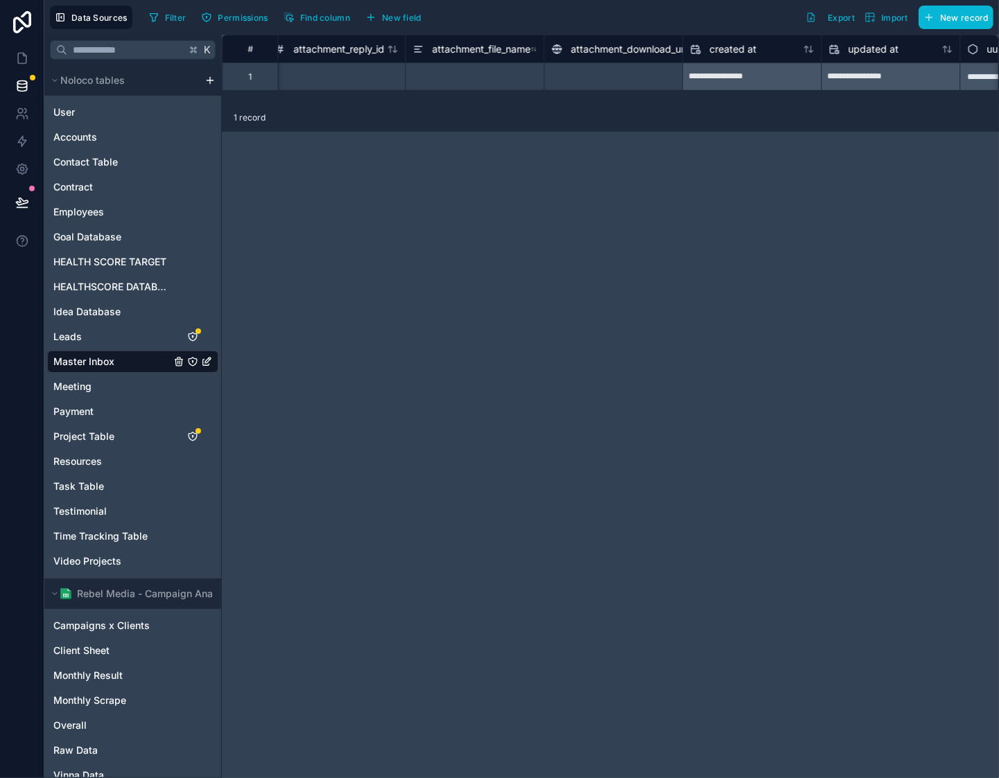
scroll to position [0, 6552]
